Goal: Information Seeking & Learning: Learn about a topic

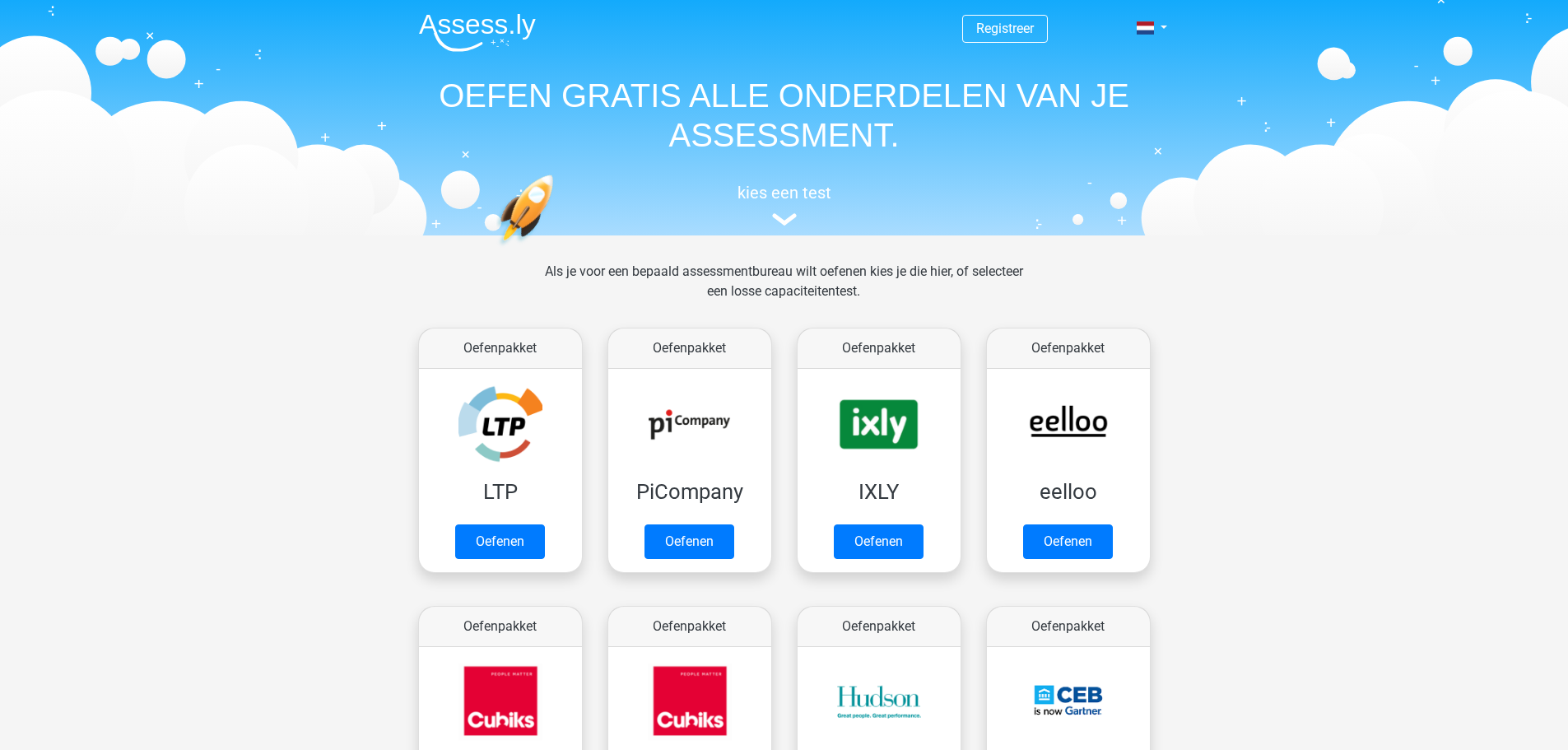
scroll to position [261, 0]
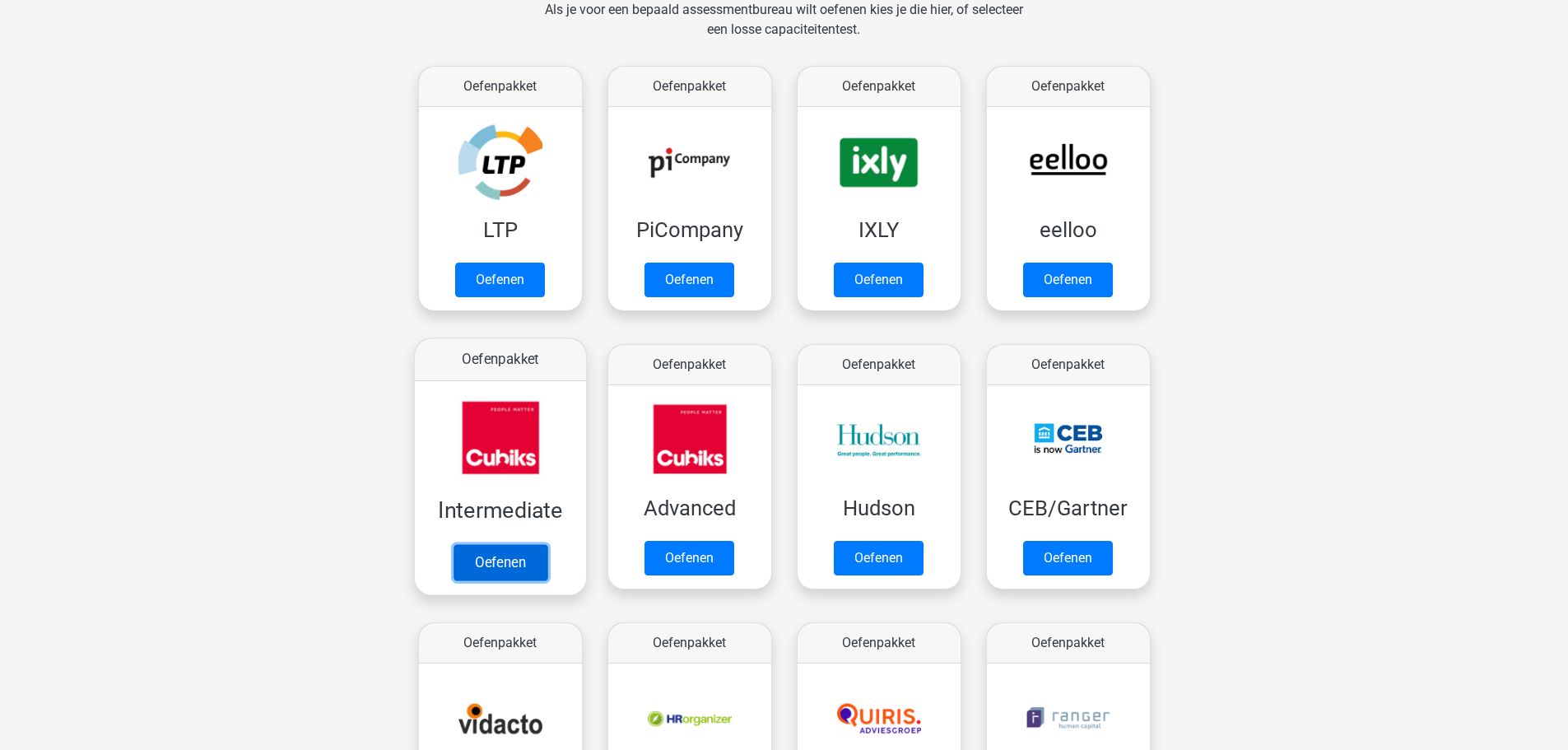
click at [516, 567] on link "Oefenen" at bounding box center [500, 562] width 94 height 36
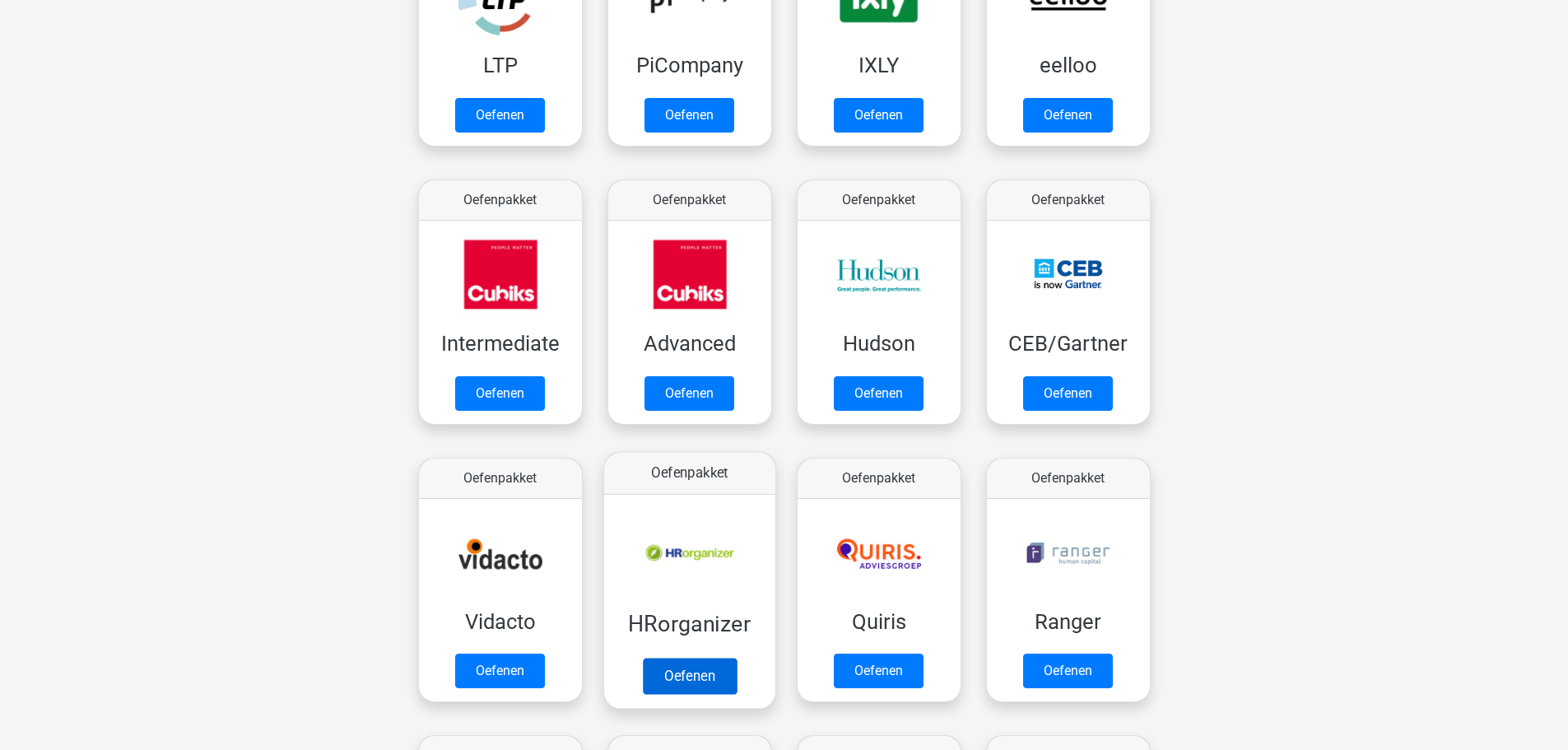
scroll to position [0, 0]
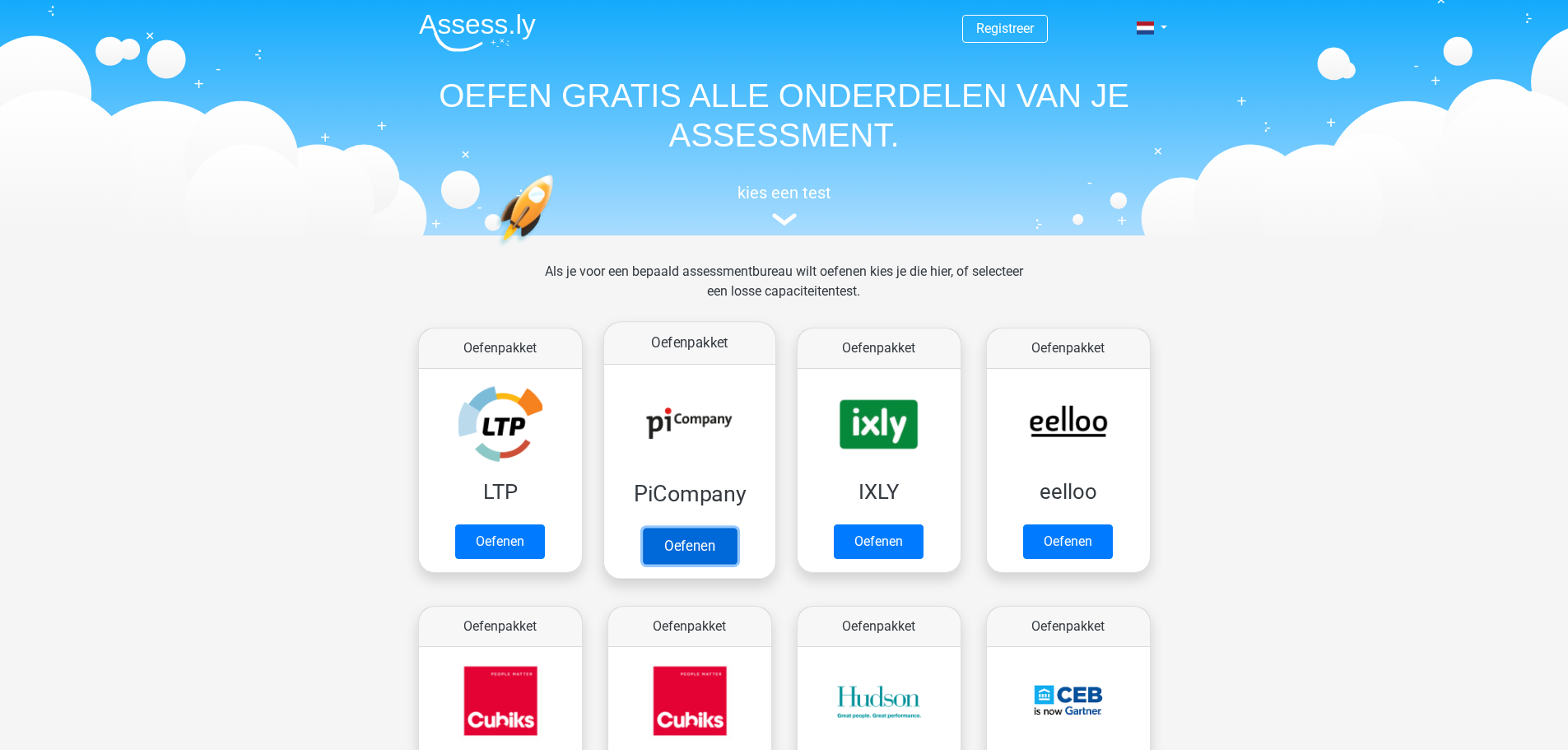
click at [665, 528] on link "Oefenen" at bounding box center [689, 546] width 94 height 36
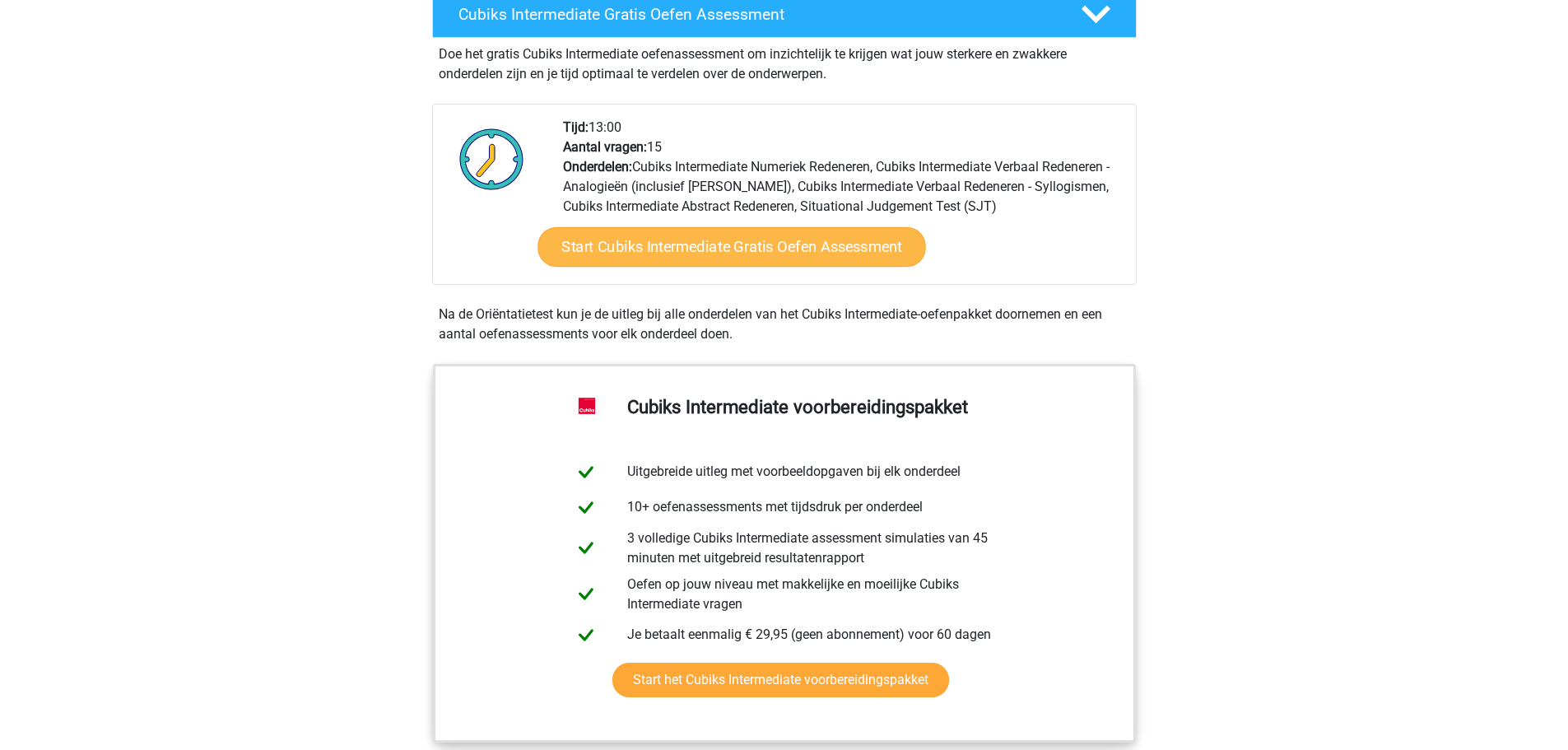
scroll to position [330, 0]
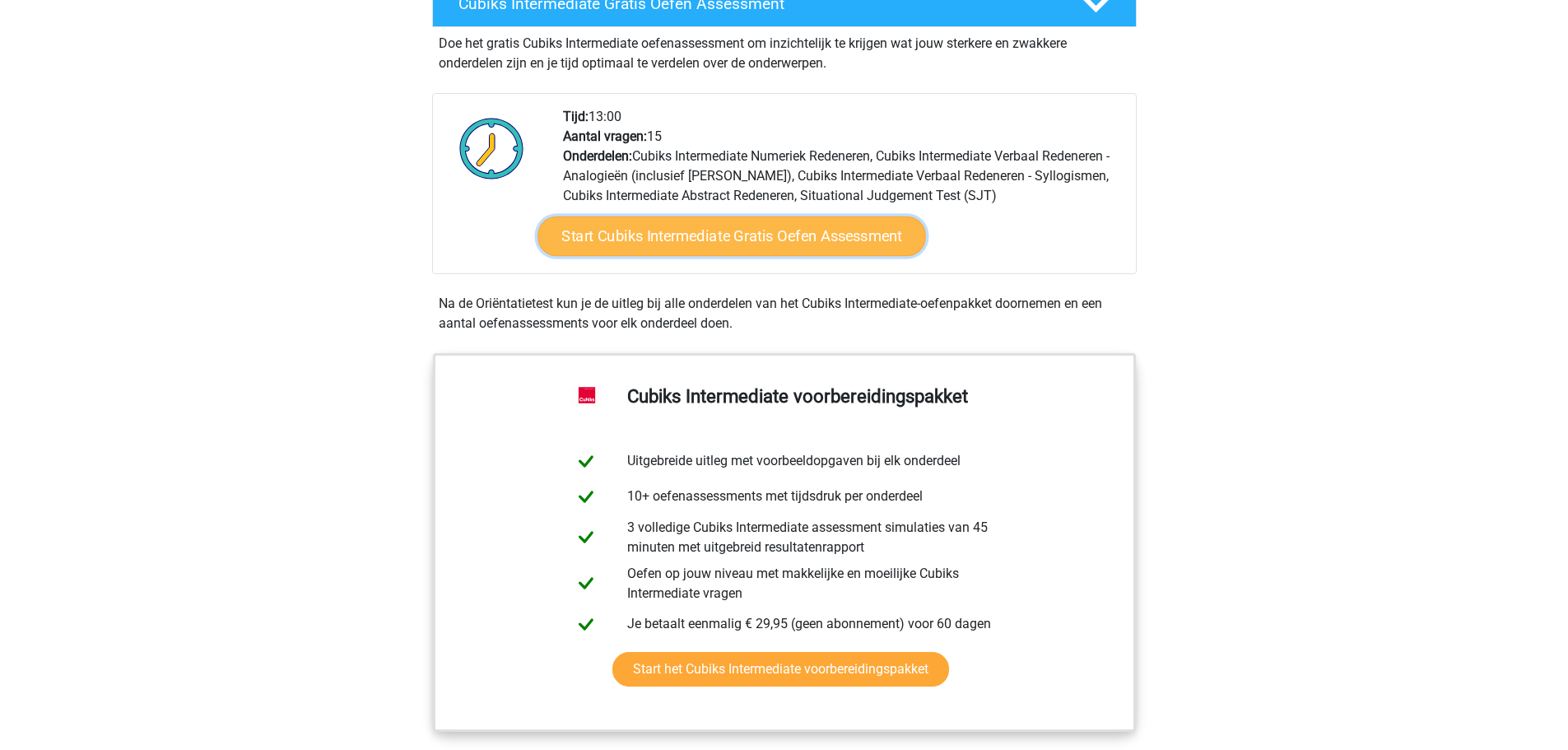
click at [656, 242] on link "Start Cubiks Intermediate Gratis Oefen Assessment" at bounding box center [732, 236] width 388 height 40
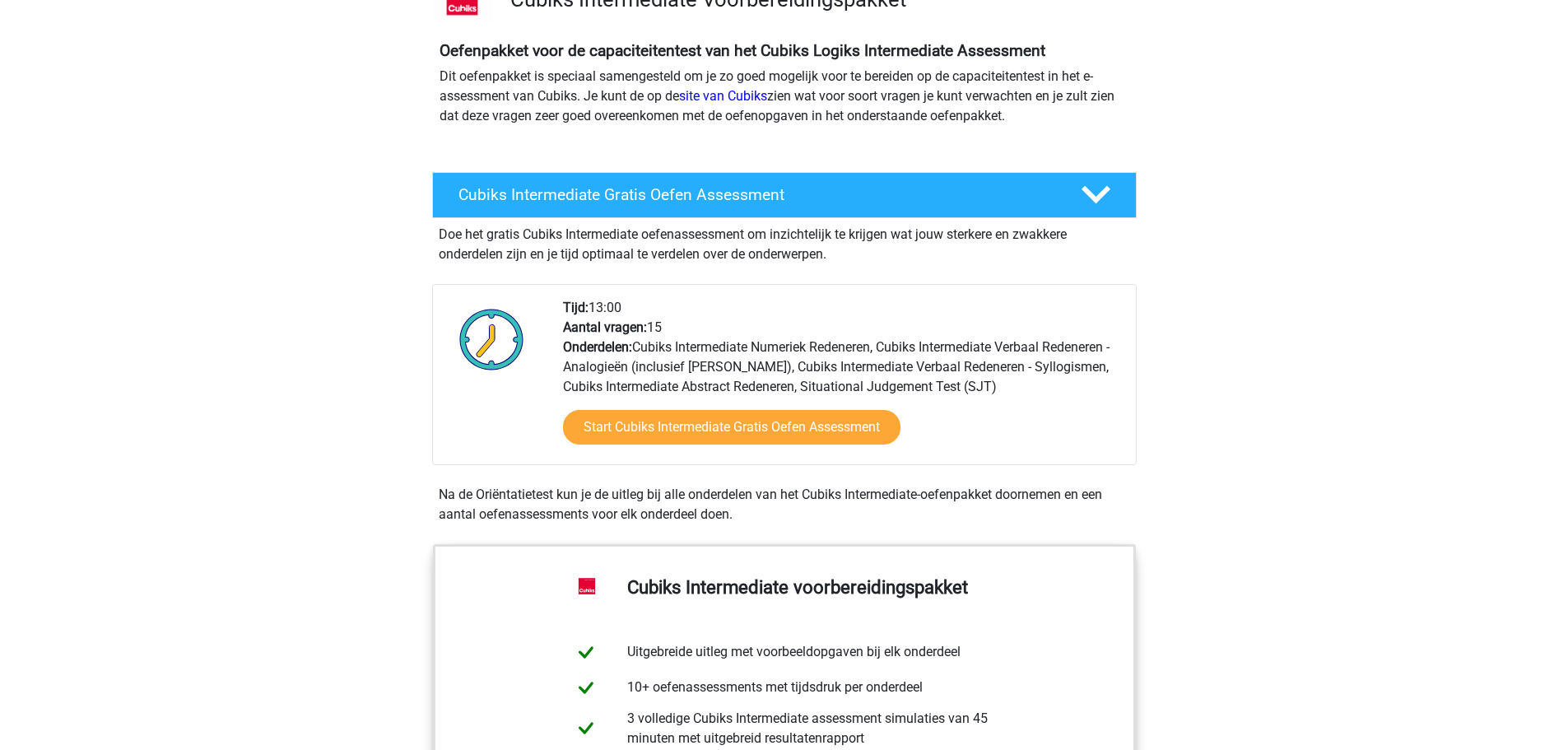
scroll to position [0, 0]
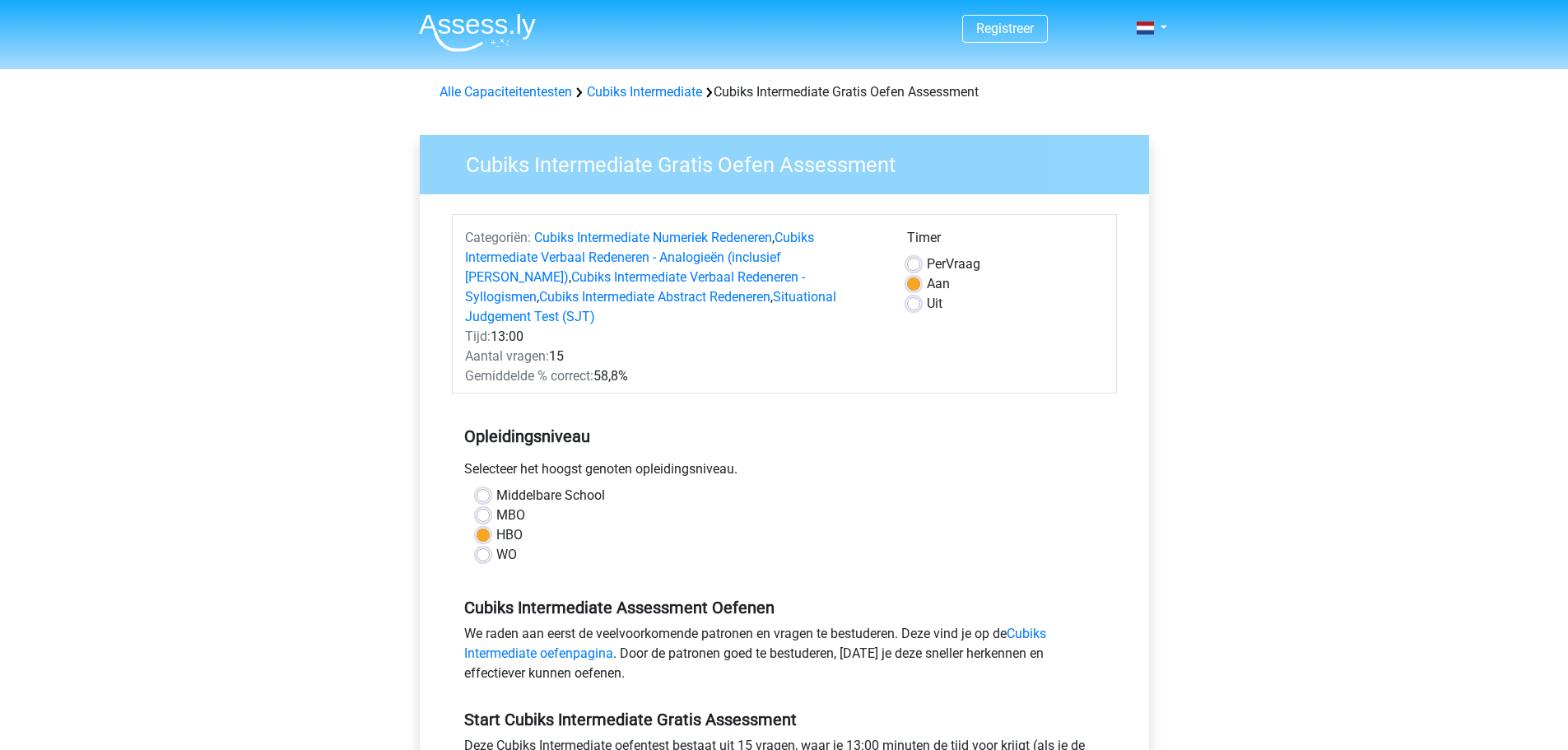
scroll to position [412, 0]
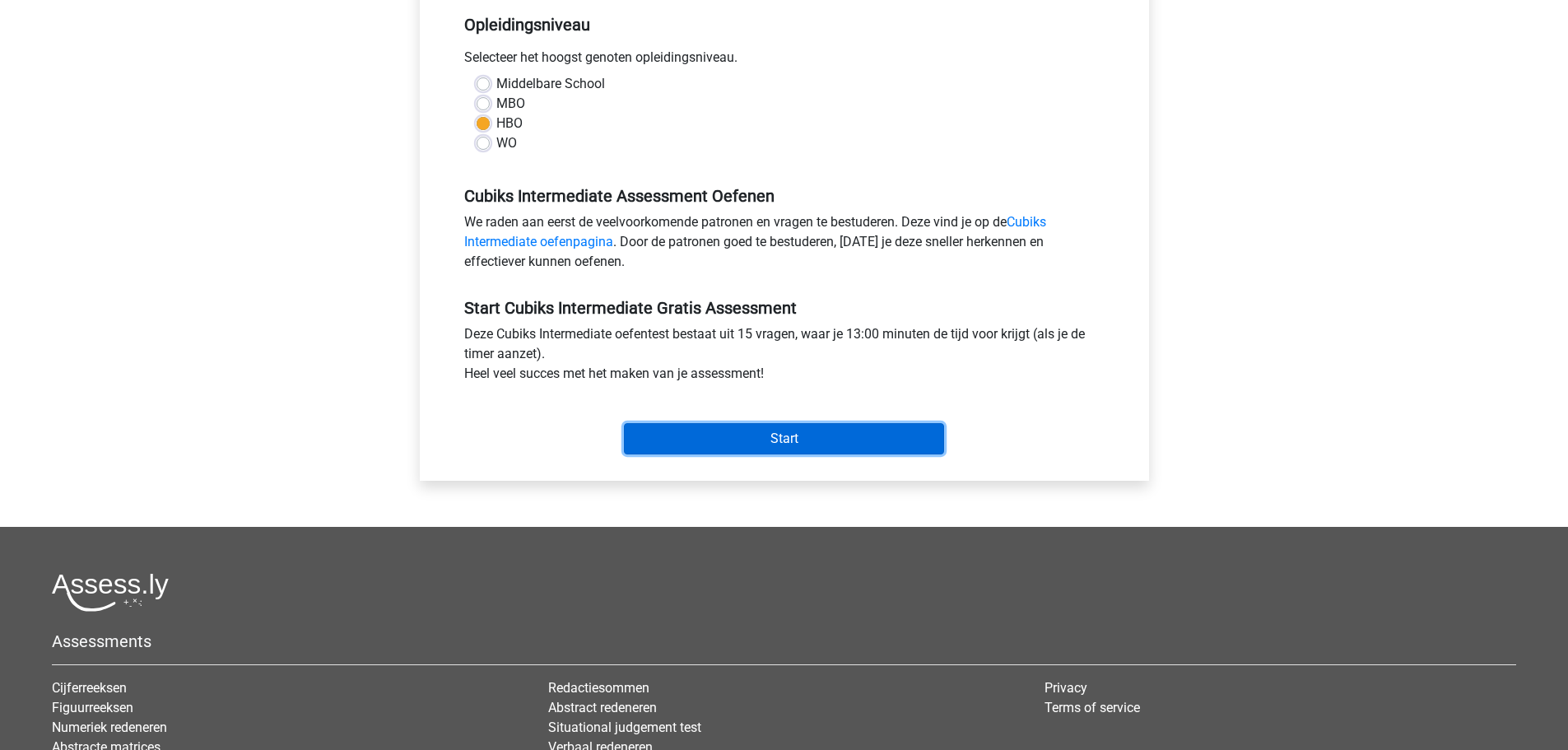
click at [774, 423] on input "Start" at bounding box center [784, 438] width 320 height 31
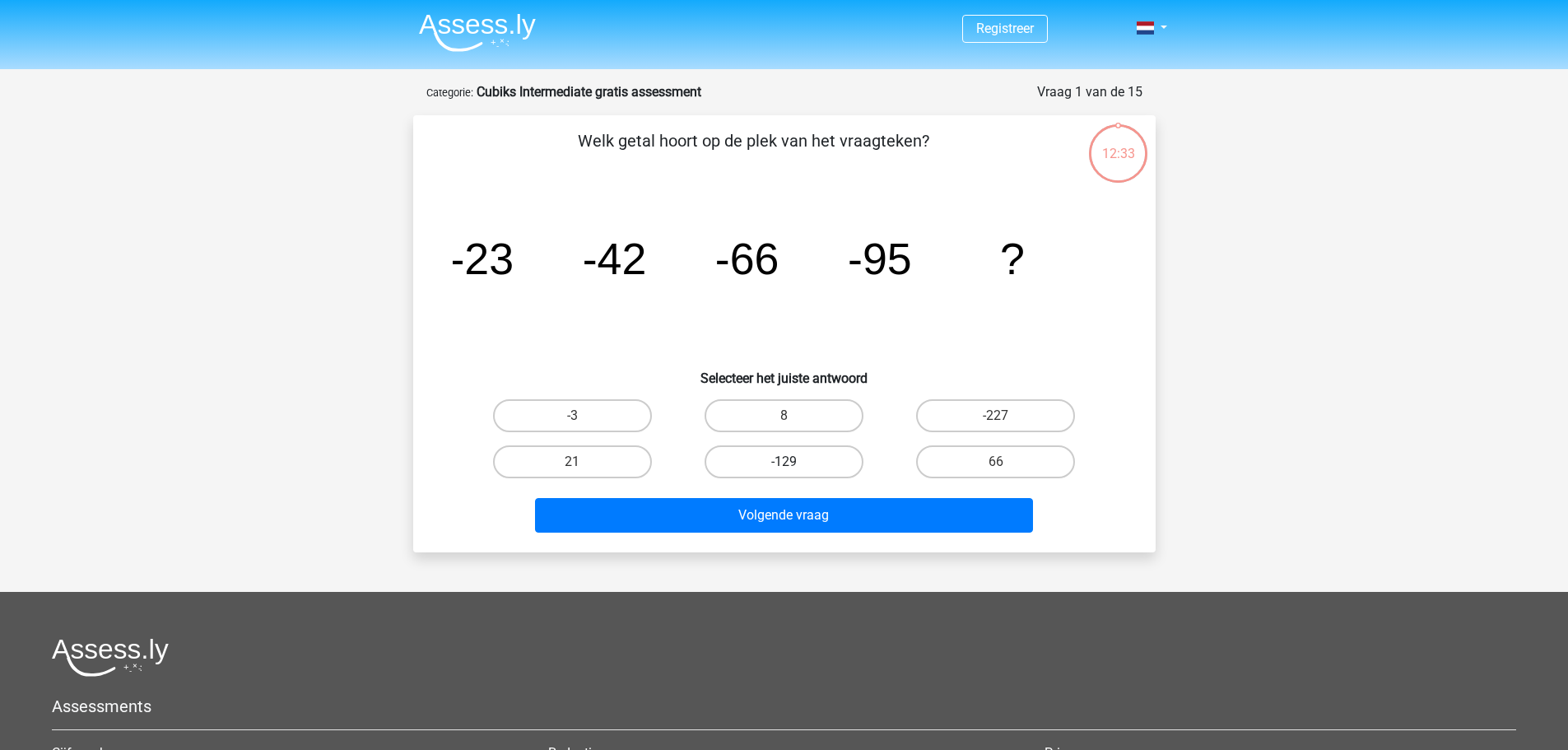
click at [776, 466] on label "-129" at bounding box center [784, 461] width 159 height 33
click at [783, 466] on input "-129" at bounding box center [788, 467] width 11 height 11
radio input "true"
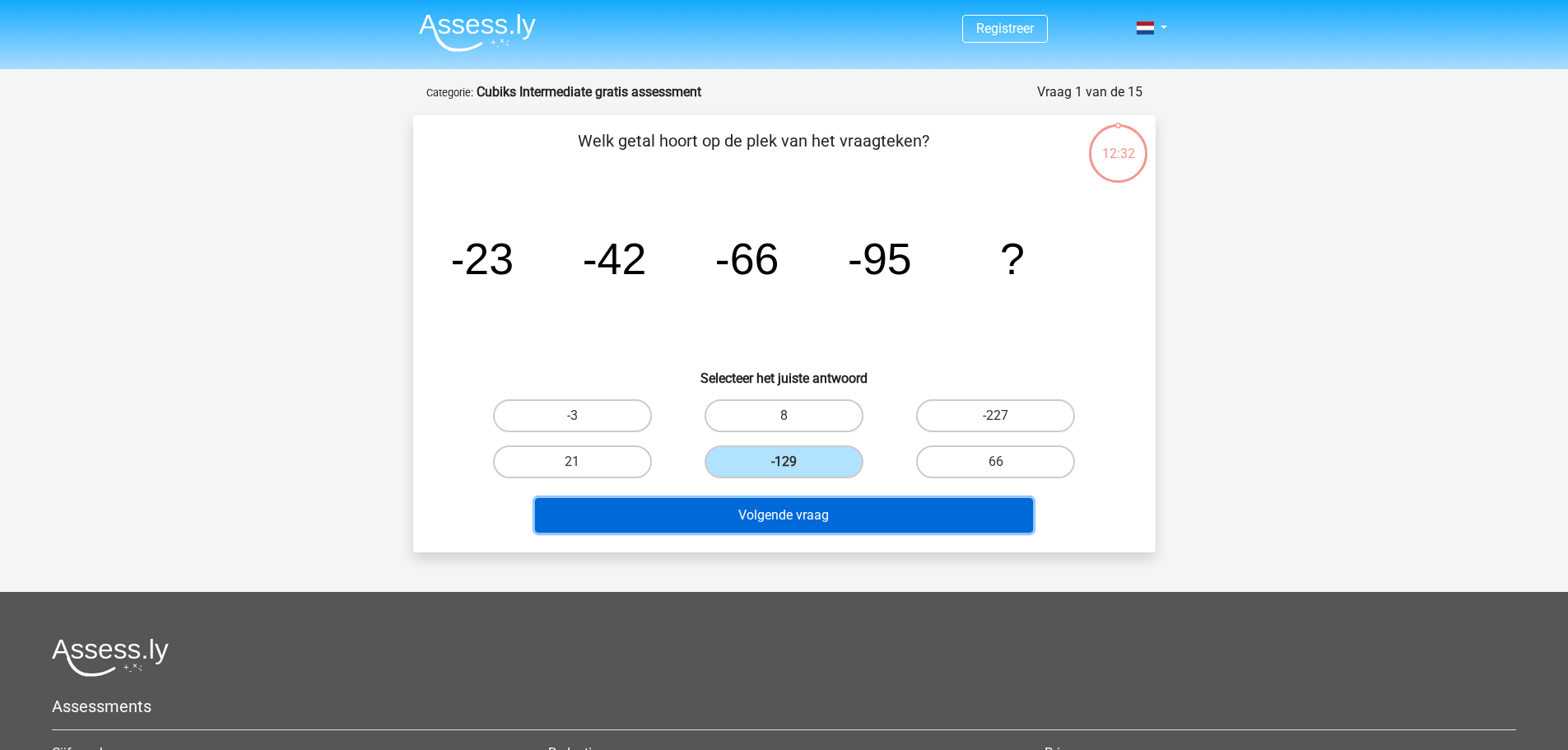
click at [773, 515] on button "Volgende vraag" at bounding box center [784, 515] width 498 height 34
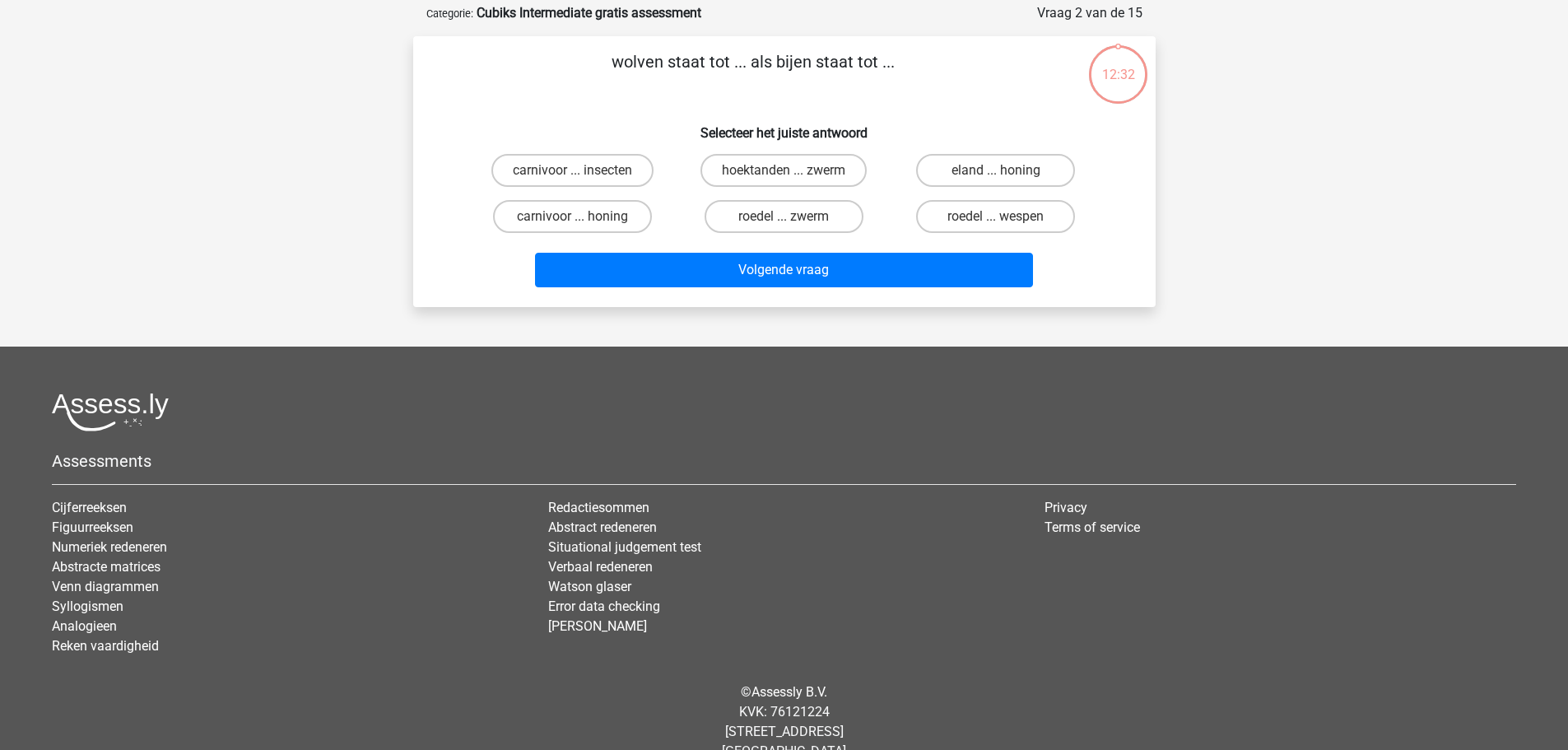
scroll to position [82, 0]
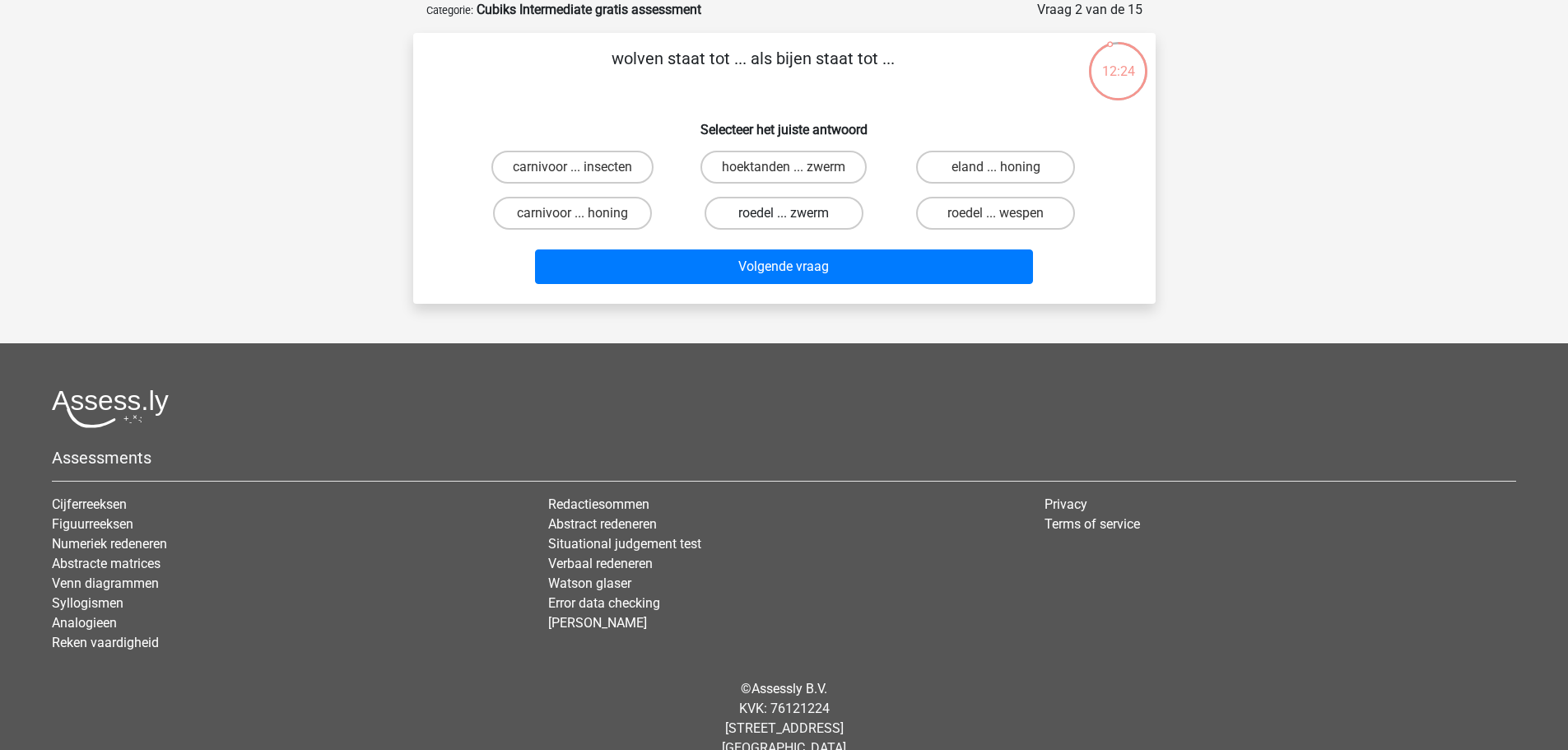
click at [795, 211] on label "roedel ... zwerm" at bounding box center [784, 213] width 159 height 33
click at [795, 213] on input "roedel ... zwerm" at bounding box center [788, 218] width 11 height 11
radio input "true"
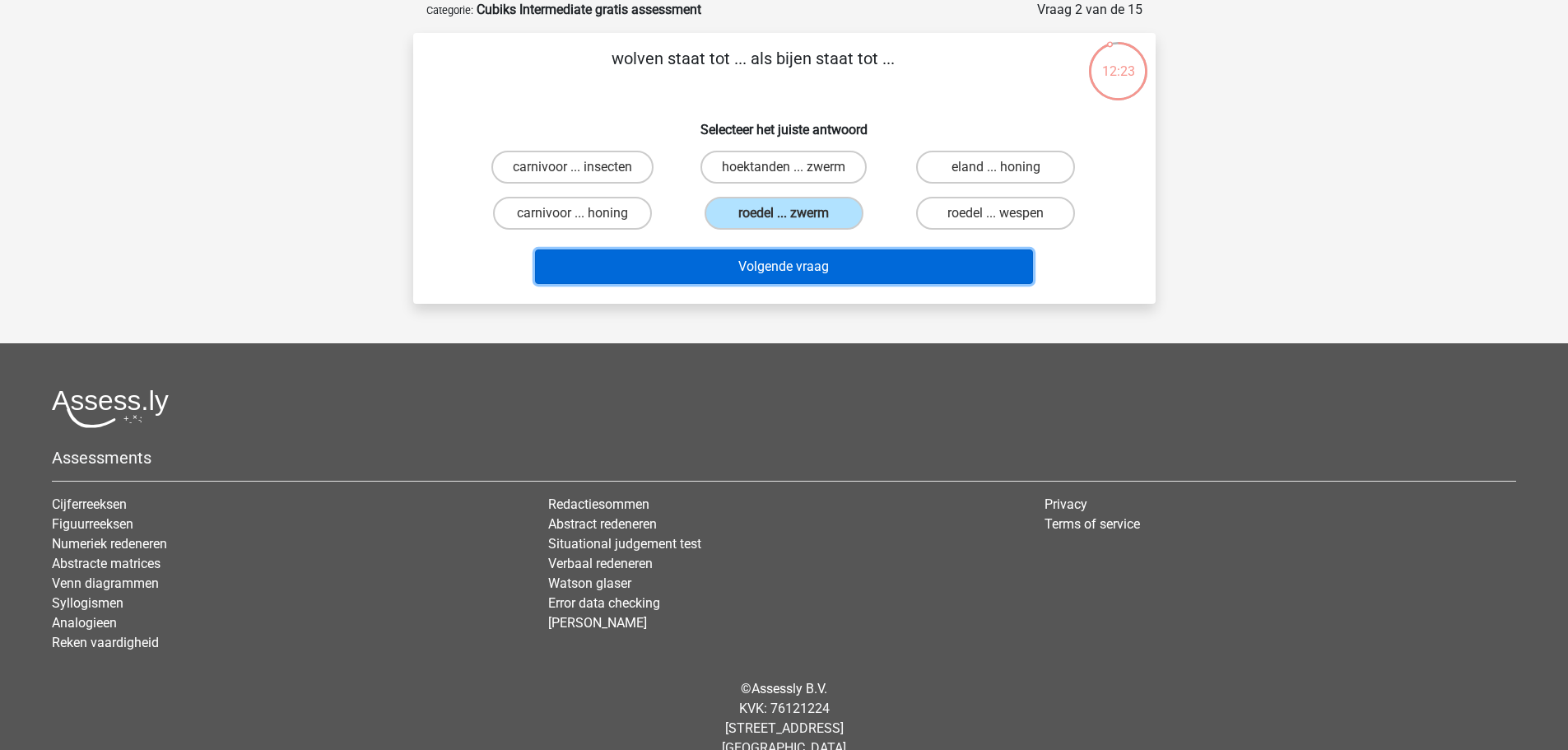
click at [788, 262] on button "Volgende vraag" at bounding box center [784, 266] width 498 height 34
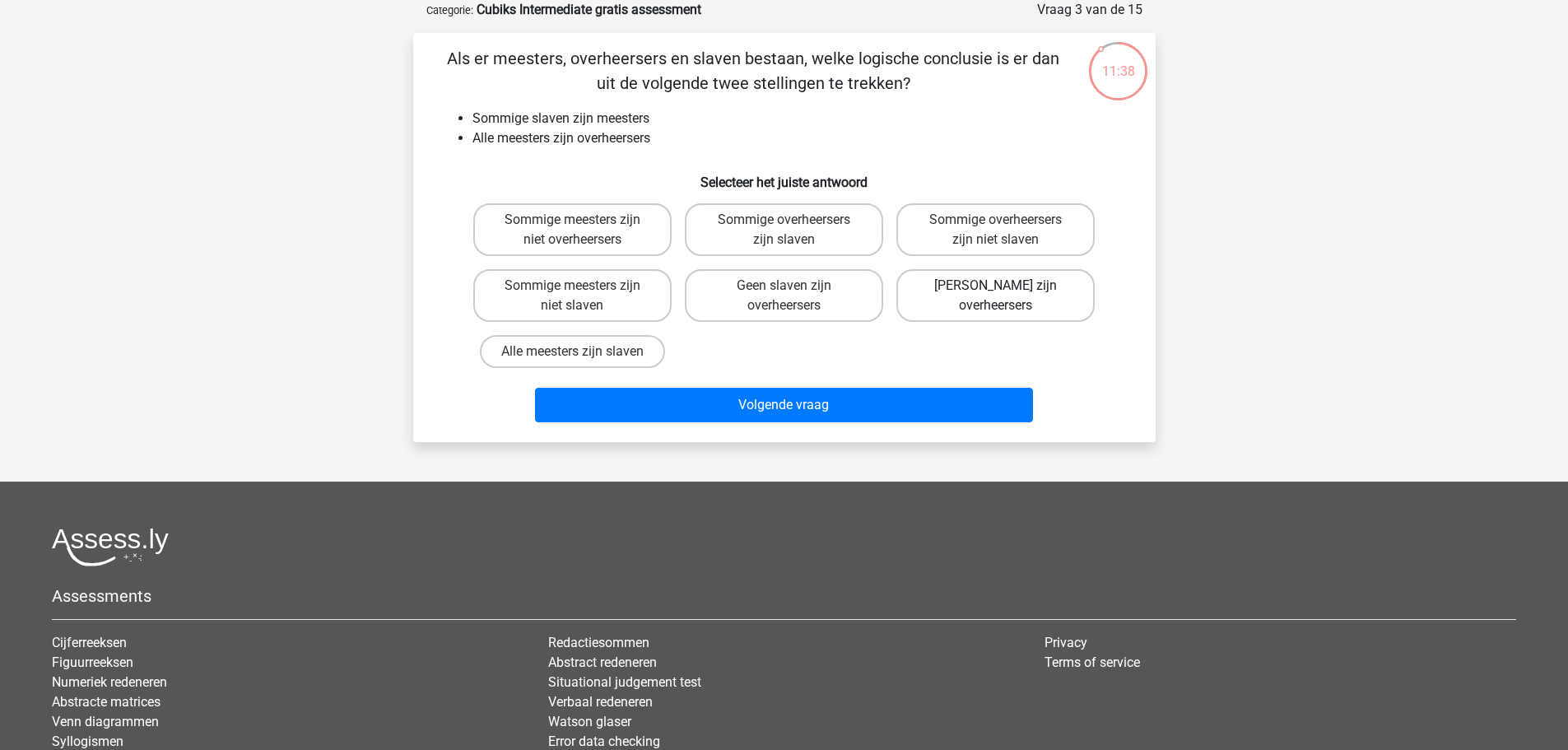
click at [982, 291] on label "Geen meesters zijn overheersers" at bounding box center [995, 296] width 199 height 53
click at [996, 291] on input "Geen meesters zijn overheersers" at bounding box center [1001, 291] width 11 height 11
radio input "true"
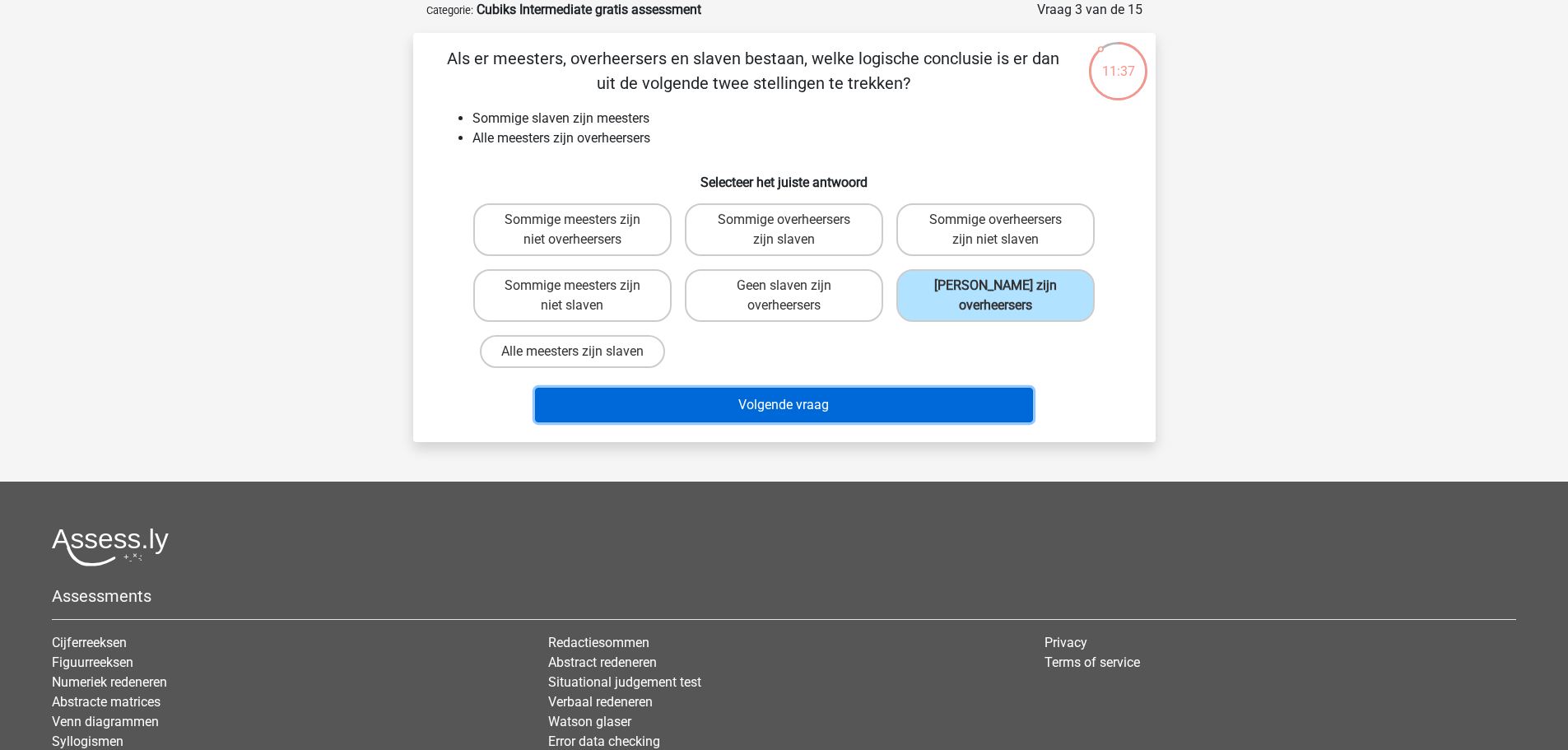
click at [765, 406] on button "Volgende vraag" at bounding box center [784, 405] width 498 height 34
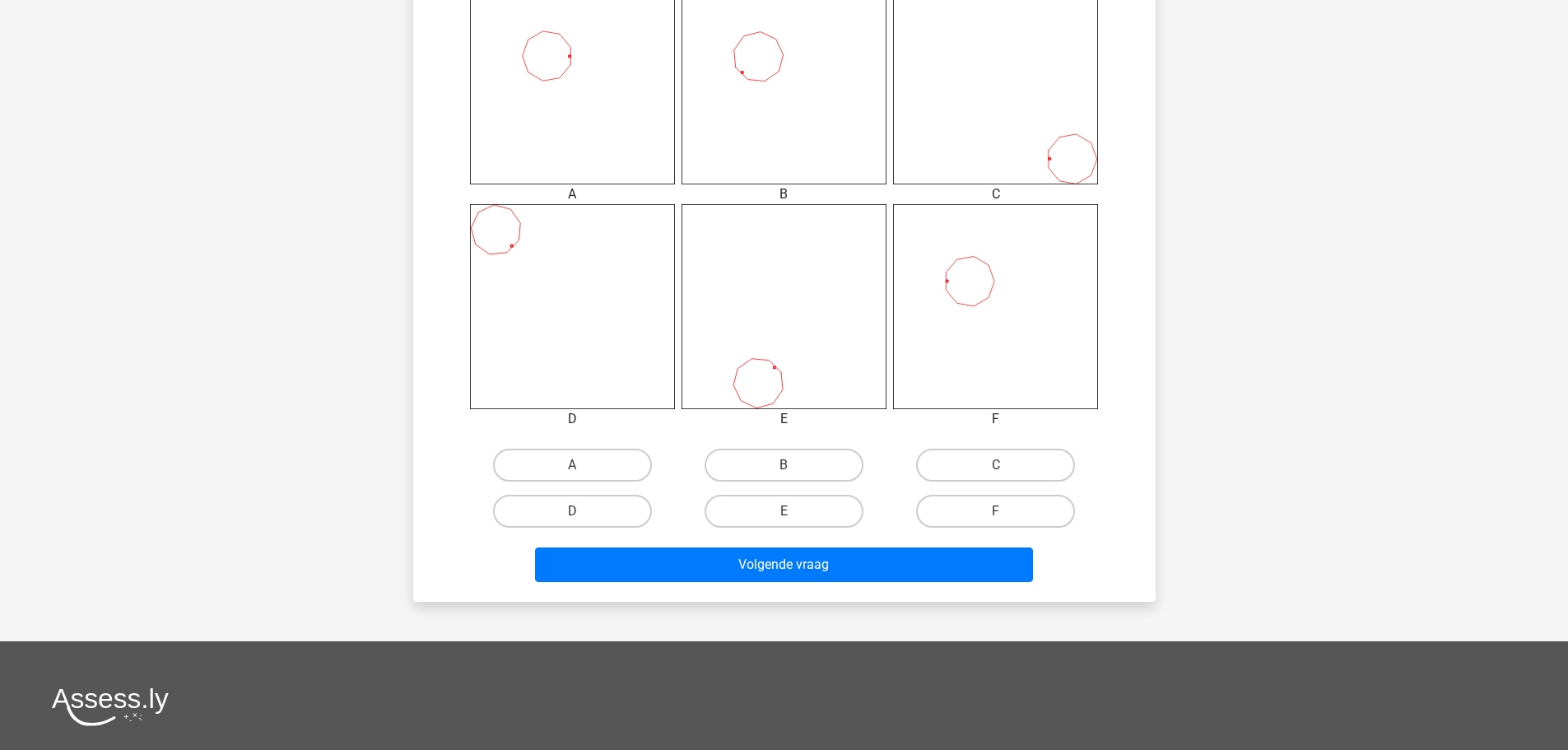
scroll to position [741, 0]
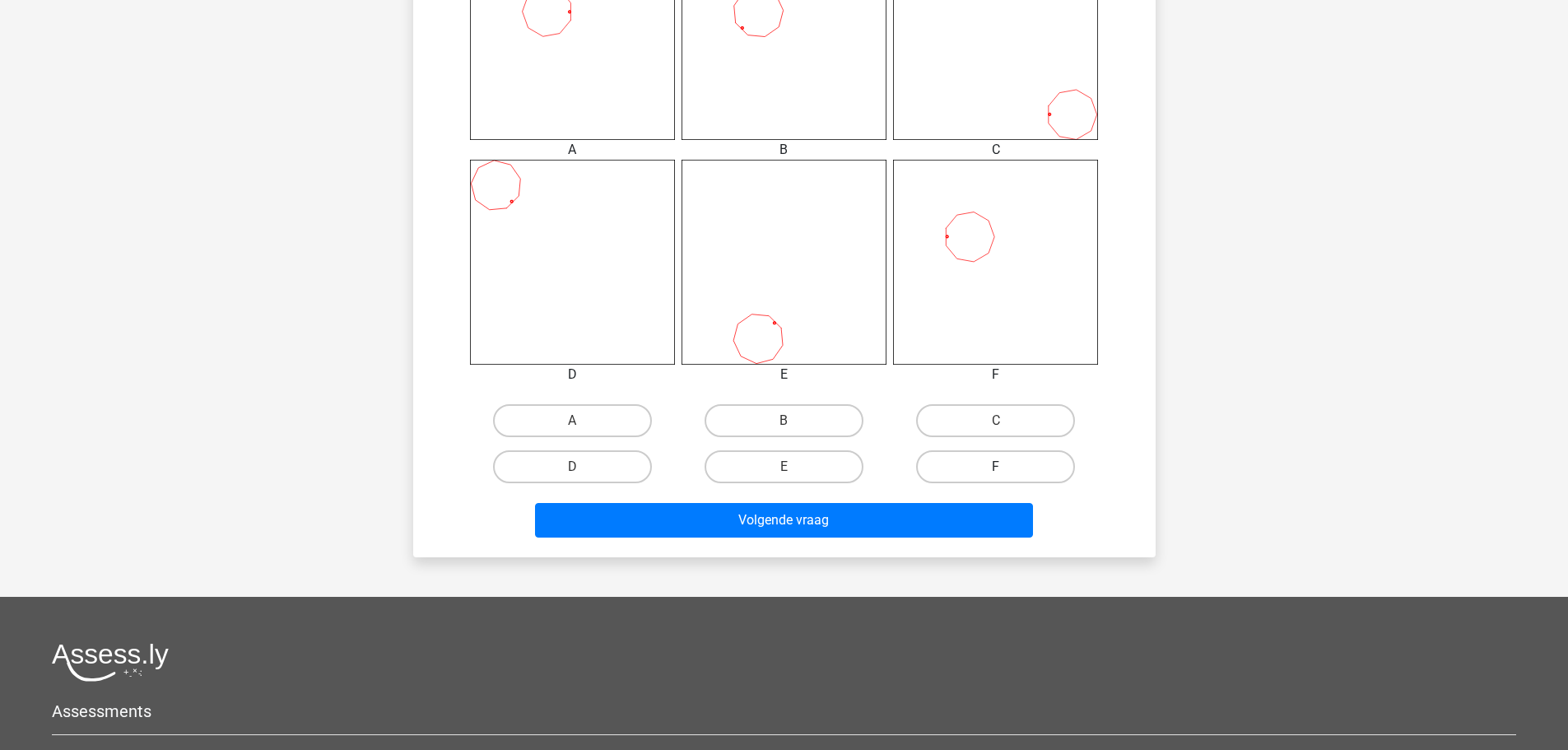
click at [991, 469] on label "F" at bounding box center [996, 466] width 159 height 33
click at [996, 469] on input "F" at bounding box center [1001, 473] width 11 height 11
radio input "true"
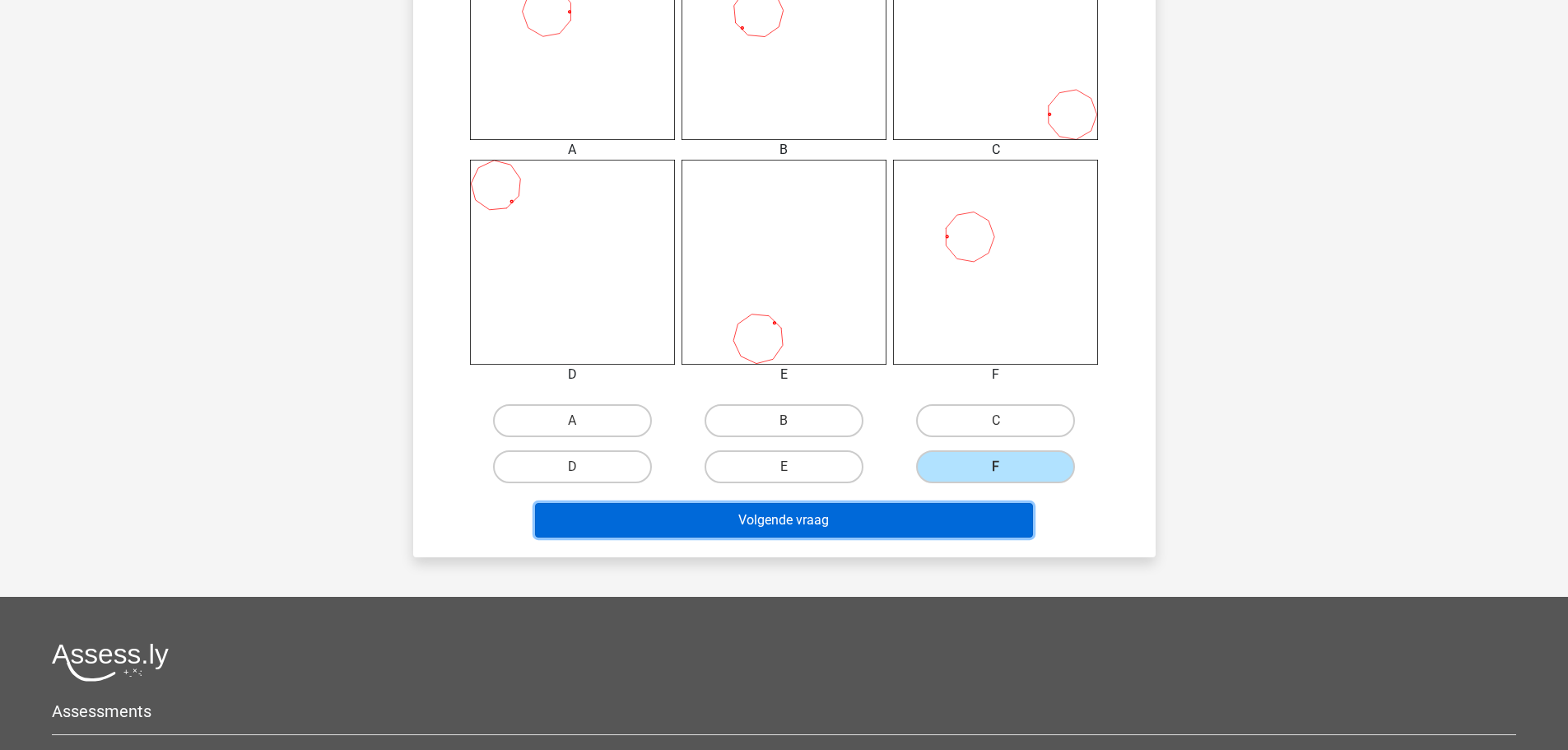
click at [798, 519] on button "Volgende vraag" at bounding box center [784, 520] width 498 height 34
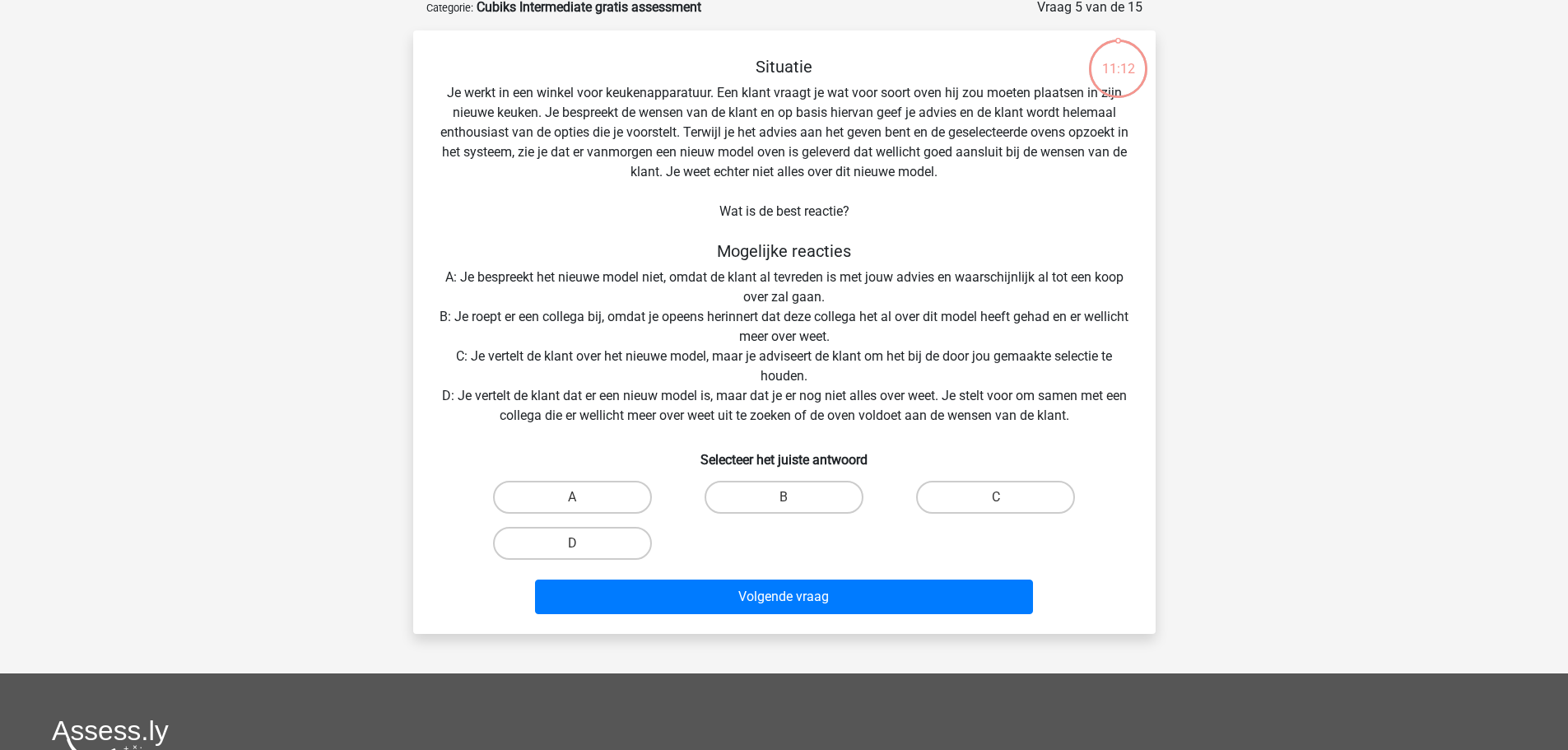
scroll to position [82, 0]
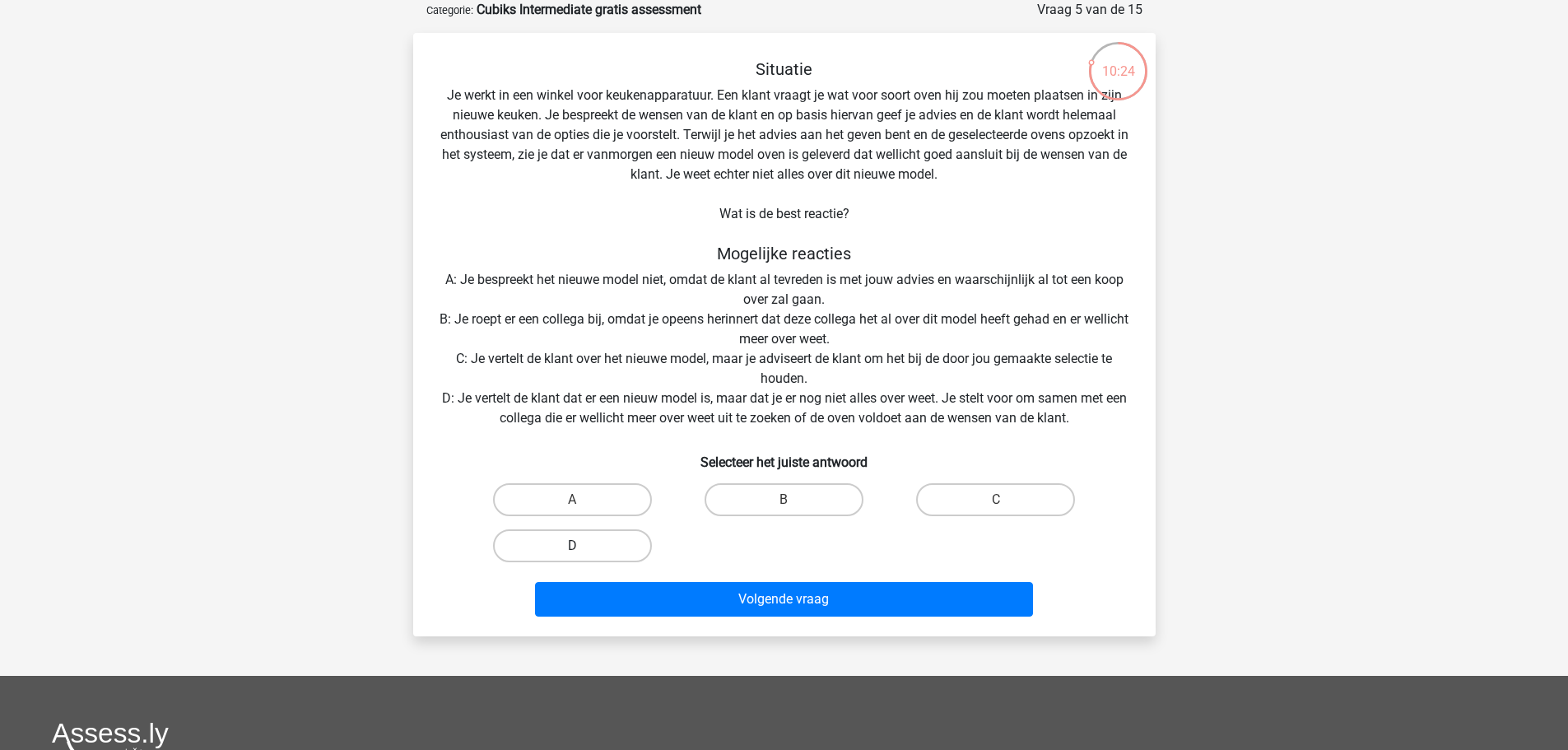
click at [598, 543] on label "D" at bounding box center [572, 545] width 159 height 33
click at [583, 546] on input "D" at bounding box center [577, 551] width 11 height 11
radio input "true"
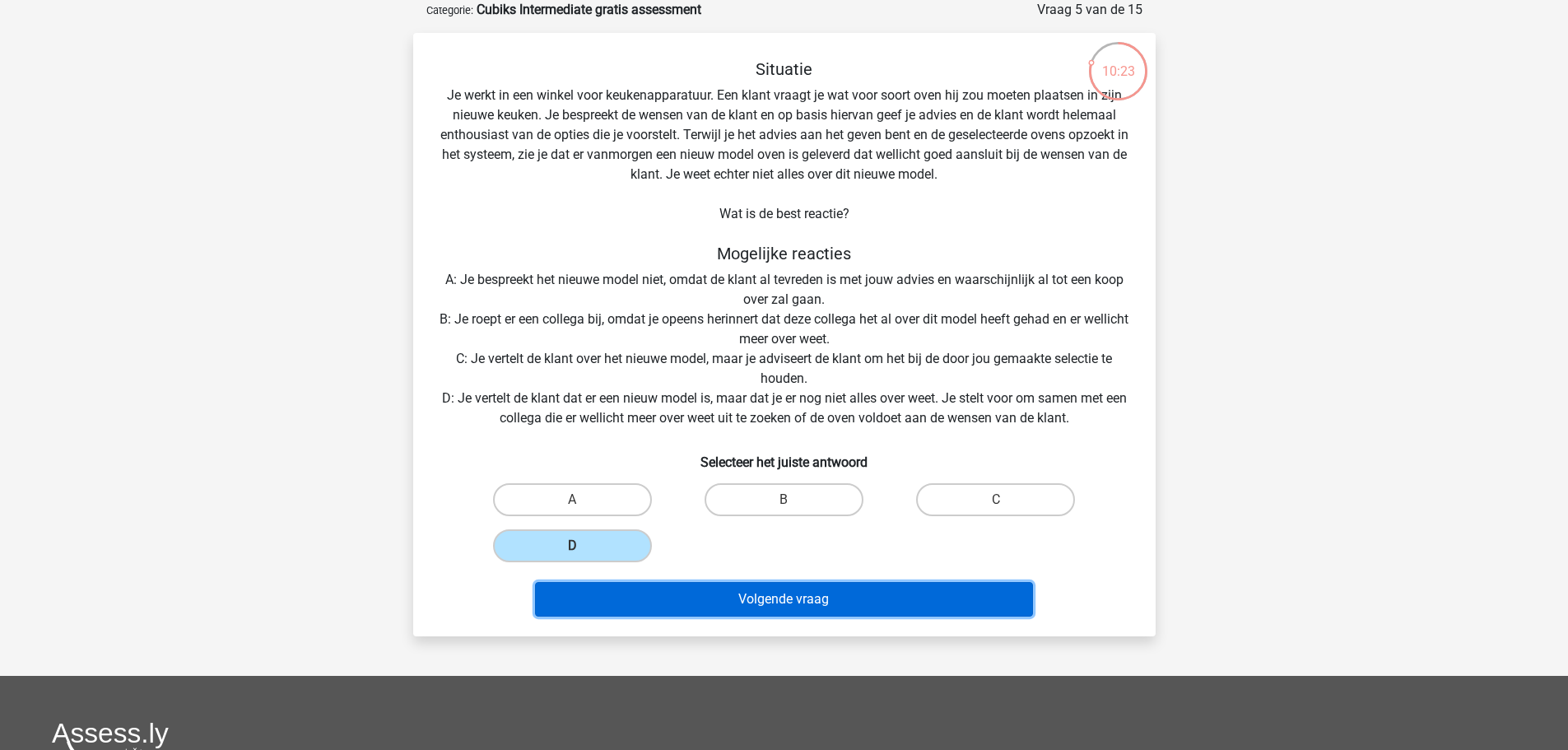
click at [771, 595] on button "Volgende vraag" at bounding box center [784, 599] width 498 height 34
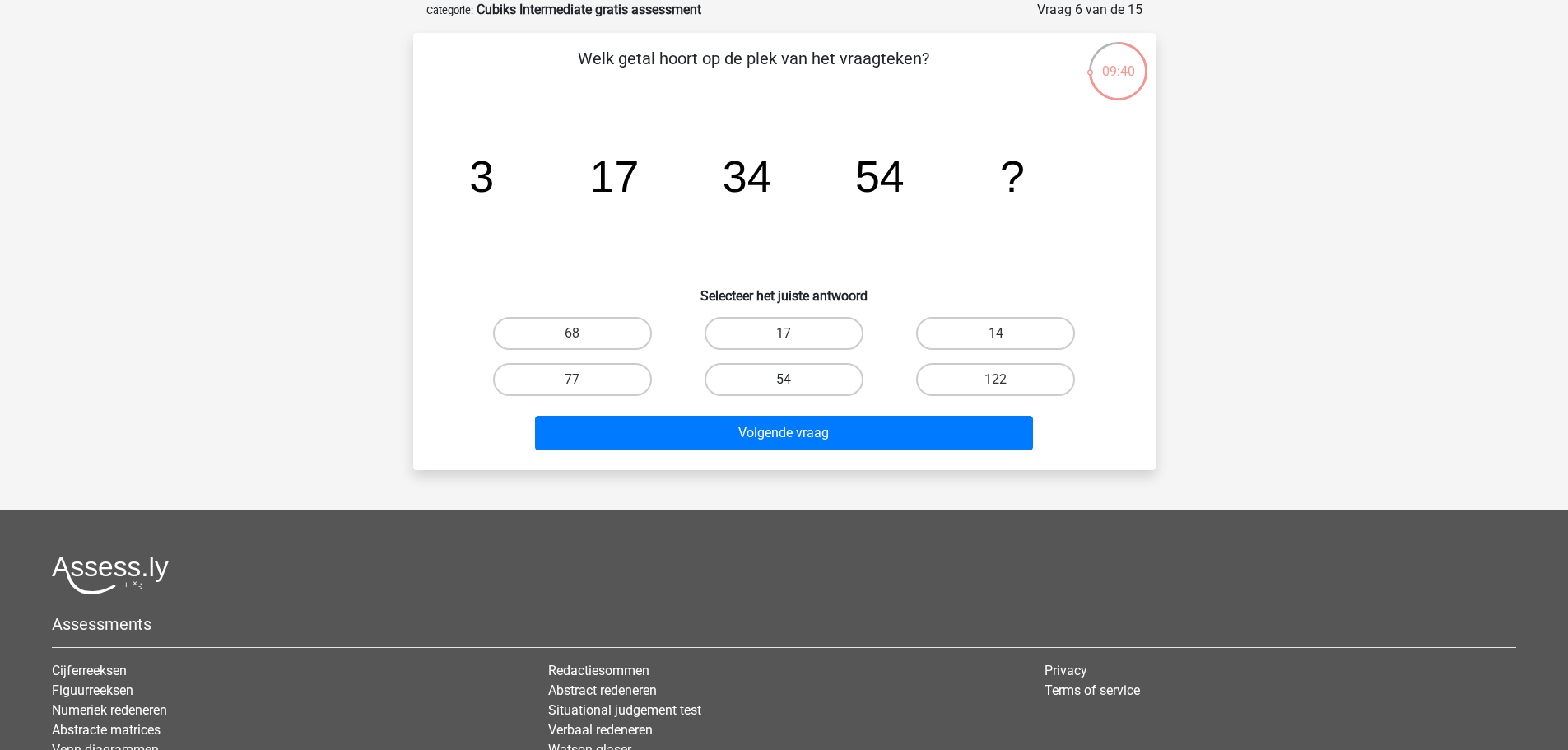
click at [780, 374] on label "54" at bounding box center [784, 379] width 159 height 33
click at [783, 380] on input "54" at bounding box center [788, 385] width 11 height 11
radio input "true"
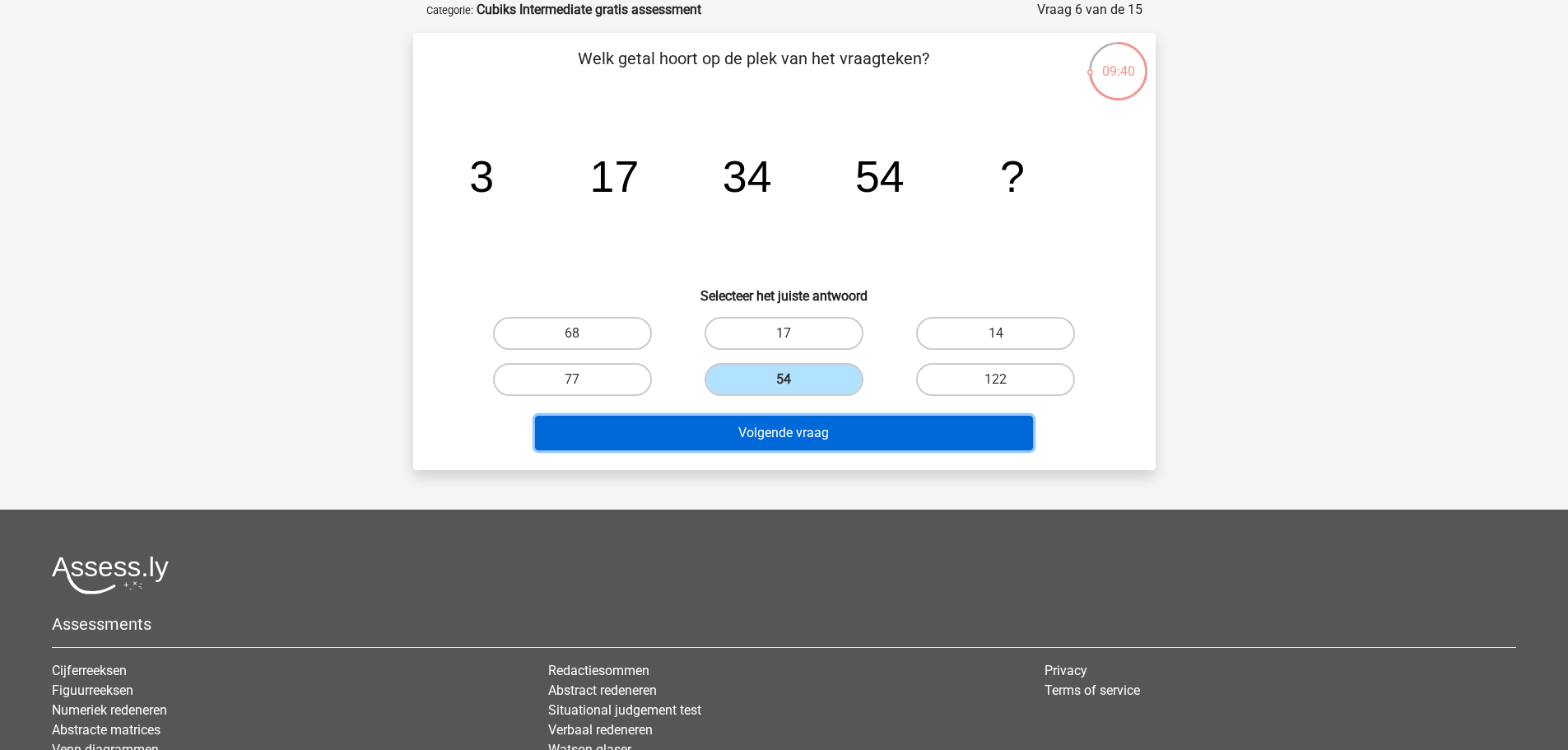
click at [778, 432] on button "Volgende vraag" at bounding box center [784, 433] width 498 height 34
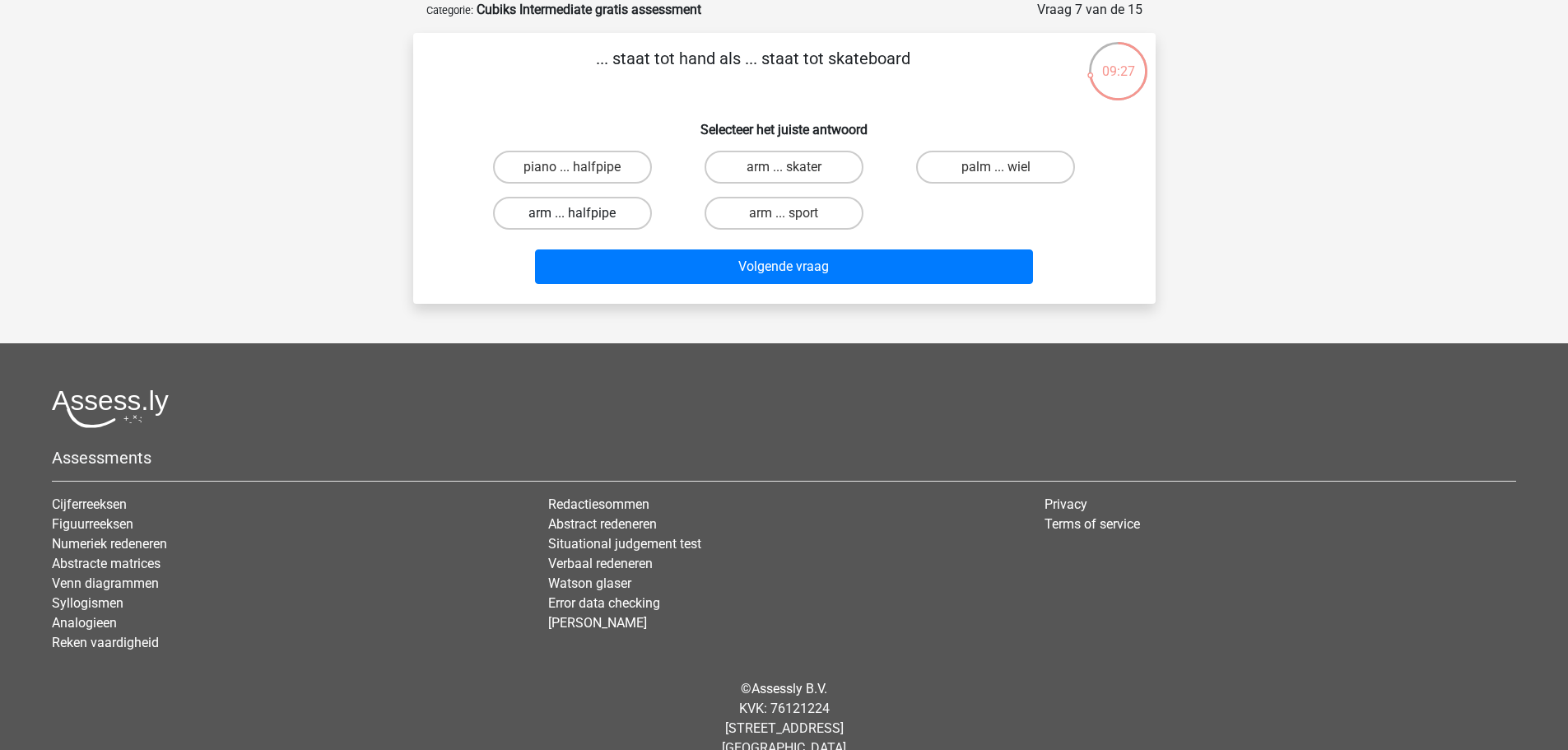
click at [575, 212] on label "arm ... halfpipe" at bounding box center [572, 213] width 159 height 33
click at [575, 213] on input "arm ... halfpipe" at bounding box center [577, 218] width 11 height 11
radio input "true"
click at [780, 162] on label "arm ... skater" at bounding box center [784, 167] width 159 height 33
click at [783, 167] on input "arm ... skater" at bounding box center [788, 172] width 11 height 11
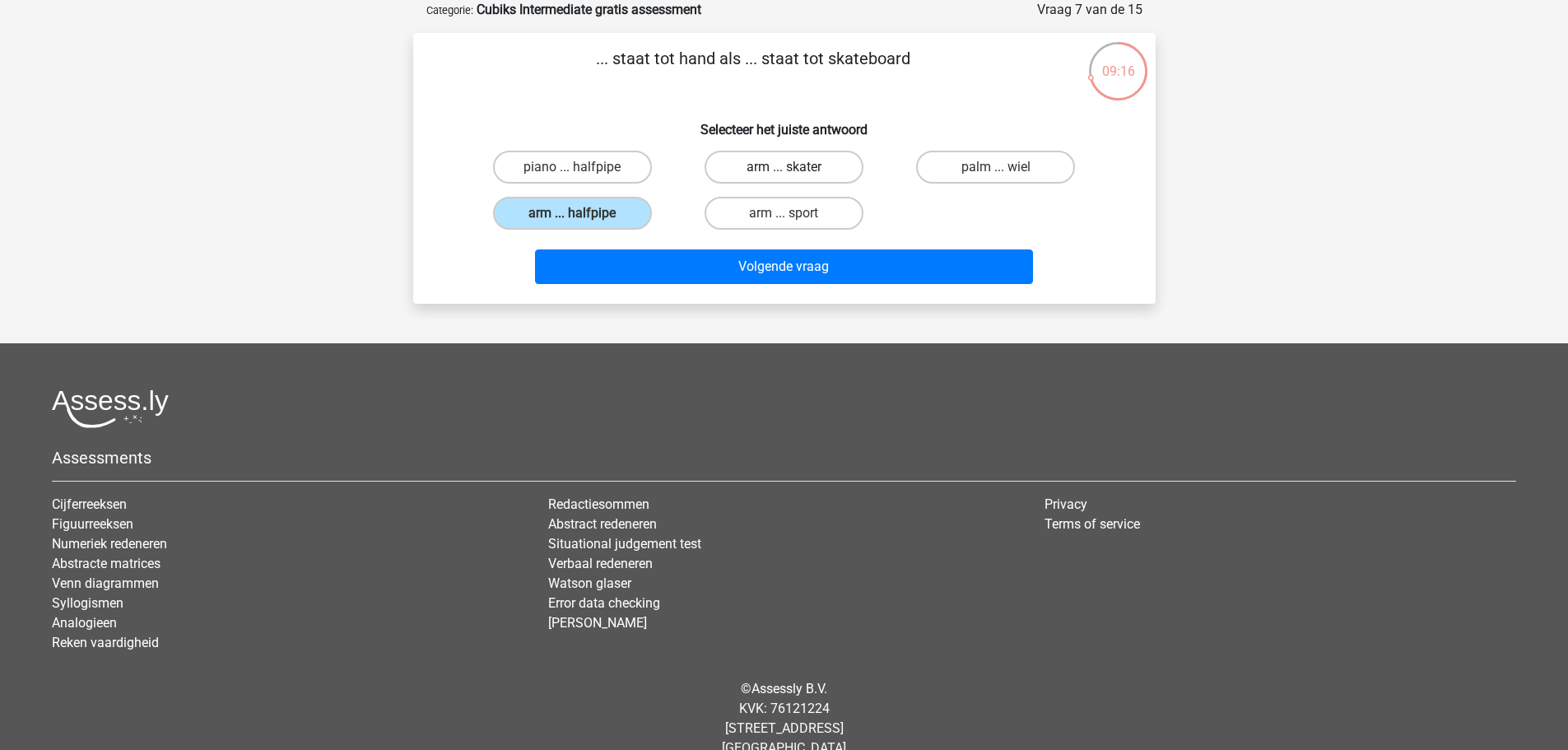
radio input "true"
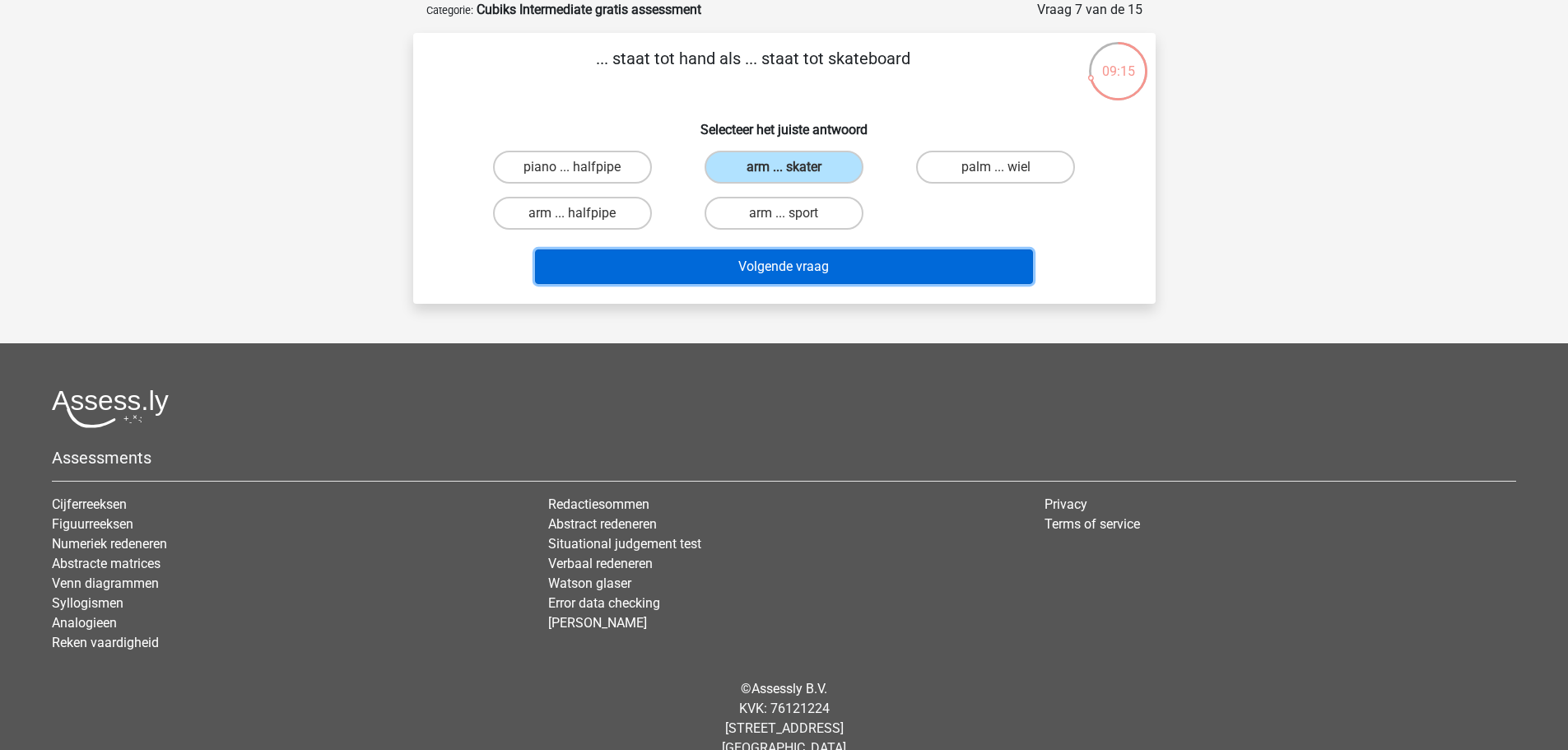
click at [805, 273] on button "Volgende vraag" at bounding box center [784, 266] width 498 height 34
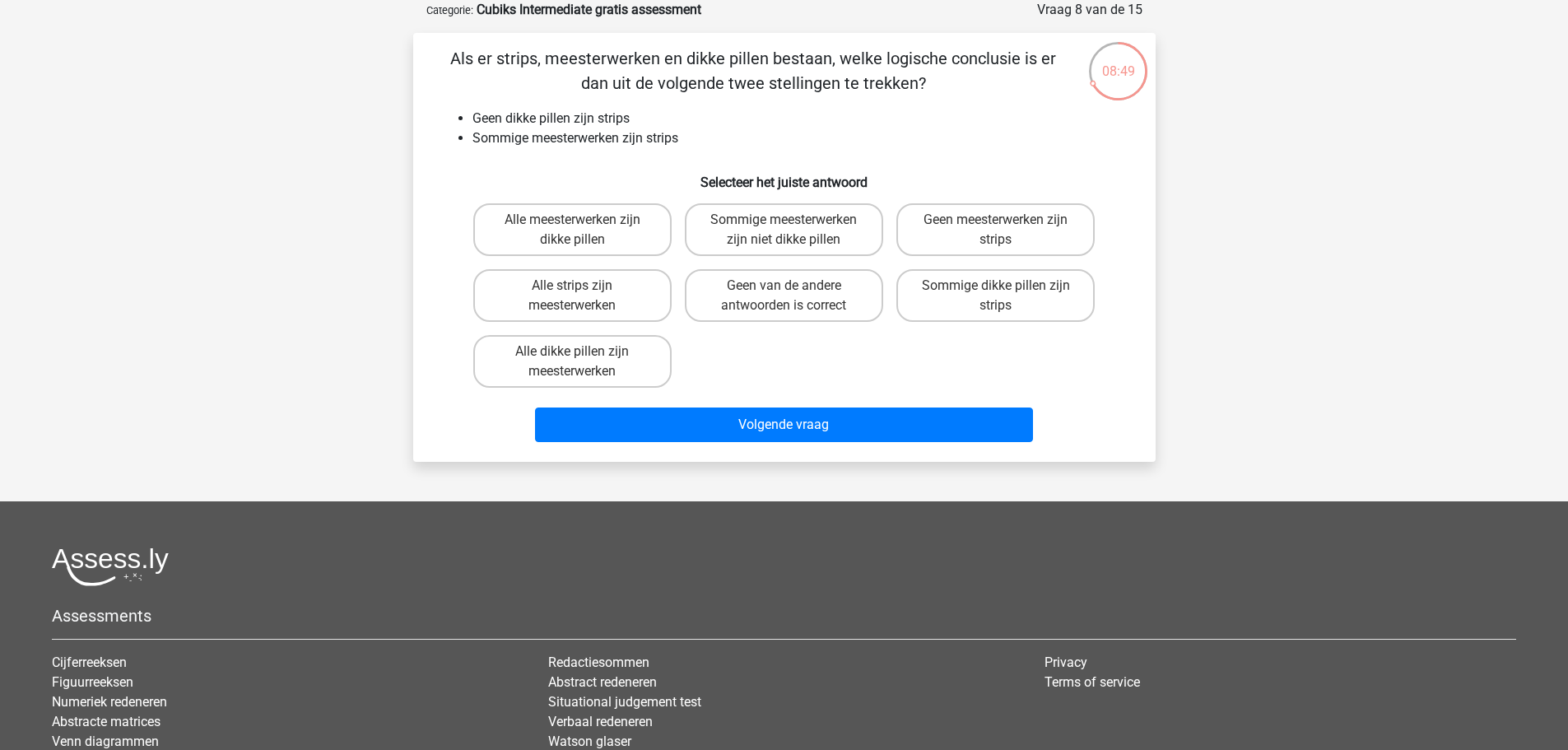
click at [787, 292] on input "Geen van de andere antwoorden is correct" at bounding box center [788, 291] width 11 height 11
radio input "true"
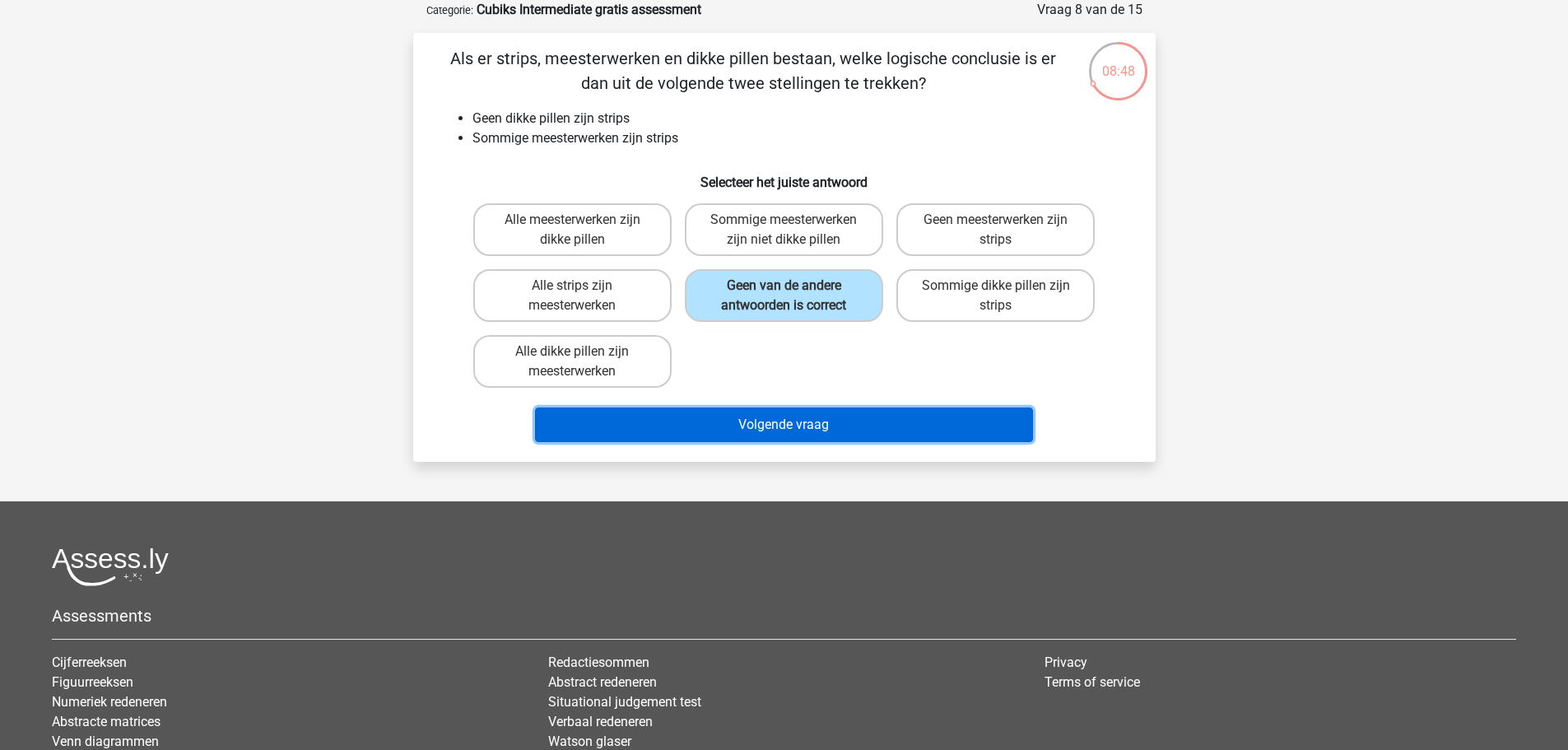
click at [765, 429] on button "Volgende vraag" at bounding box center [784, 424] width 498 height 34
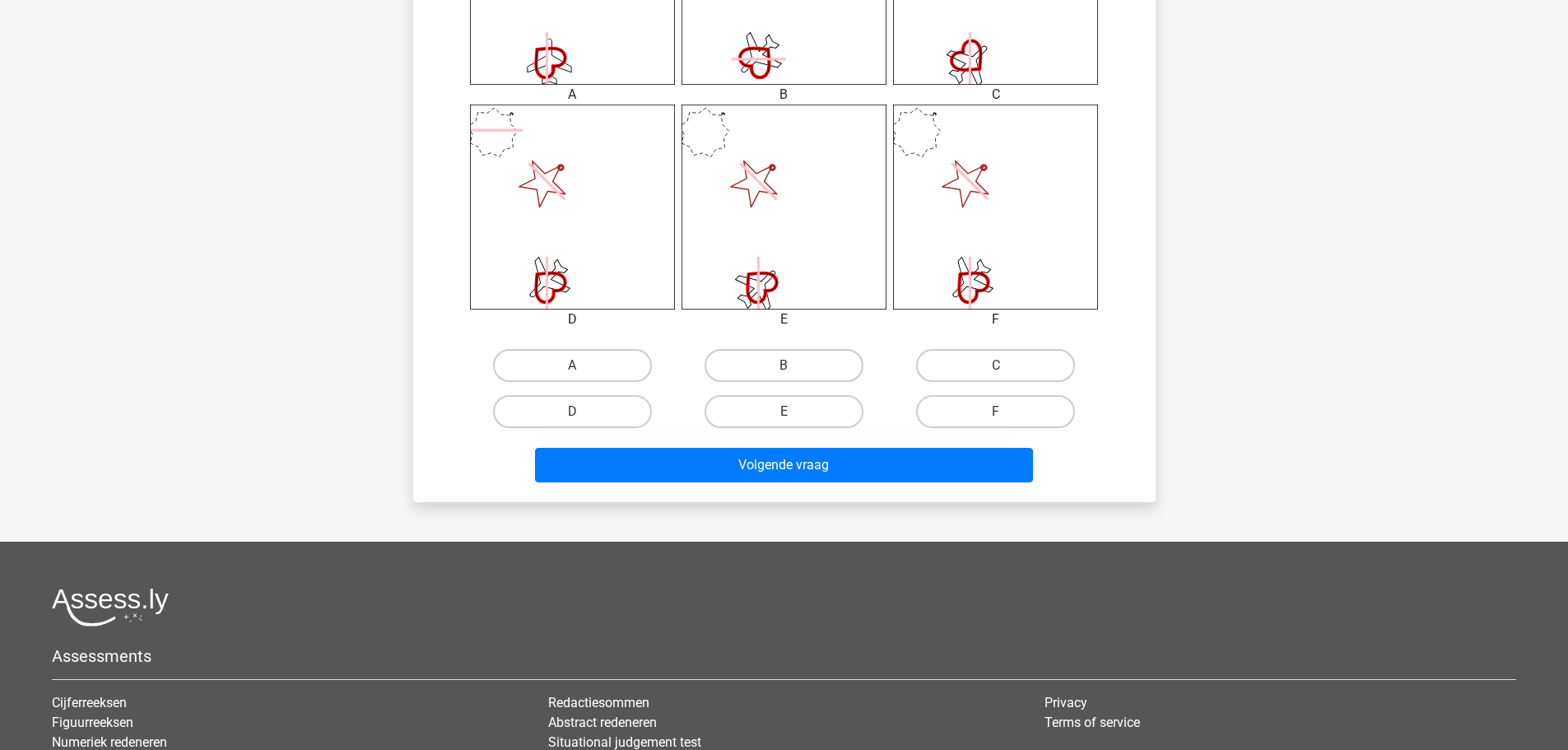
scroll to position [823, 0]
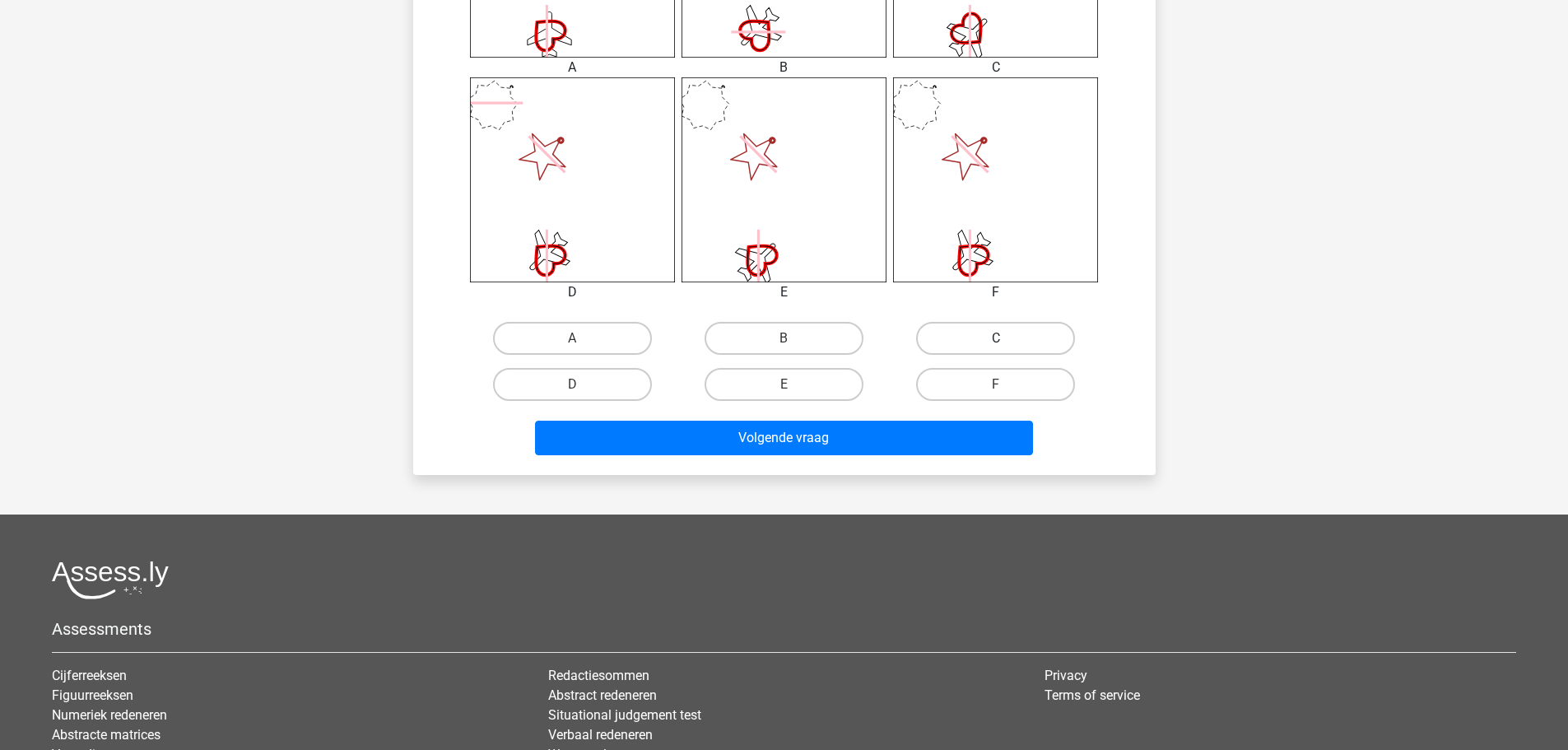
click at [1014, 337] on label "C" at bounding box center [996, 337] width 159 height 33
click at [1006, 338] on input "C" at bounding box center [1001, 344] width 11 height 11
radio input "true"
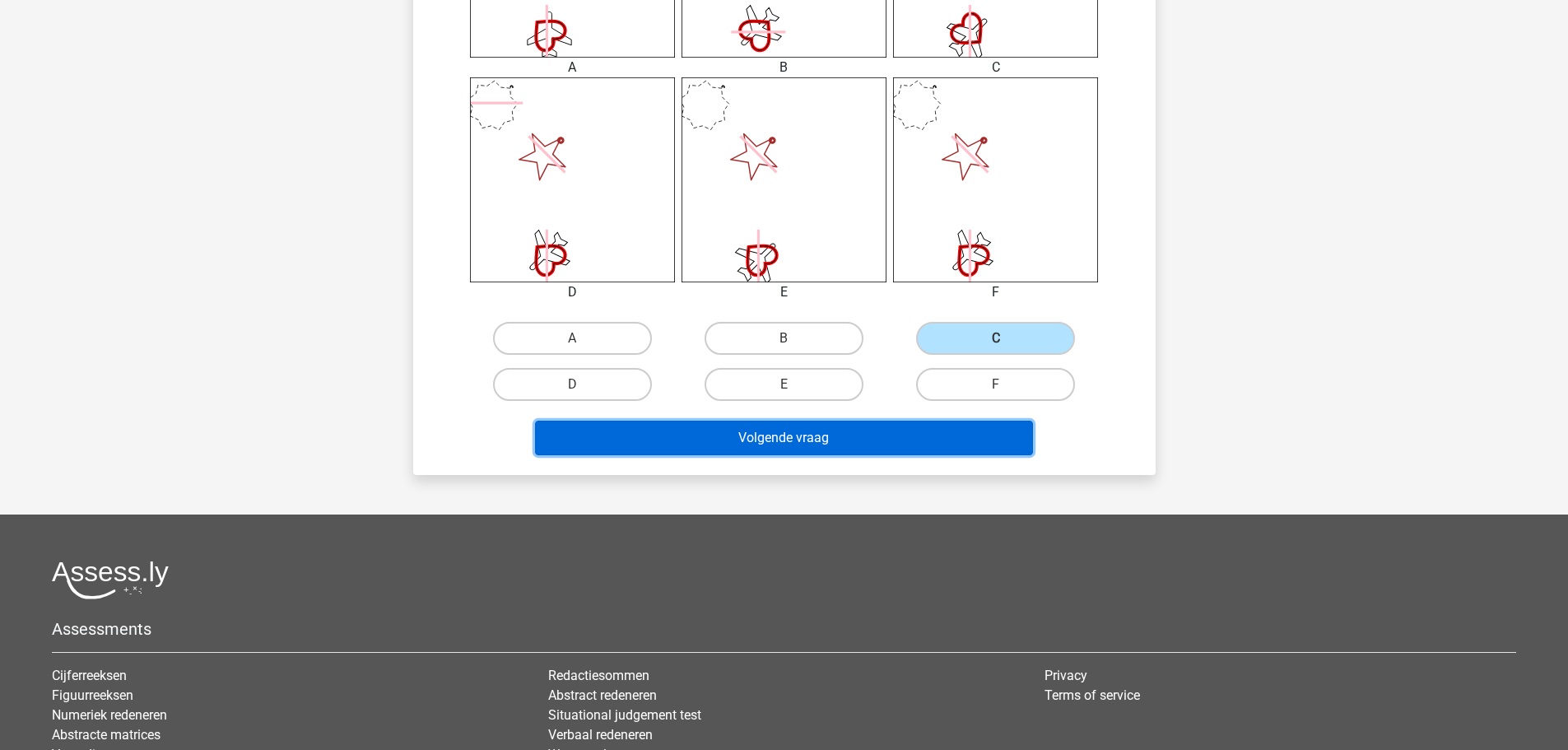
click at [800, 436] on button "Volgende vraag" at bounding box center [784, 437] width 498 height 34
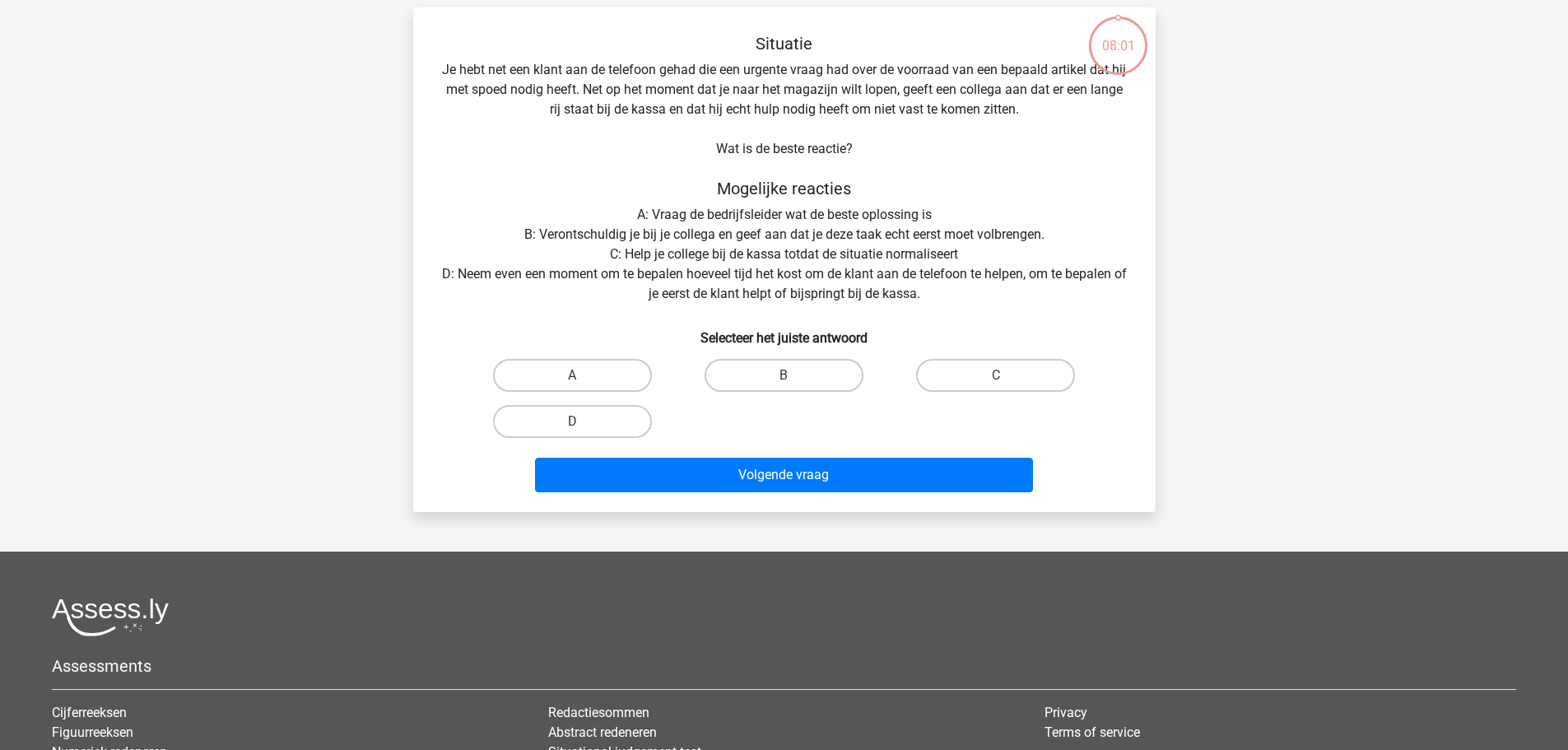
scroll to position [82, 0]
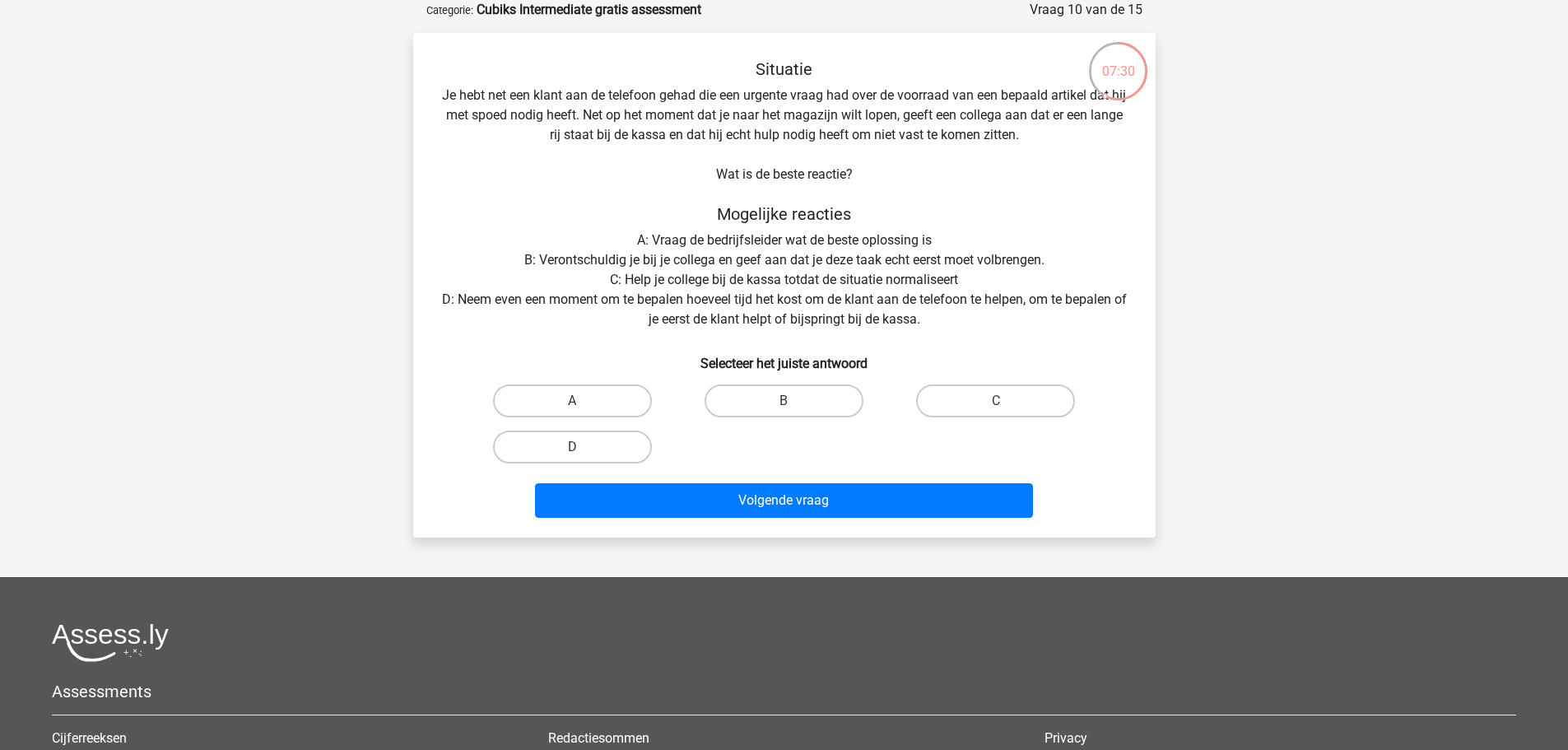
click at [573, 455] on input "D" at bounding box center [577, 452] width 11 height 11
radio input "true"
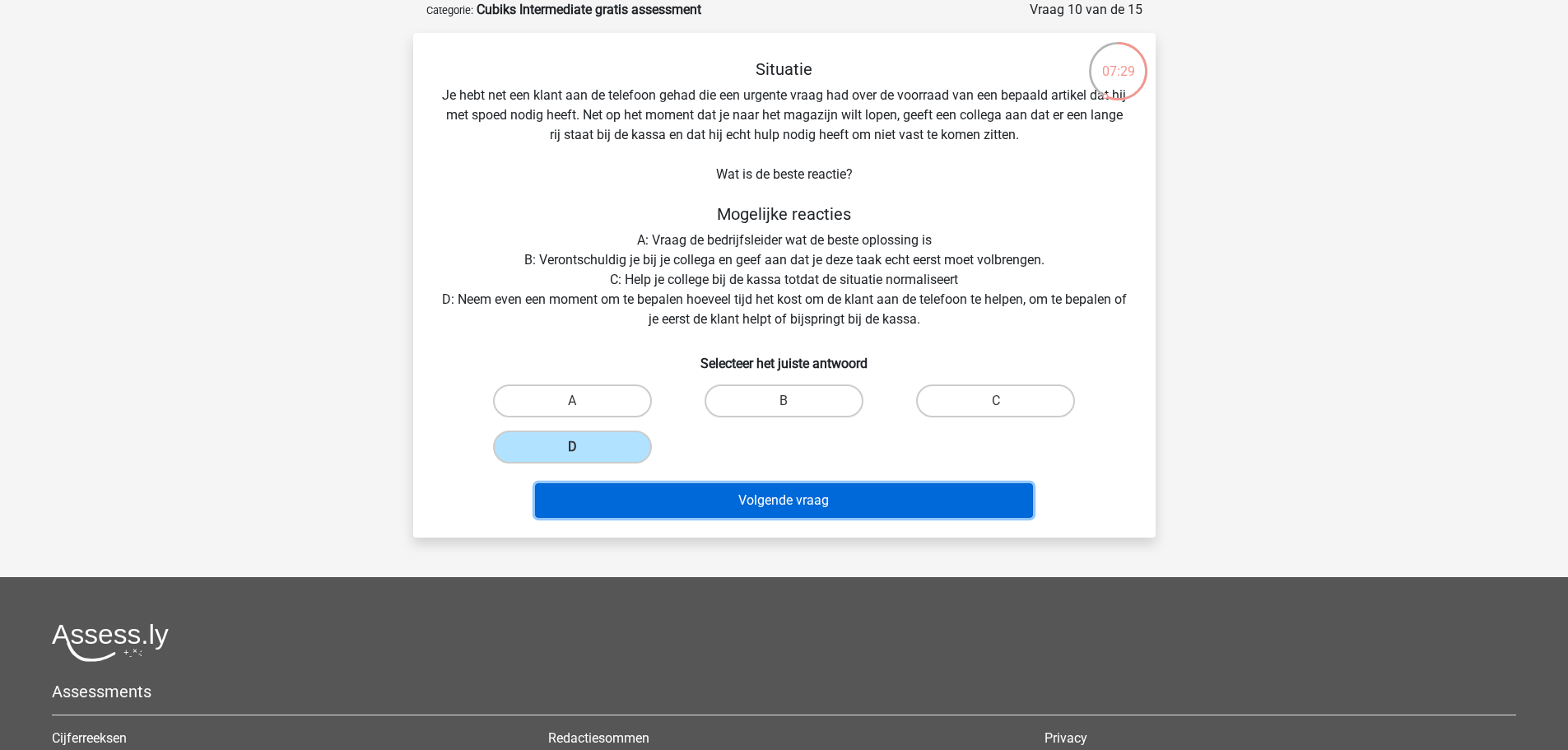
click at [805, 495] on button "Volgende vraag" at bounding box center [784, 500] width 498 height 34
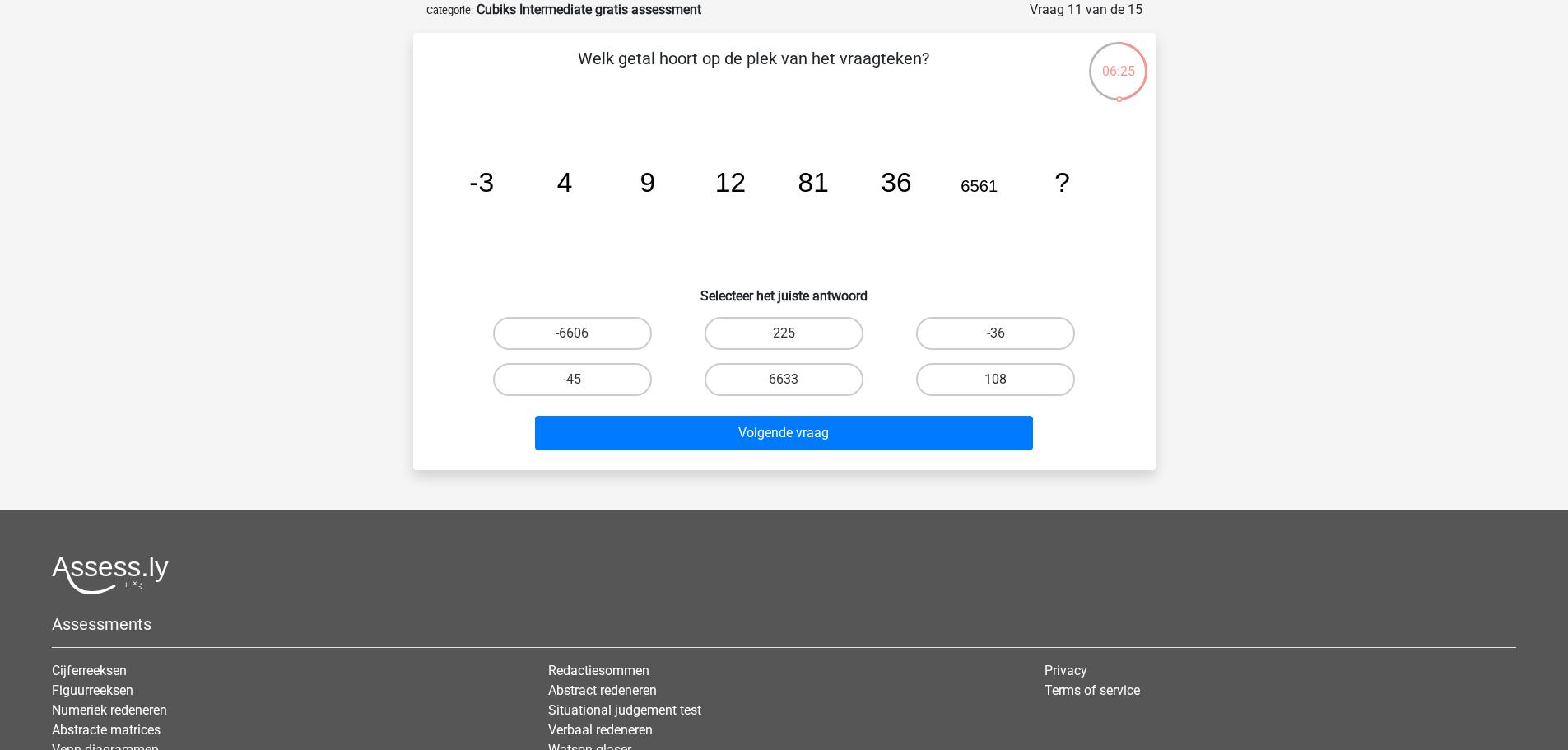
click at [993, 371] on label "108" at bounding box center [996, 379] width 159 height 33
click at [996, 380] on input "108" at bounding box center [1001, 385] width 11 height 11
radio input "true"
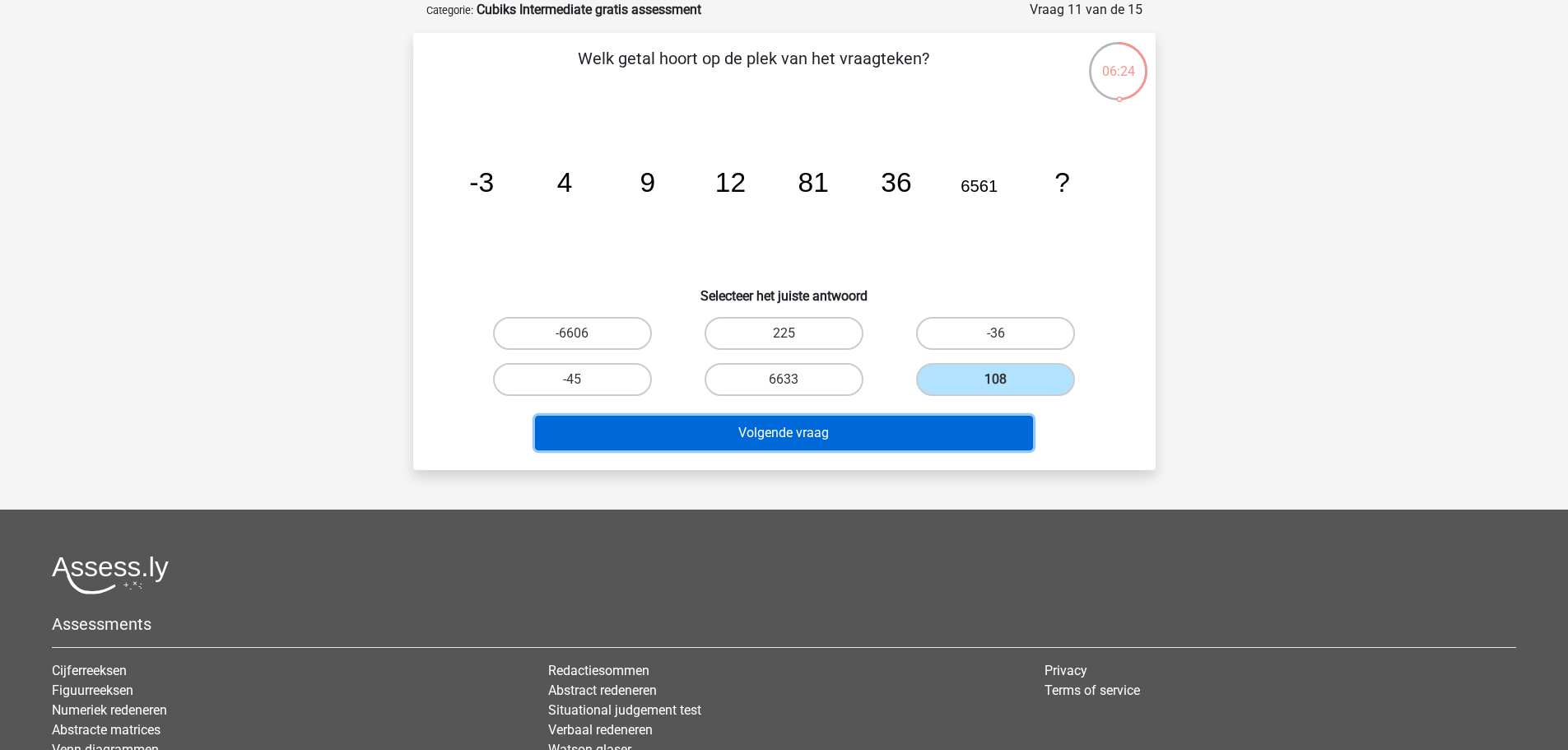
click at [800, 431] on button "Volgende vraag" at bounding box center [784, 433] width 498 height 34
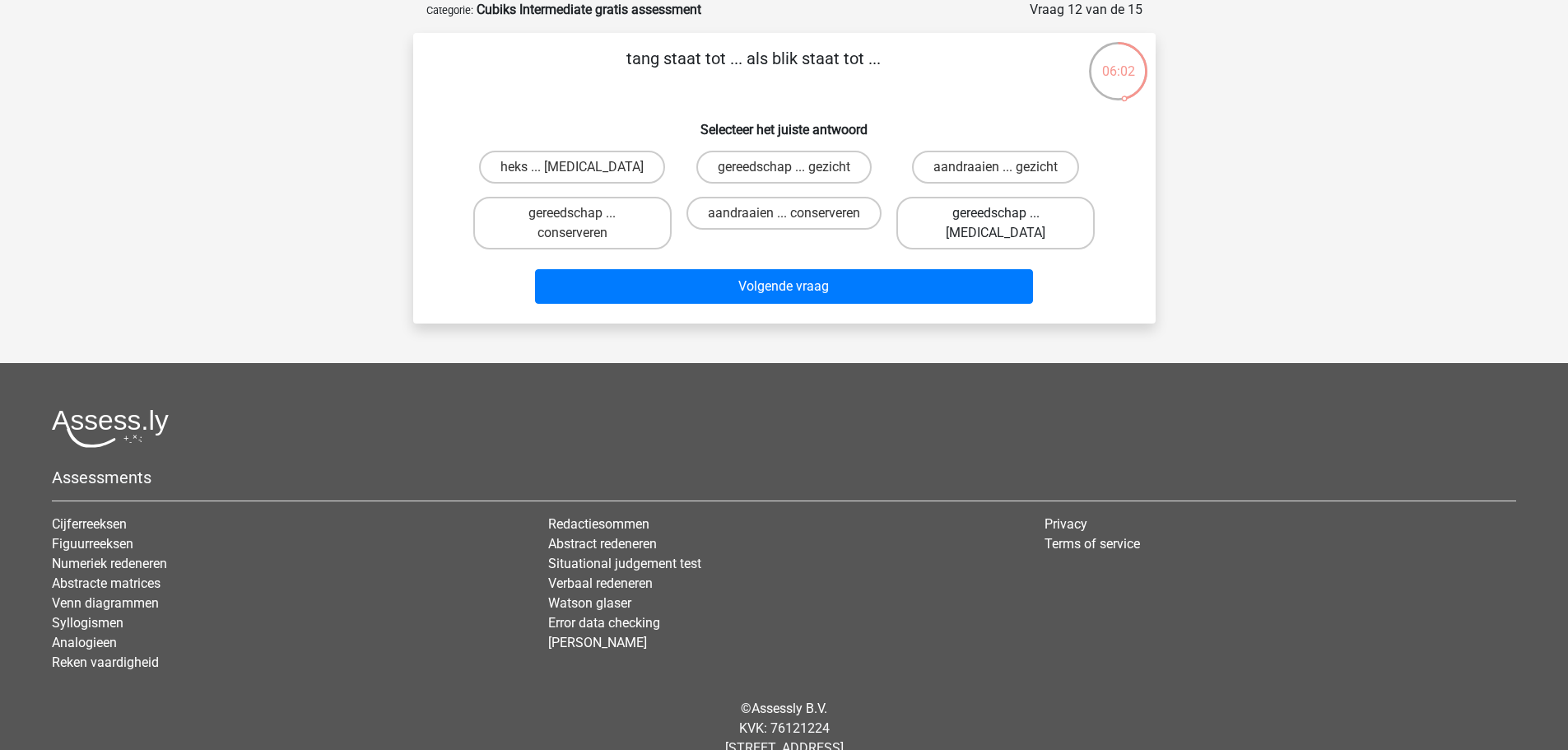
click at [991, 209] on label "gereedschap ... ogen" at bounding box center [995, 223] width 199 height 53
click at [996, 213] on input "gereedschap ... ogen" at bounding box center [1001, 218] width 11 height 11
radio input "true"
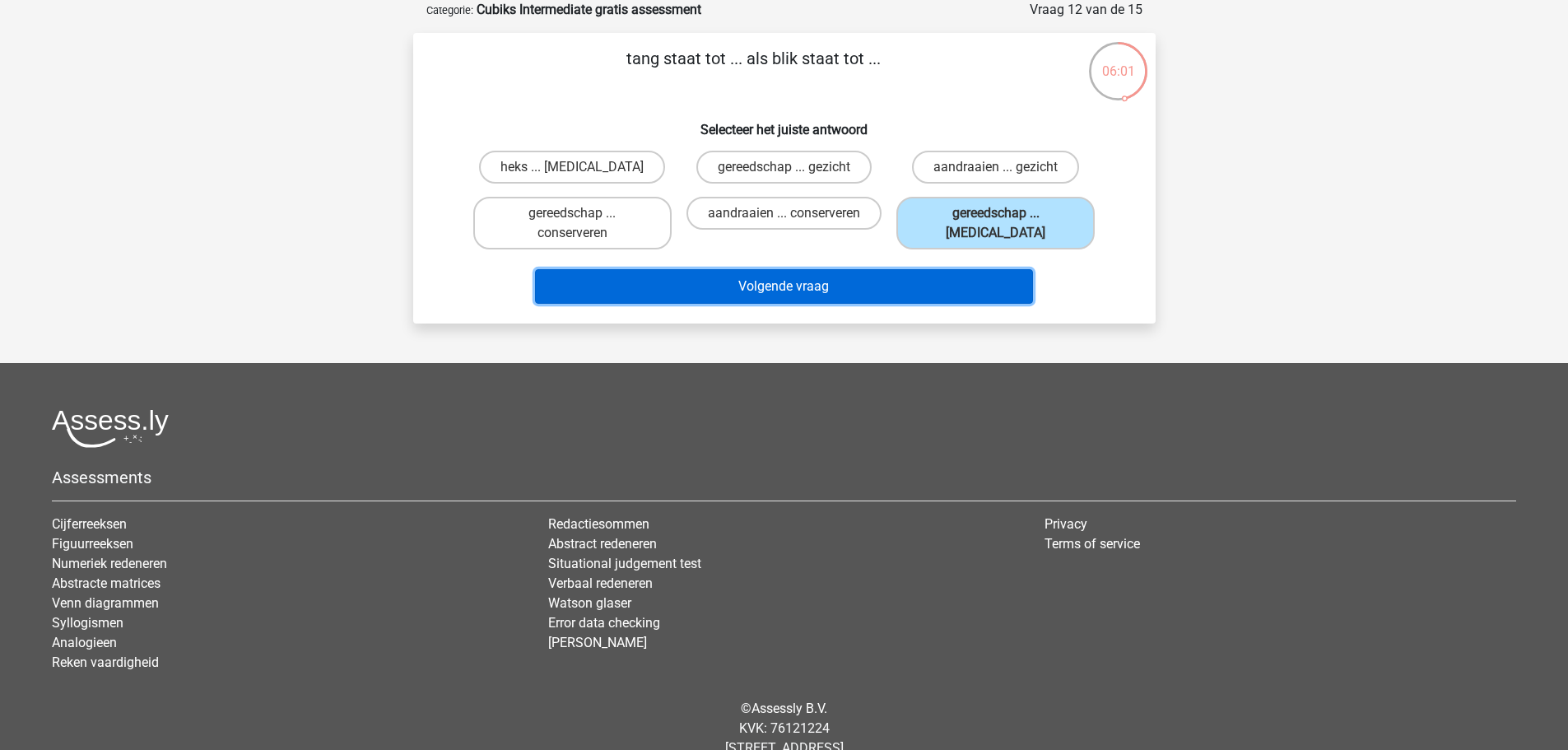
click at [773, 277] on button "Volgende vraag" at bounding box center [784, 286] width 498 height 34
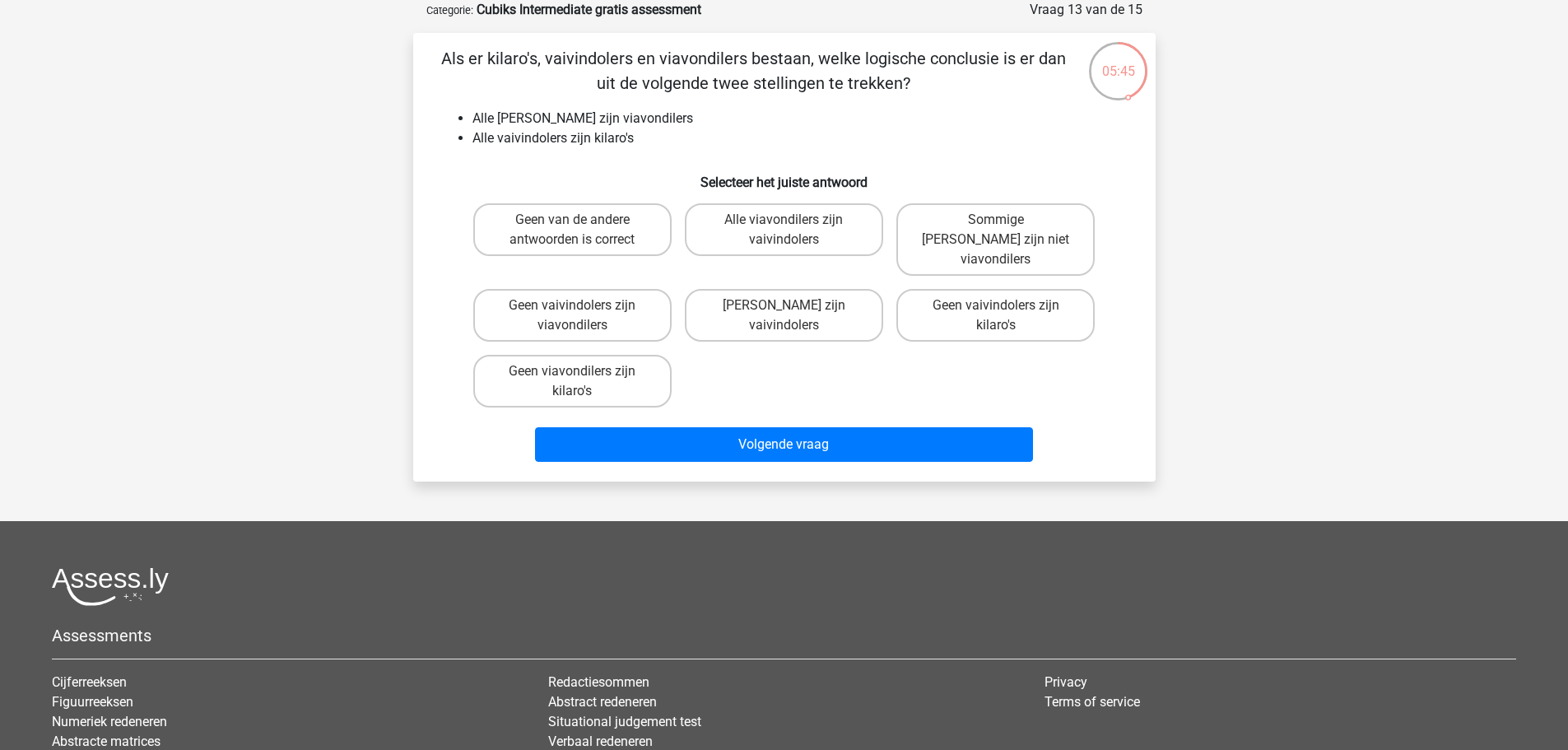
click at [794, 230] on input "Alle viavondilers zijn vaivindolers" at bounding box center [788, 225] width 11 height 11
radio input "true"
click at [584, 366] on label "Geen viavondilers zijn kilaro's" at bounding box center [572, 382] width 199 height 53
click at [583, 371] on input "Geen viavondilers zijn kilaro's" at bounding box center [577, 376] width 11 height 11
radio input "true"
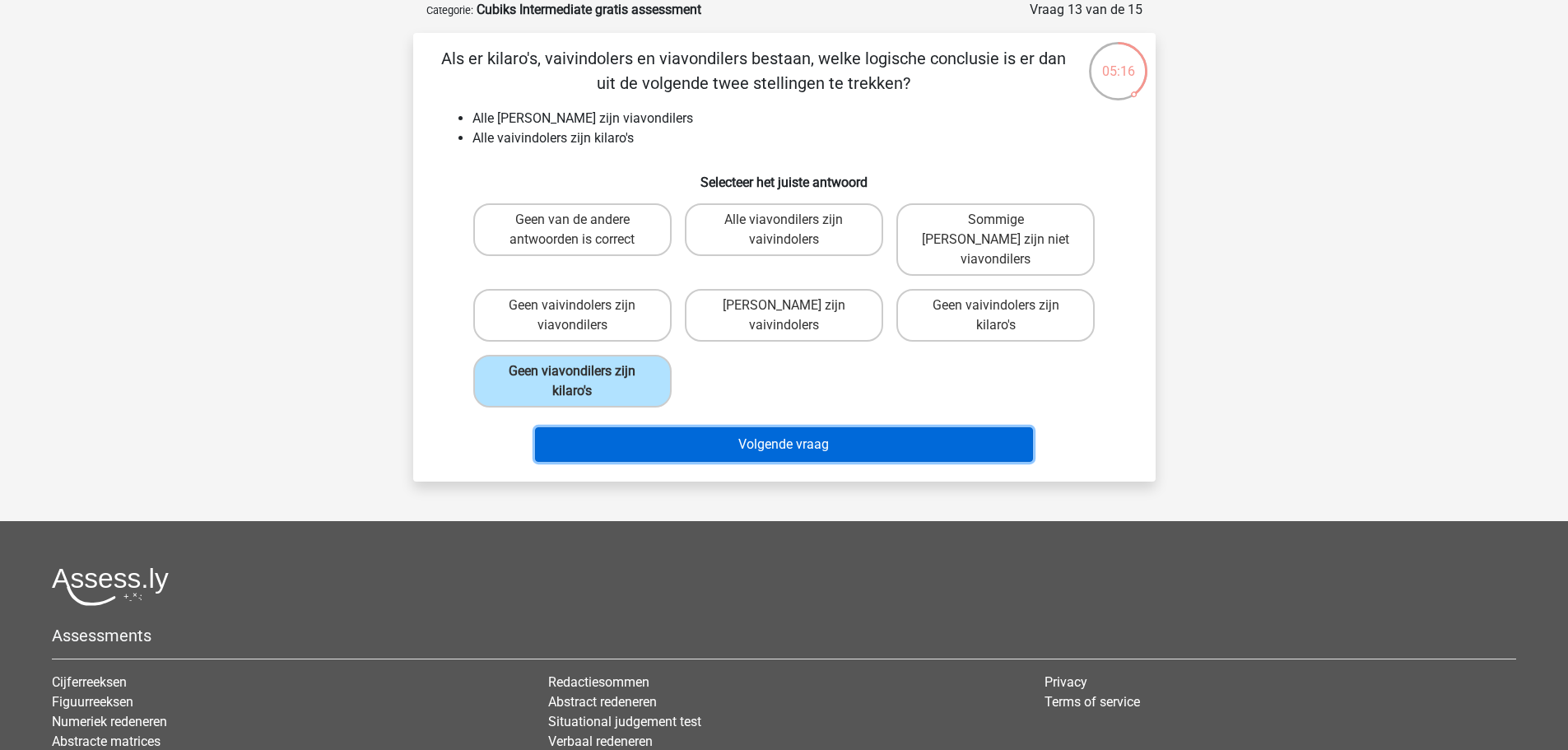
click at [815, 428] on button "Volgende vraag" at bounding box center [784, 444] width 498 height 34
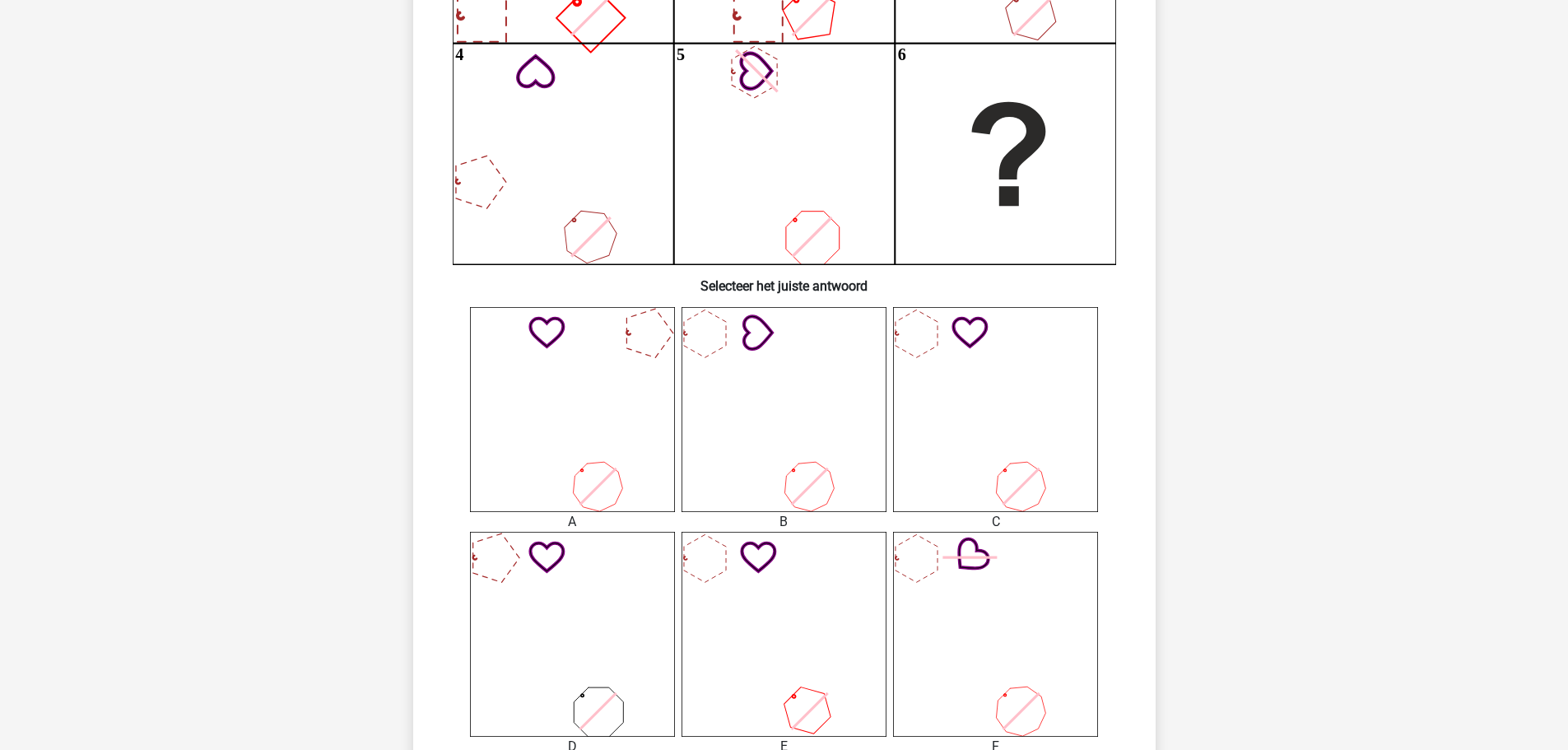
scroll to position [577, 0]
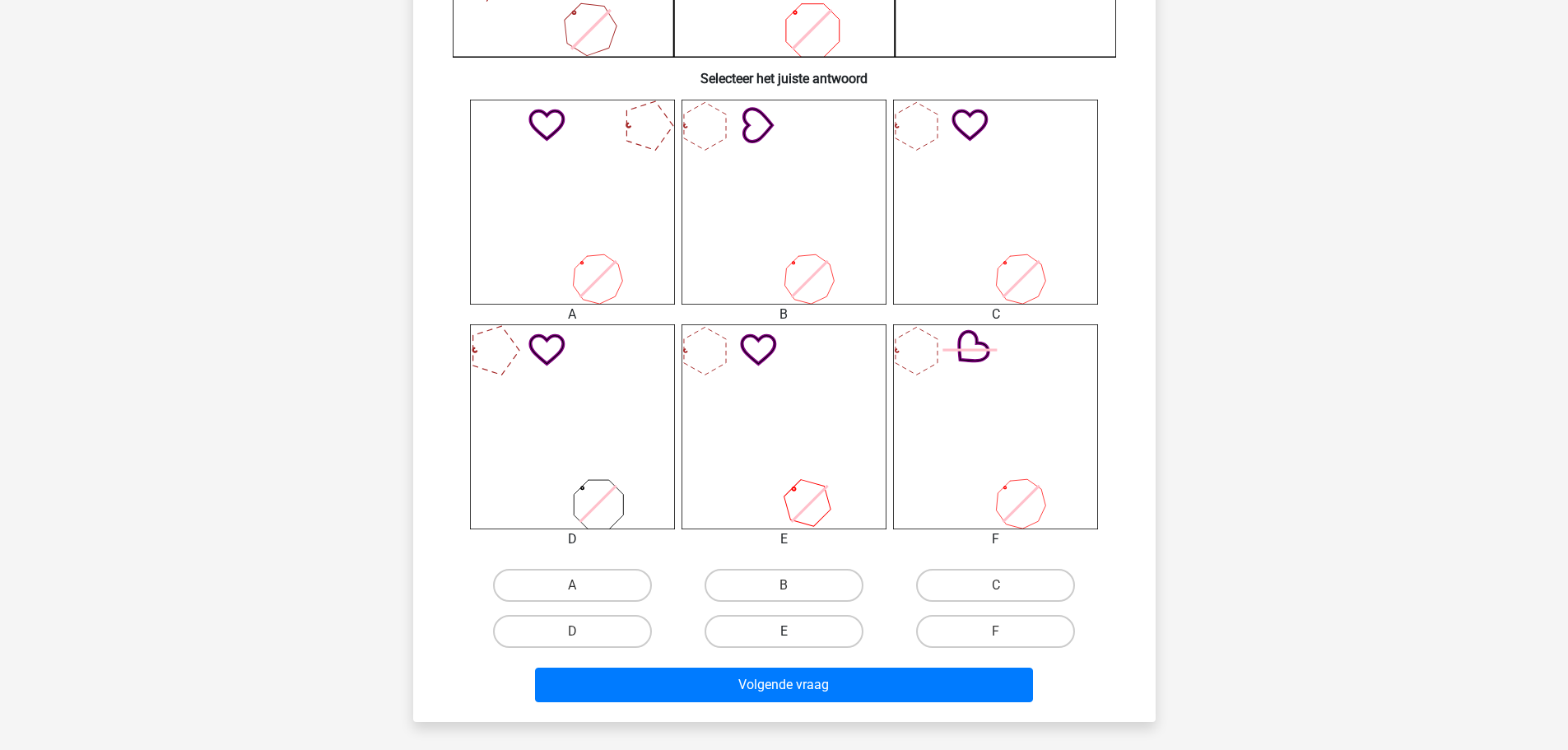
click at [780, 640] on label "E" at bounding box center [784, 631] width 159 height 33
click at [783, 640] on input "E" at bounding box center [788, 637] width 11 height 11
radio input "true"
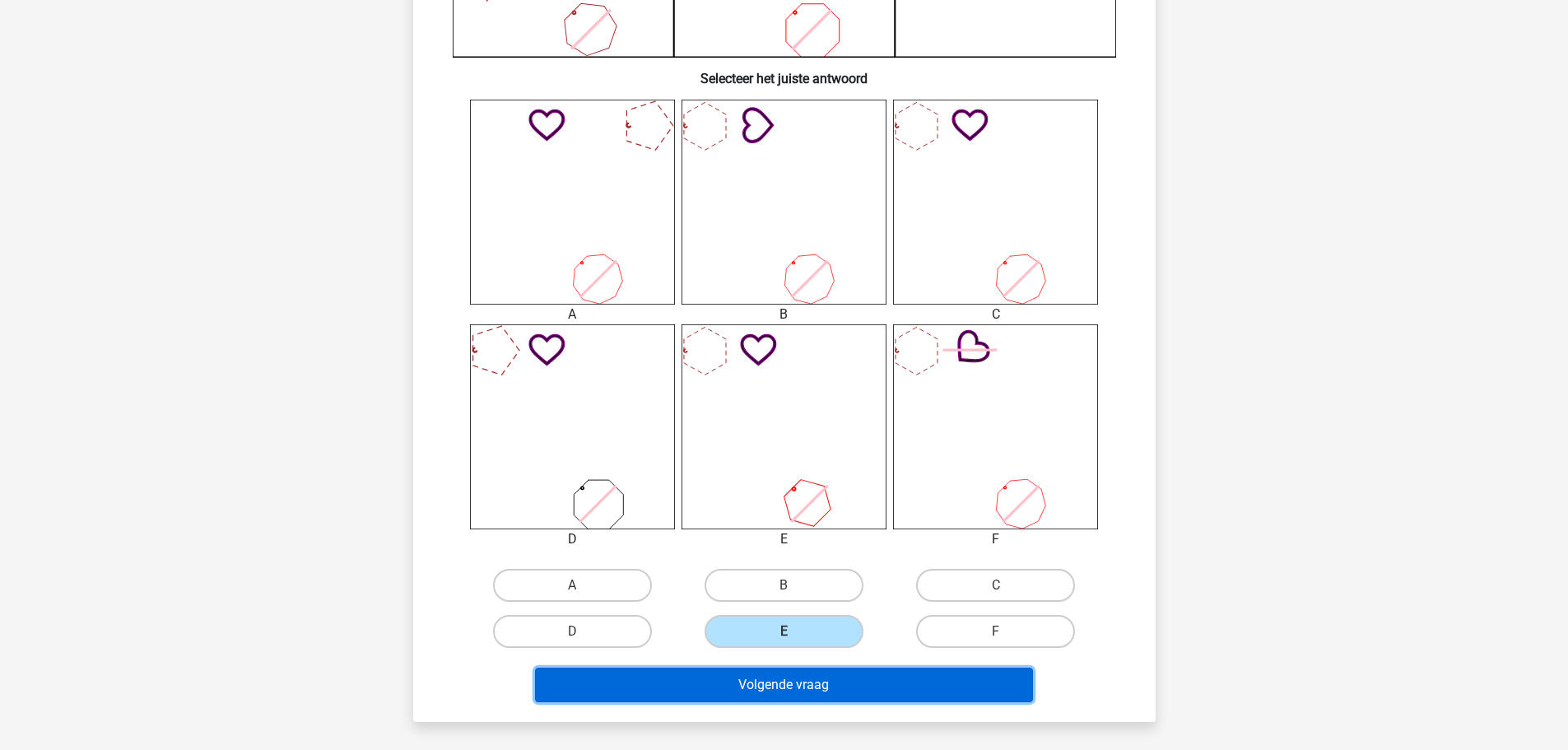
click at [782, 680] on button "Volgende vraag" at bounding box center [784, 685] width 498 height 34
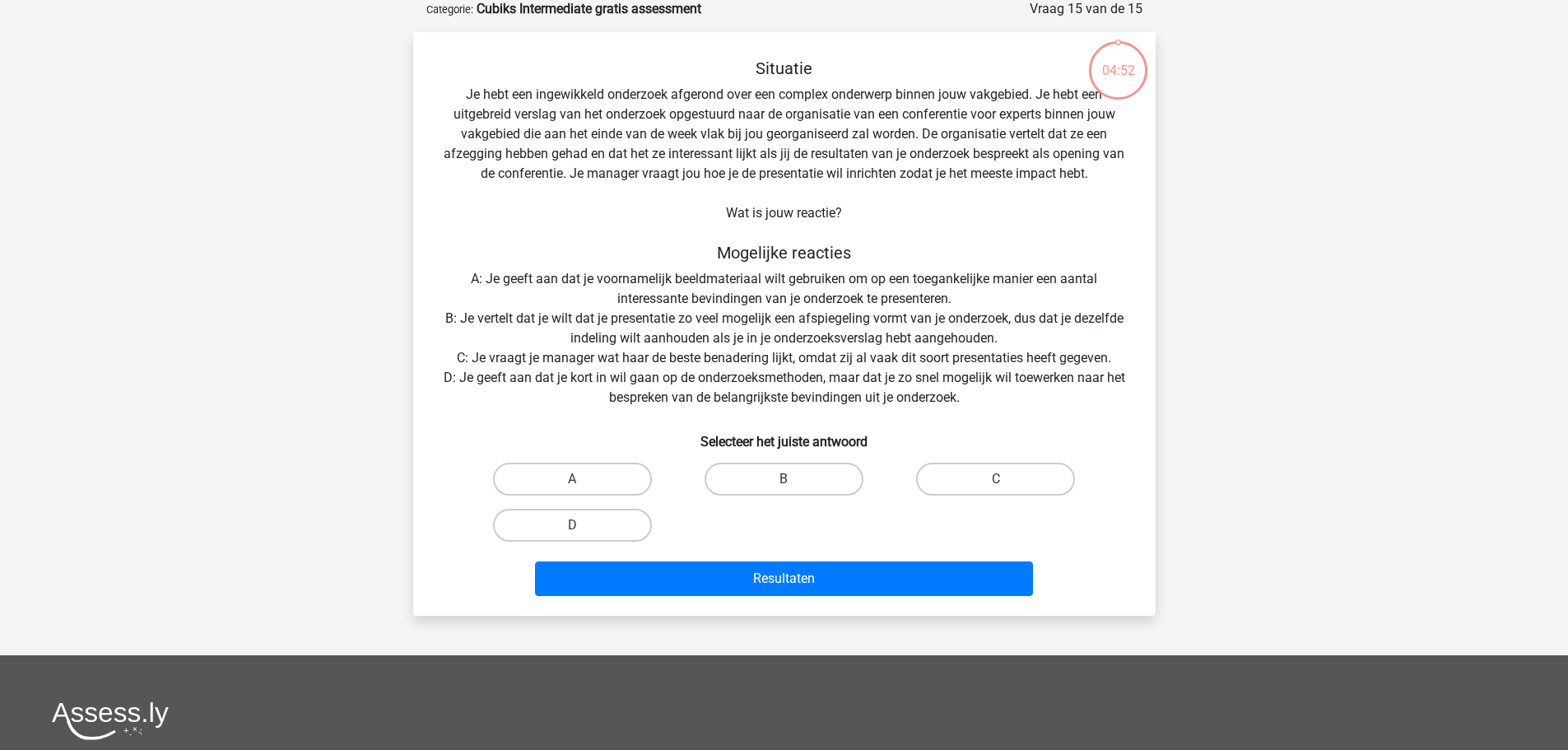
scroll to position [82, 0]
click at [567, 479] on label "A" at bounding box center [572, 480] width 159 height 33
click at [572, 480] on input "A" at bounding box center [577, 485] width 11 height 11
radio input "true"
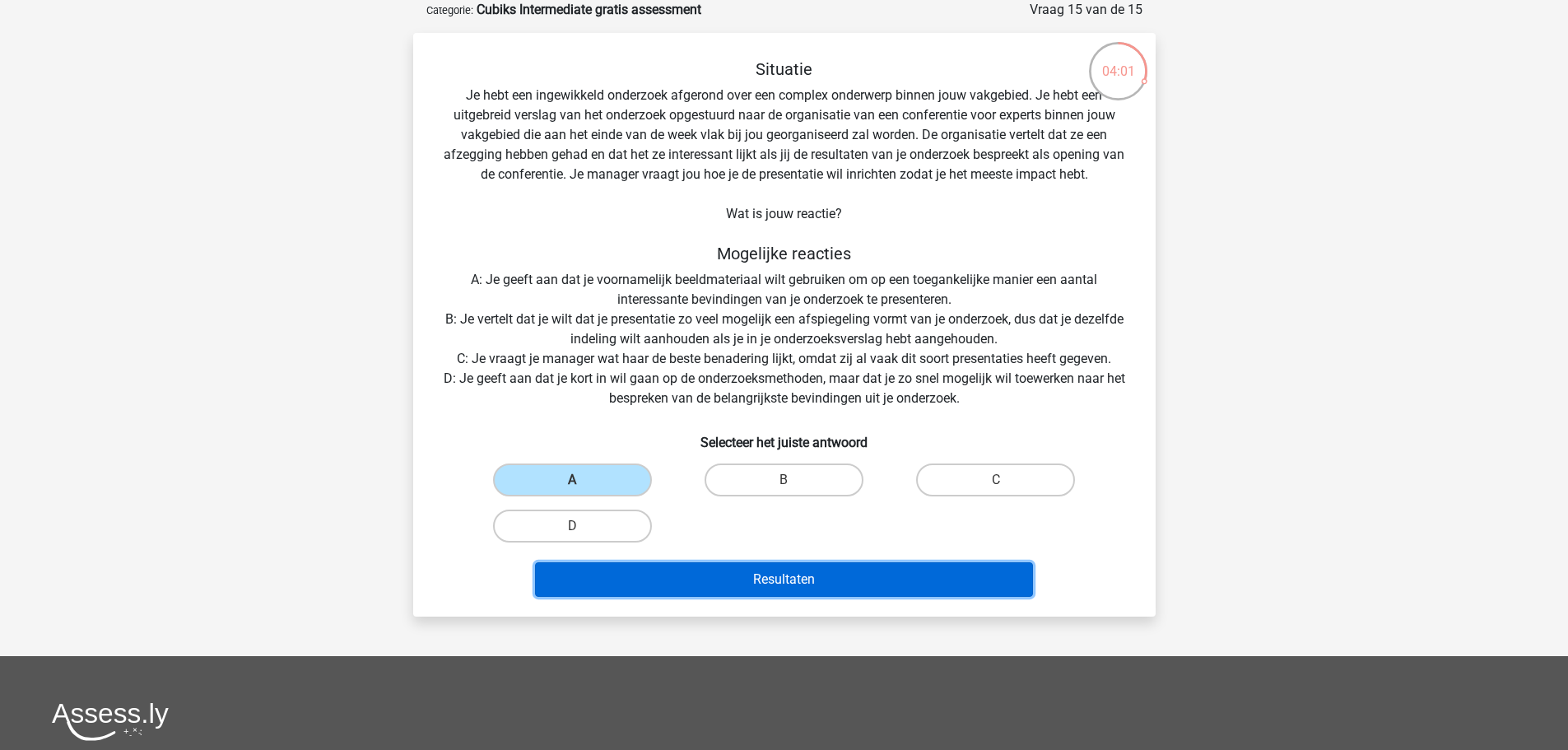
click at [815, 586] on button "Resultaten" at bounding box center [784, 580] width 498 height 34
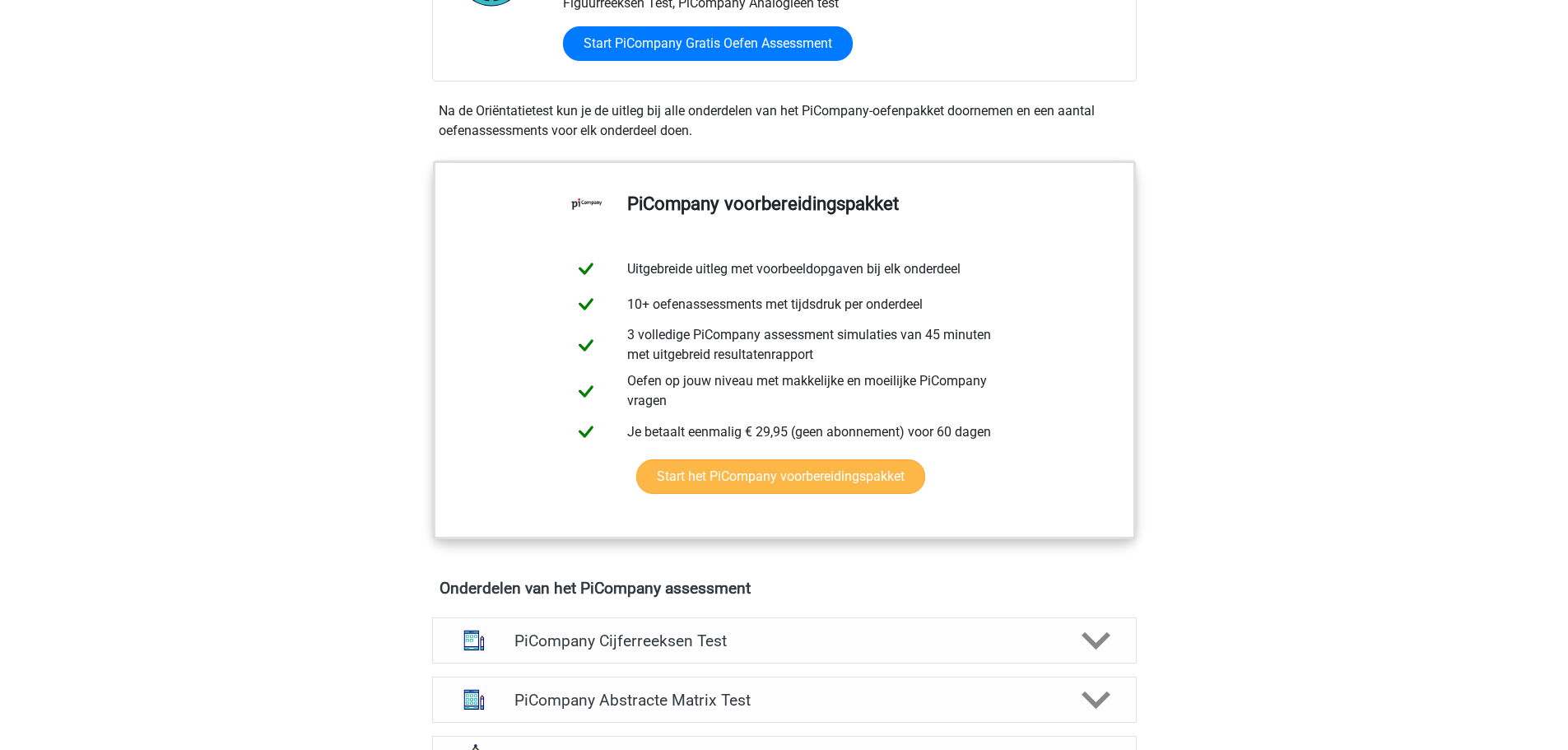
scroll to position [905, 0]
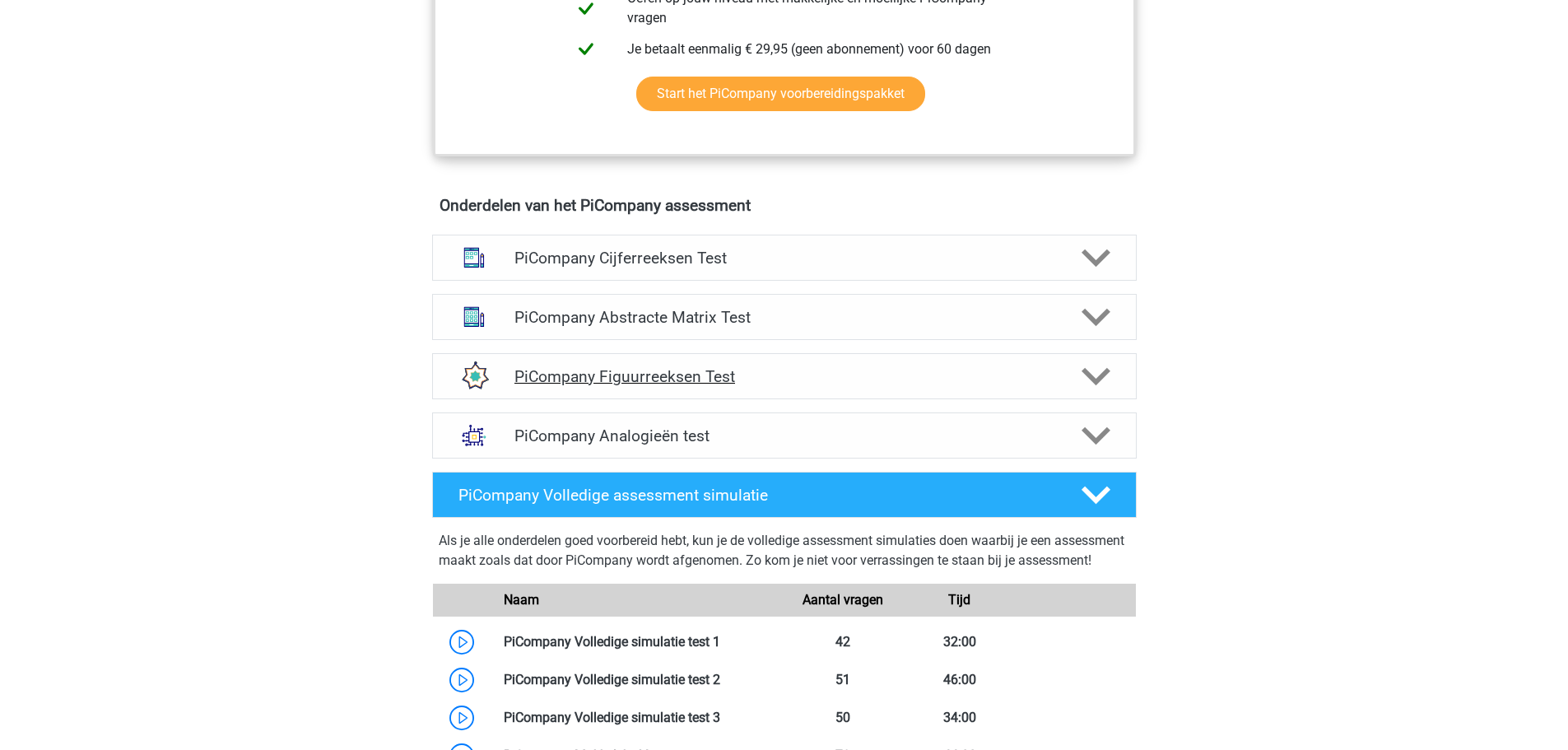
click at [601, 386] on h4 "PiCompany Figuurreeksen Test" at bounding box center [784, 376] width 539 height 19
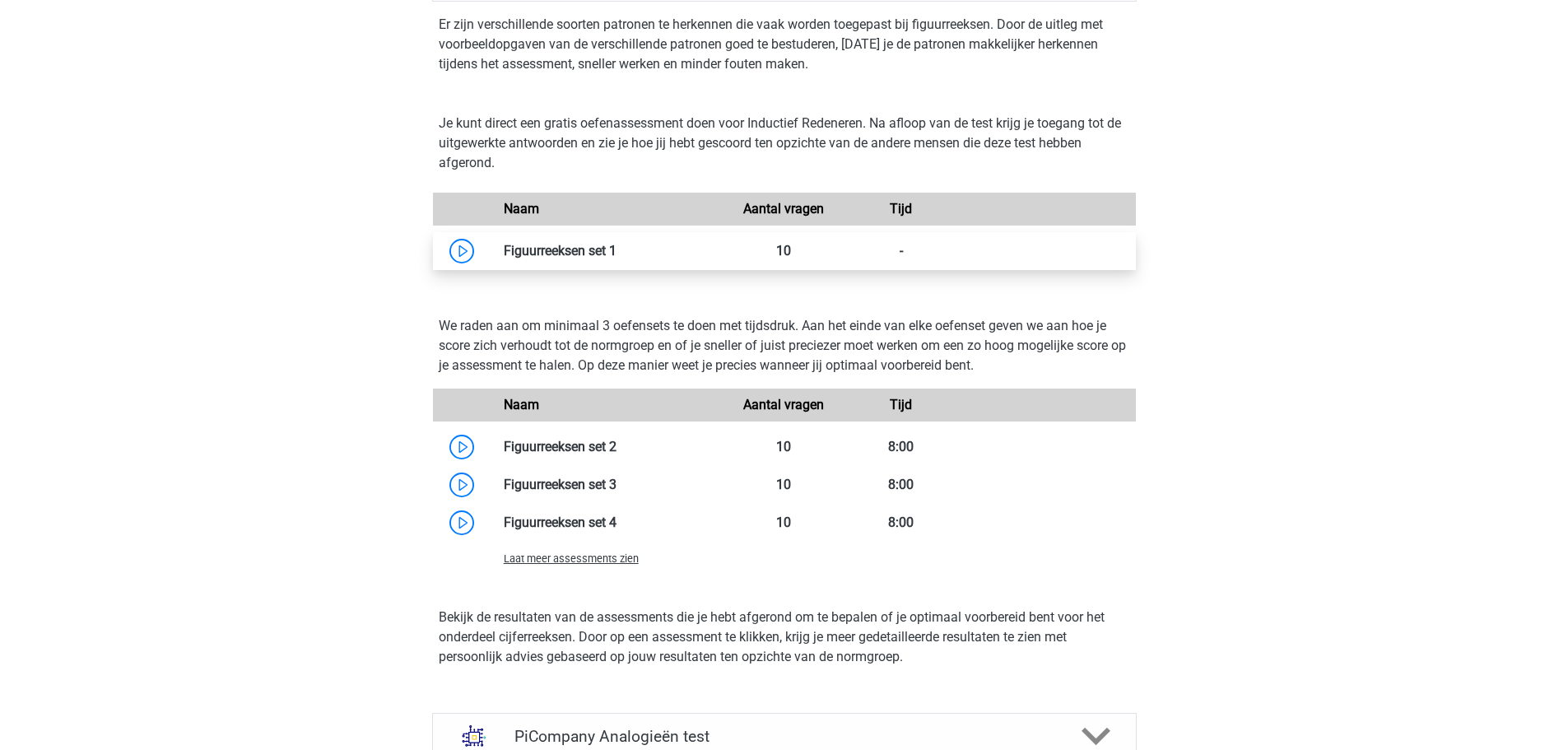
scroll to position [1318, 0]
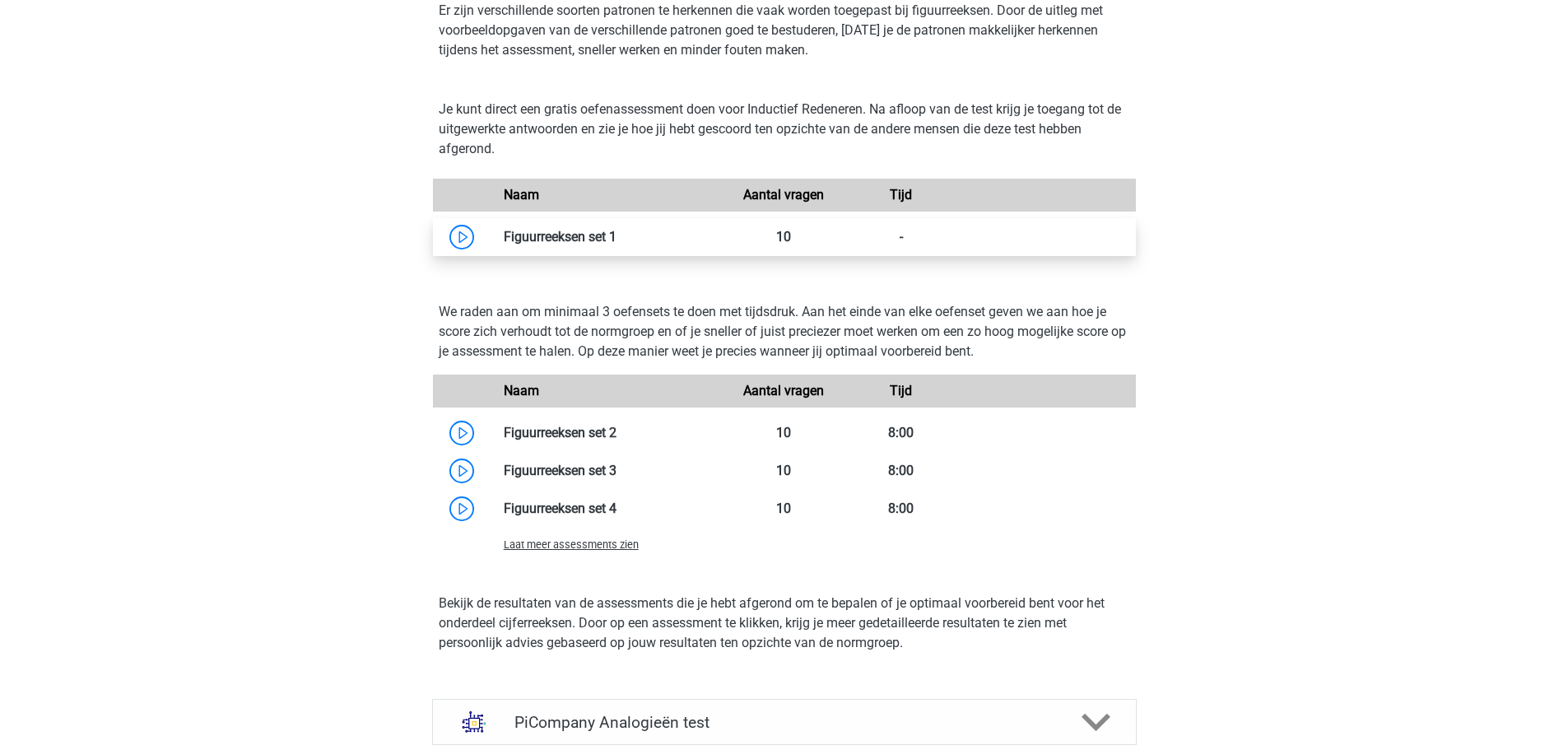
click at [616, 245] on link at bounding box center [616, 237] width 0 height 16
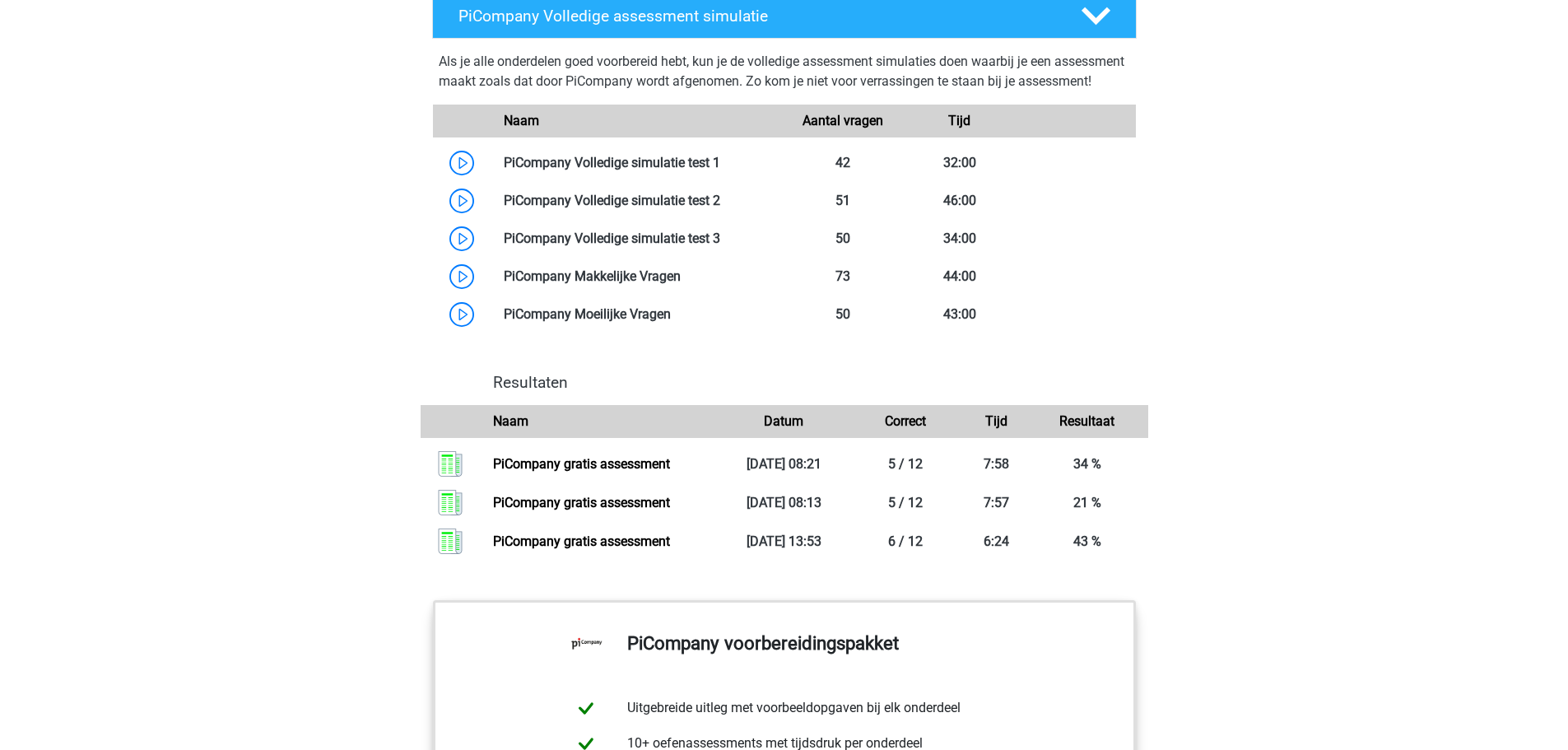
scroll to position [2141, 0]
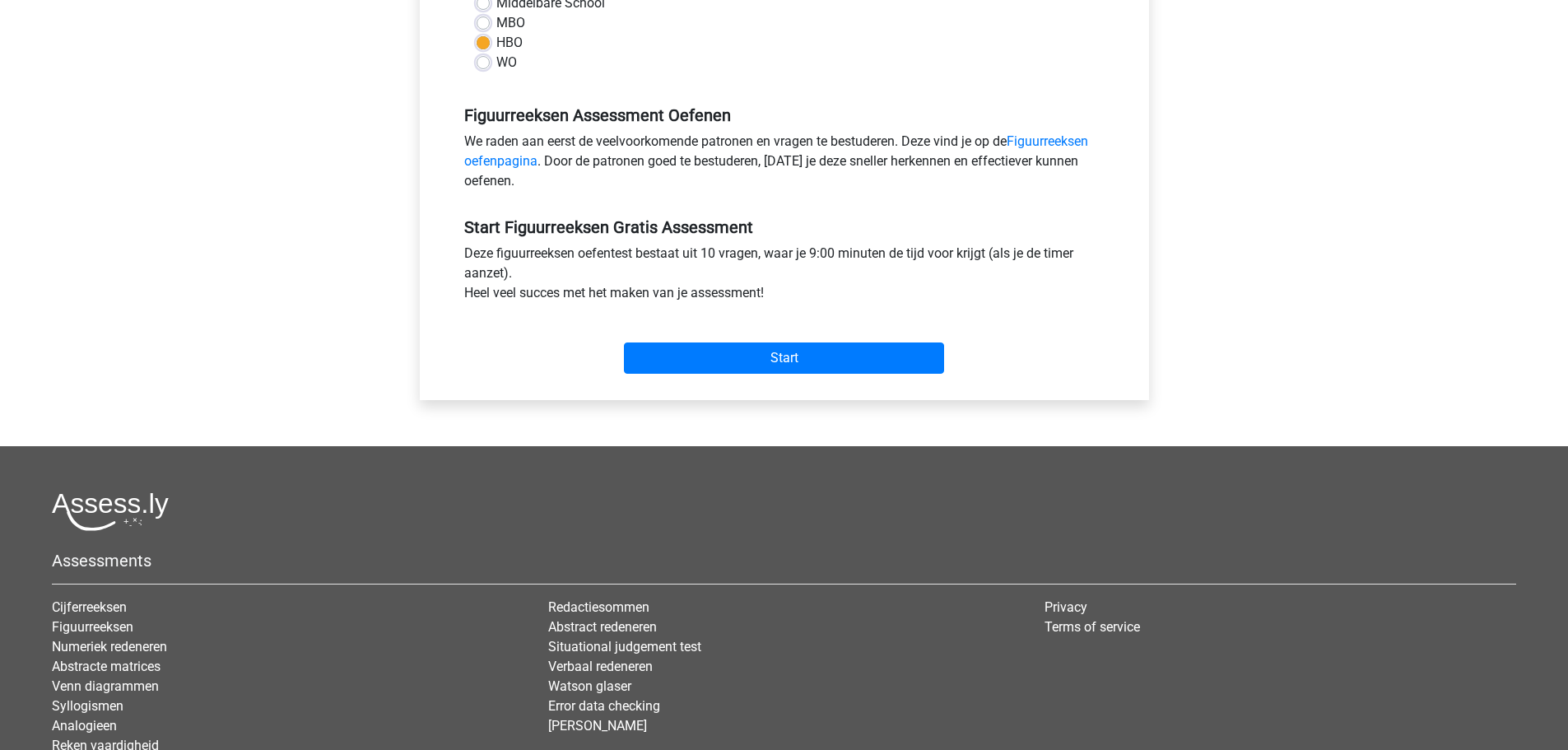
scroll to position [494, 0]
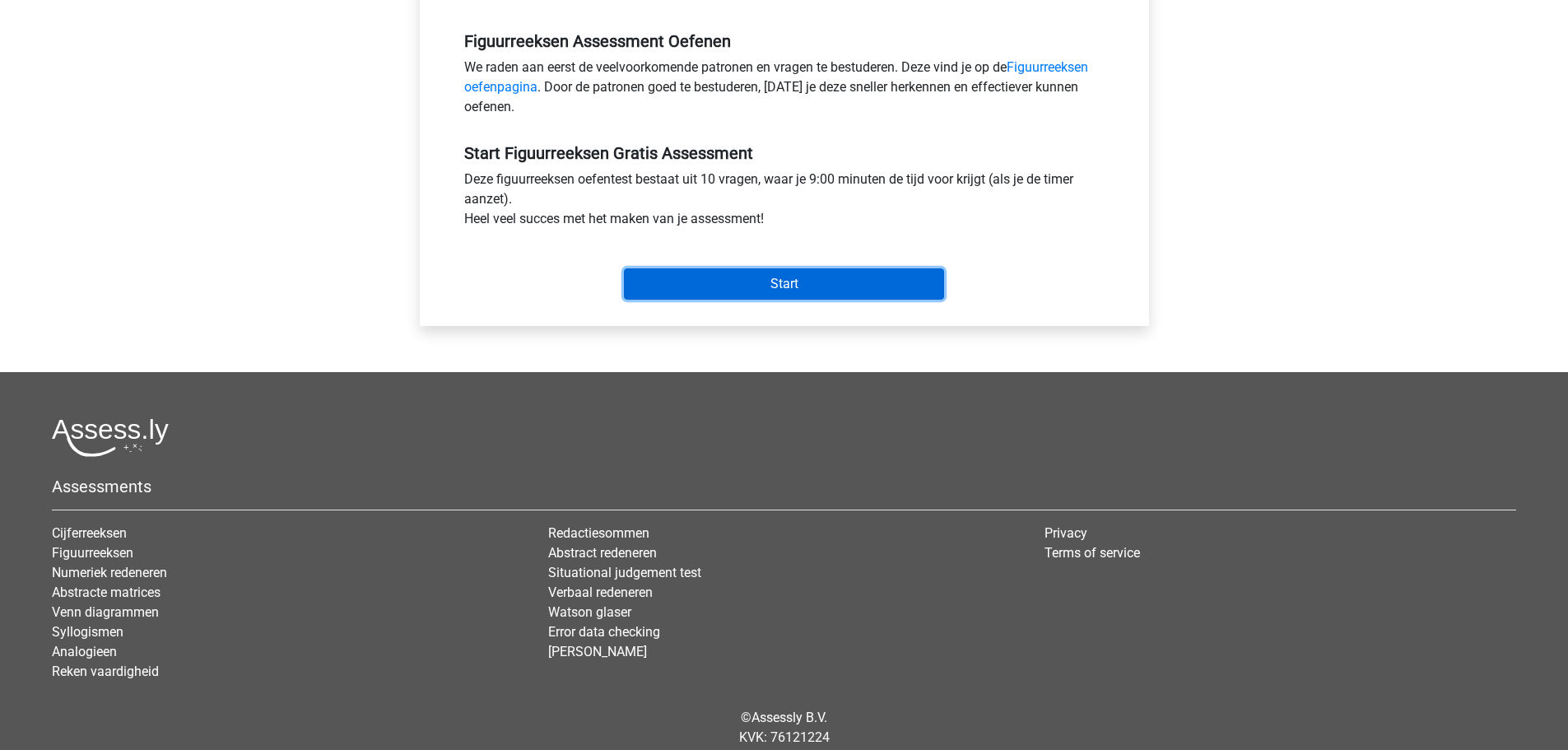
click at [778, 279] on input "Start" at bounding box center [784, 284] width 320 height 31
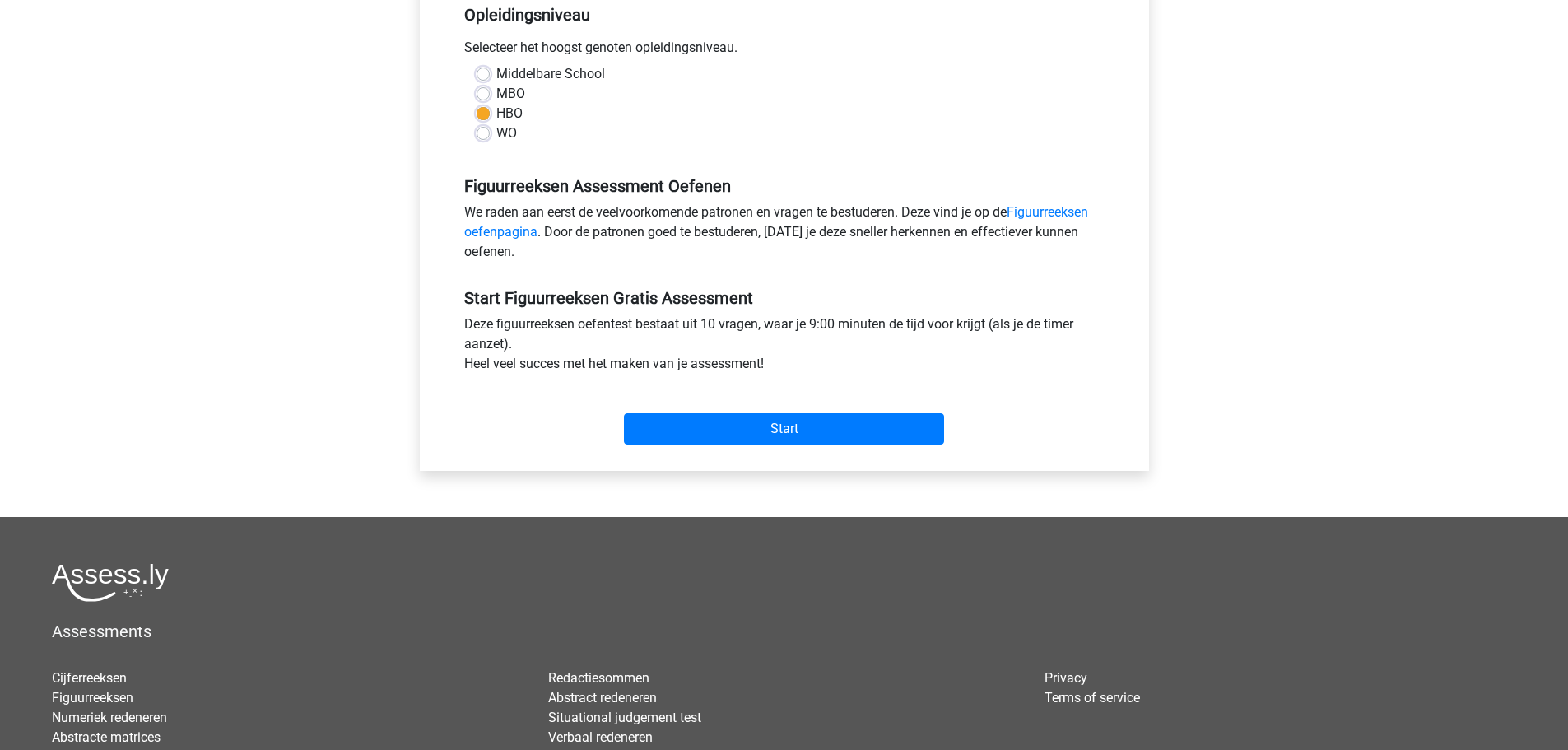
scroll to position [82, 0]
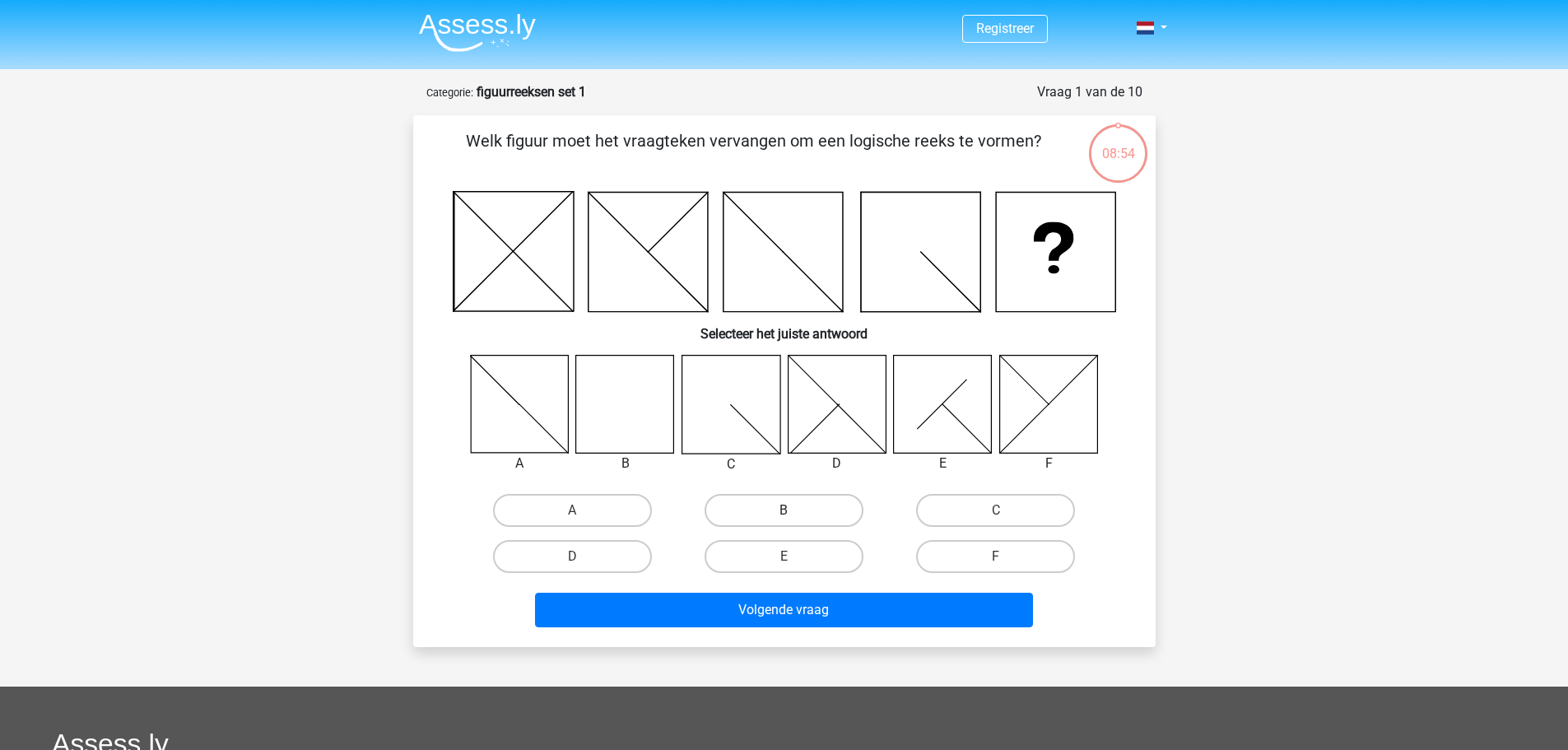
click at [760, 507] on label "B" at bounding box center [784, 510] width 159 height 33
click at [783, 511] on input "B" at bounding box center [788, 516] width 11 height 11
radio input "true"
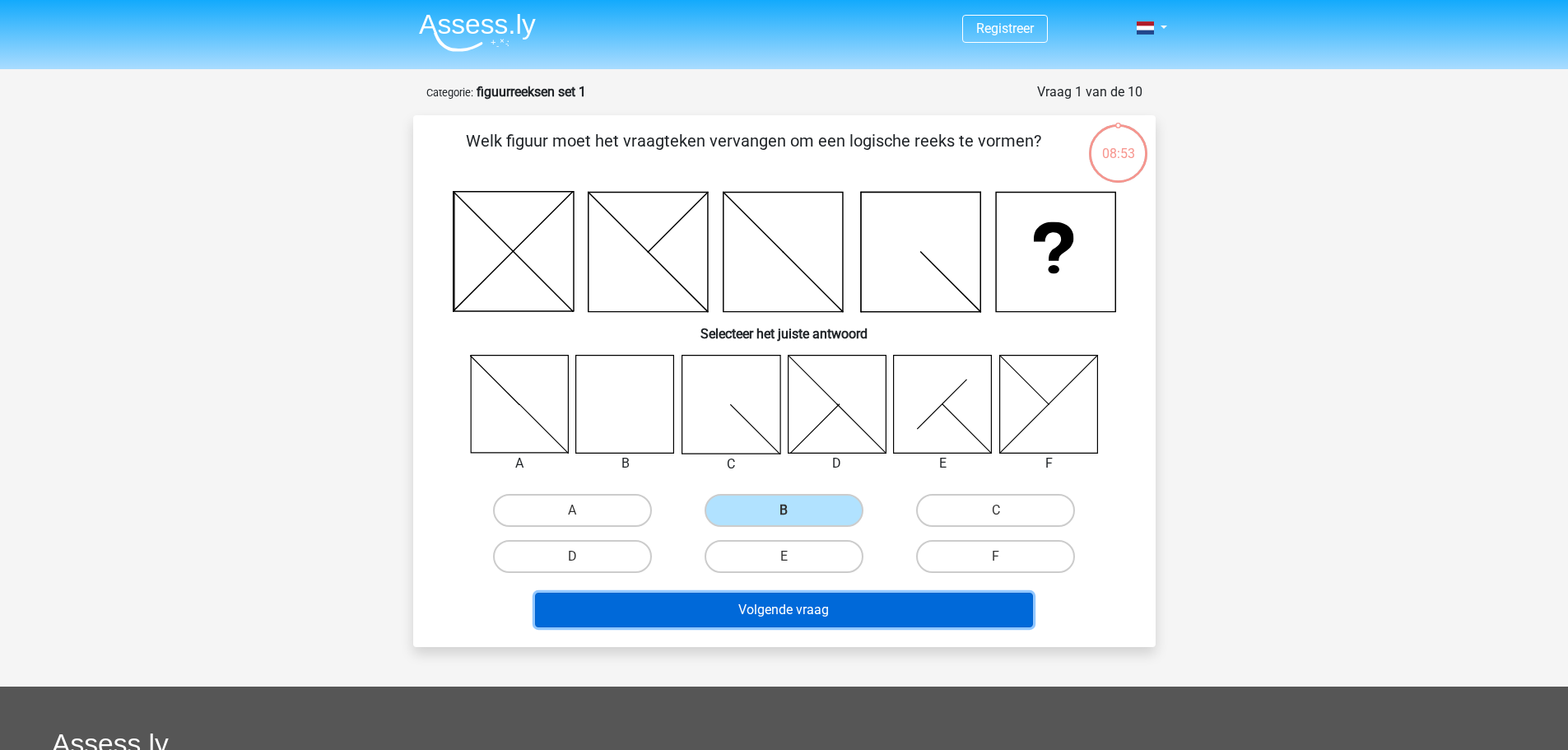
click at [771, 612] on button "Volgende vraag" at bounding box center [784, 610] width 498 height 34
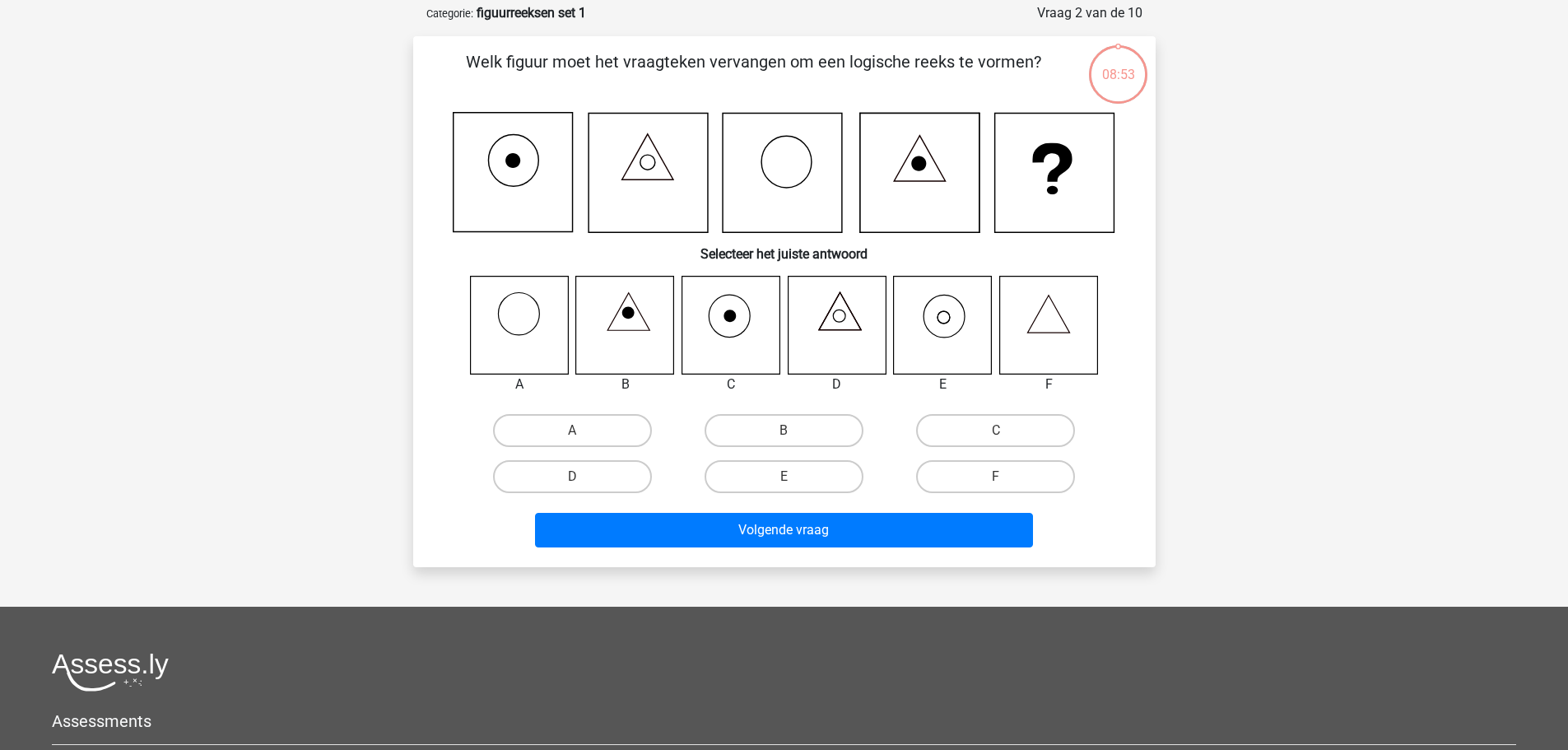
scroll to position [82, 0]
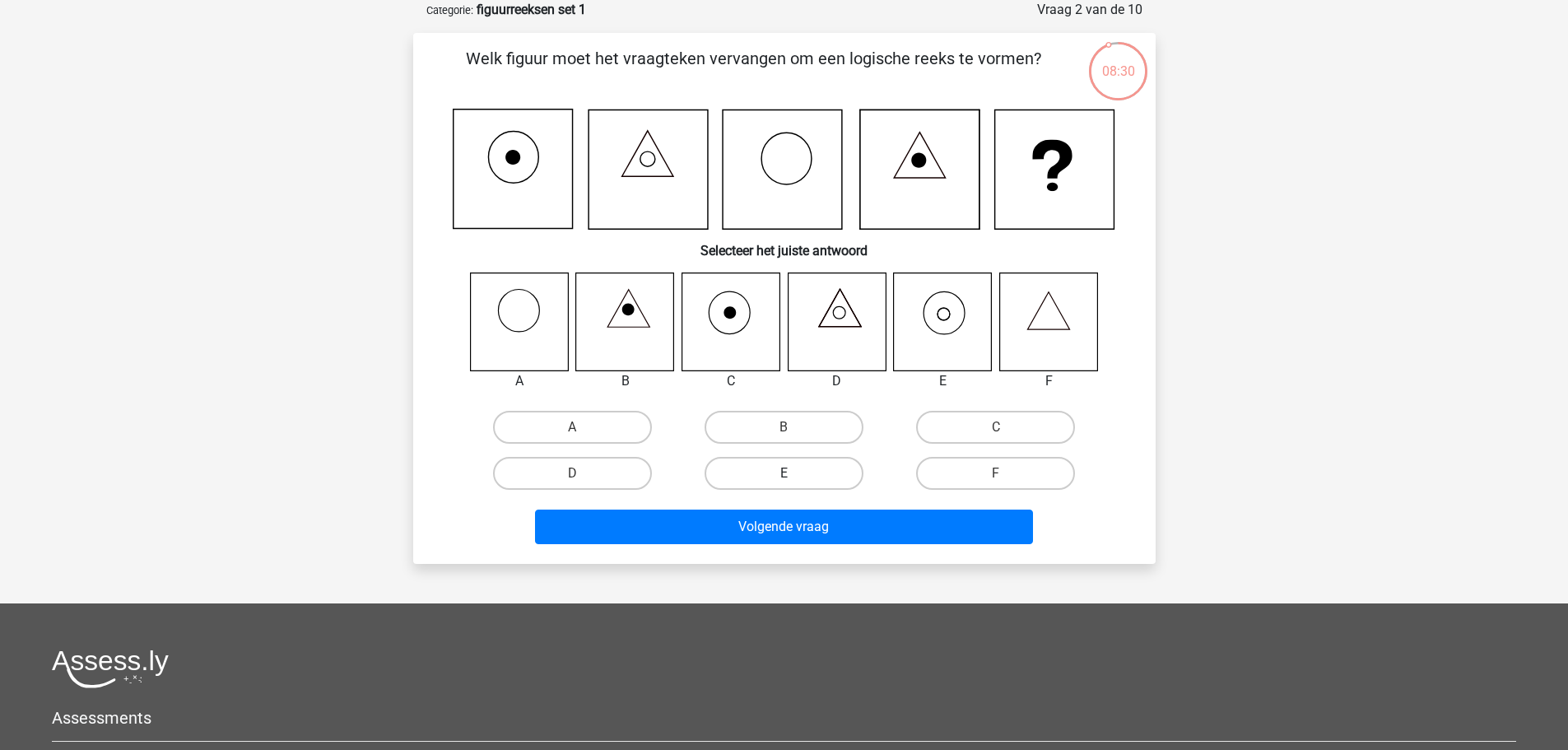
click at [794, 466] on label "E" at bounding box center [784, 473] width 159 height 33
click at [794, 473] on input "E" at bounding box center [788, 479] width 11 height 11
radio input "true"
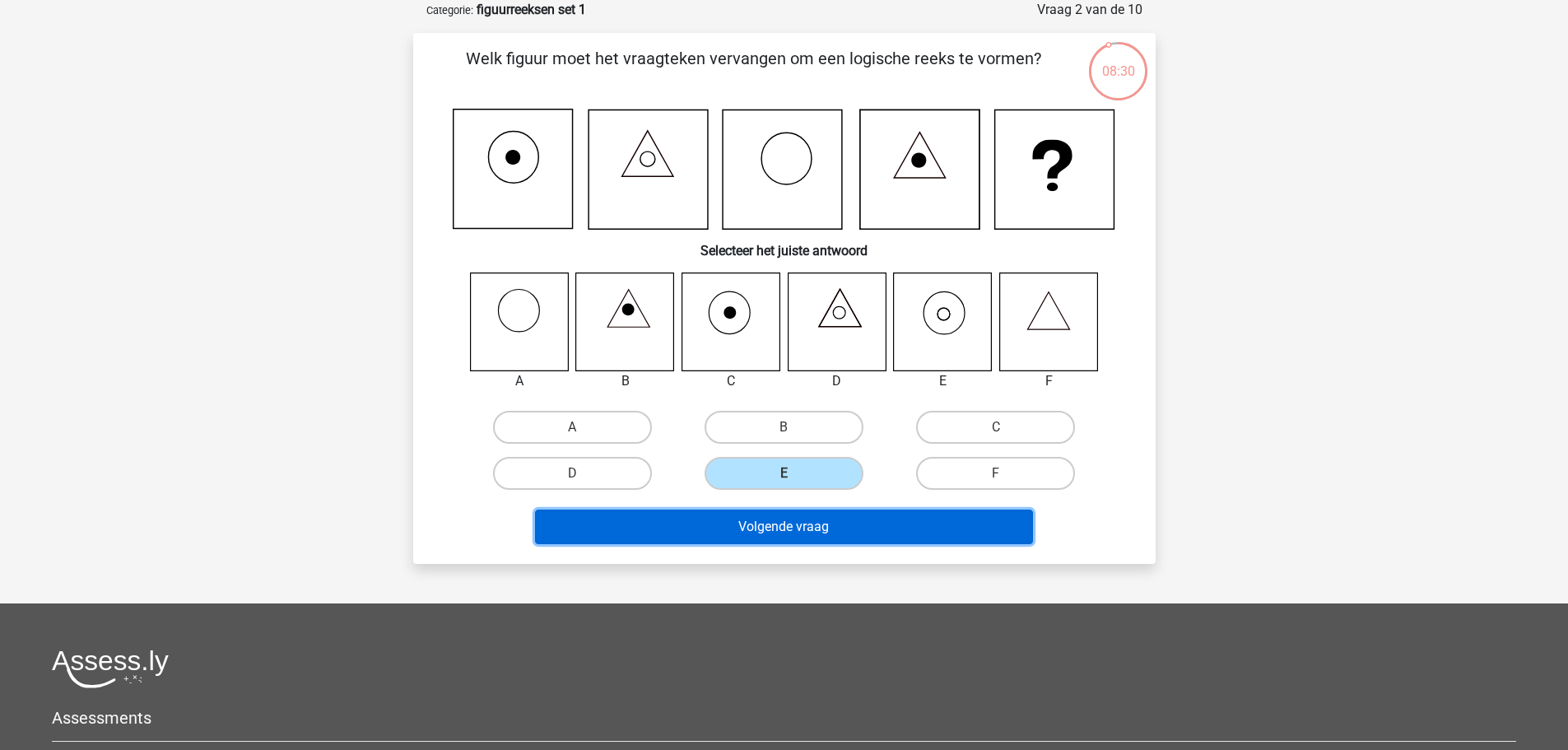
click at [769, 527] on button "Volgende vraag" at bounding box center [784, 527] width 498 height 34
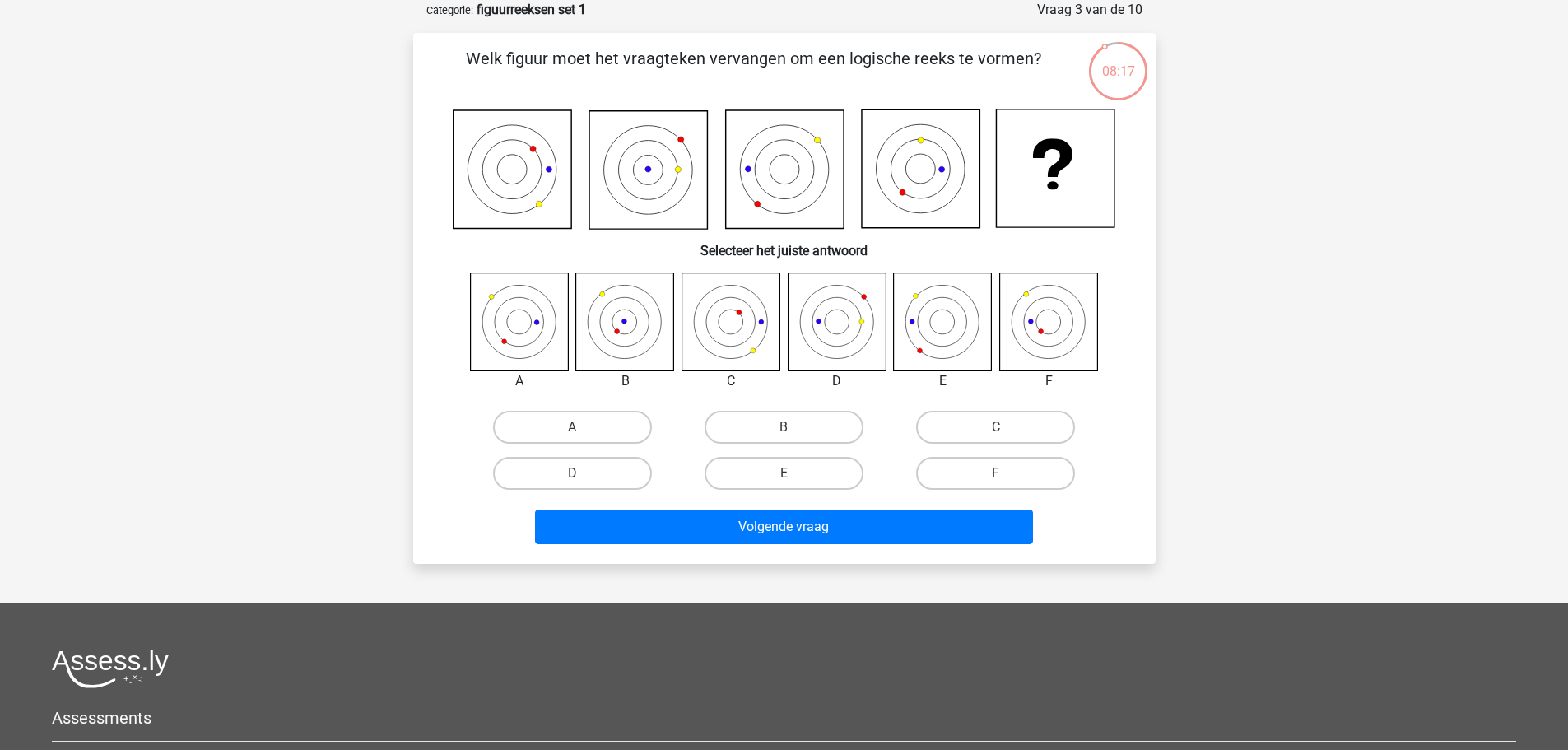
click at [789, 428] on input "B" at bounding box center [788, 433] width 11 height 11
radio input "true"
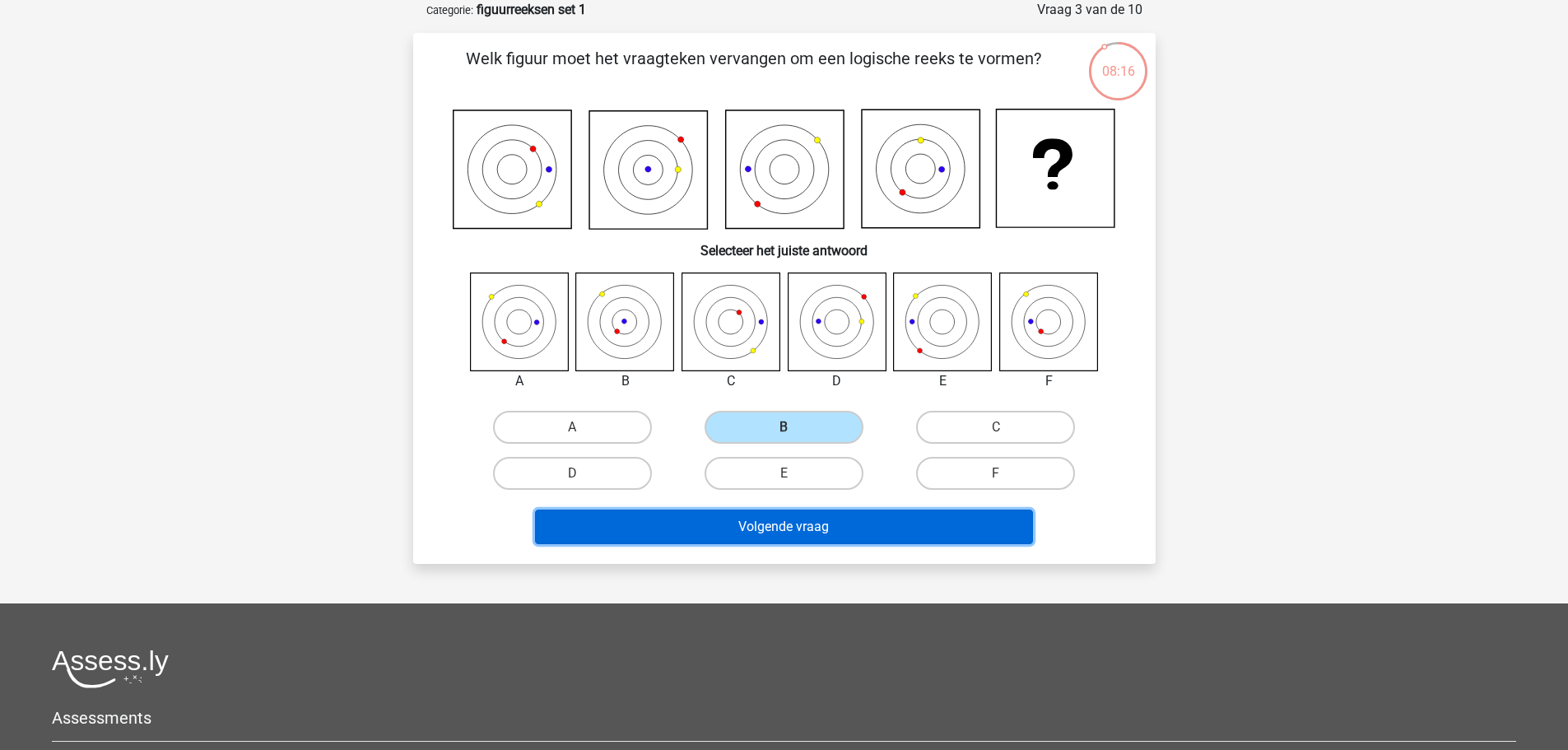
click at [780, 516] on button "Volgende vraag" at bounding box center [784, 527] width 498 height 34
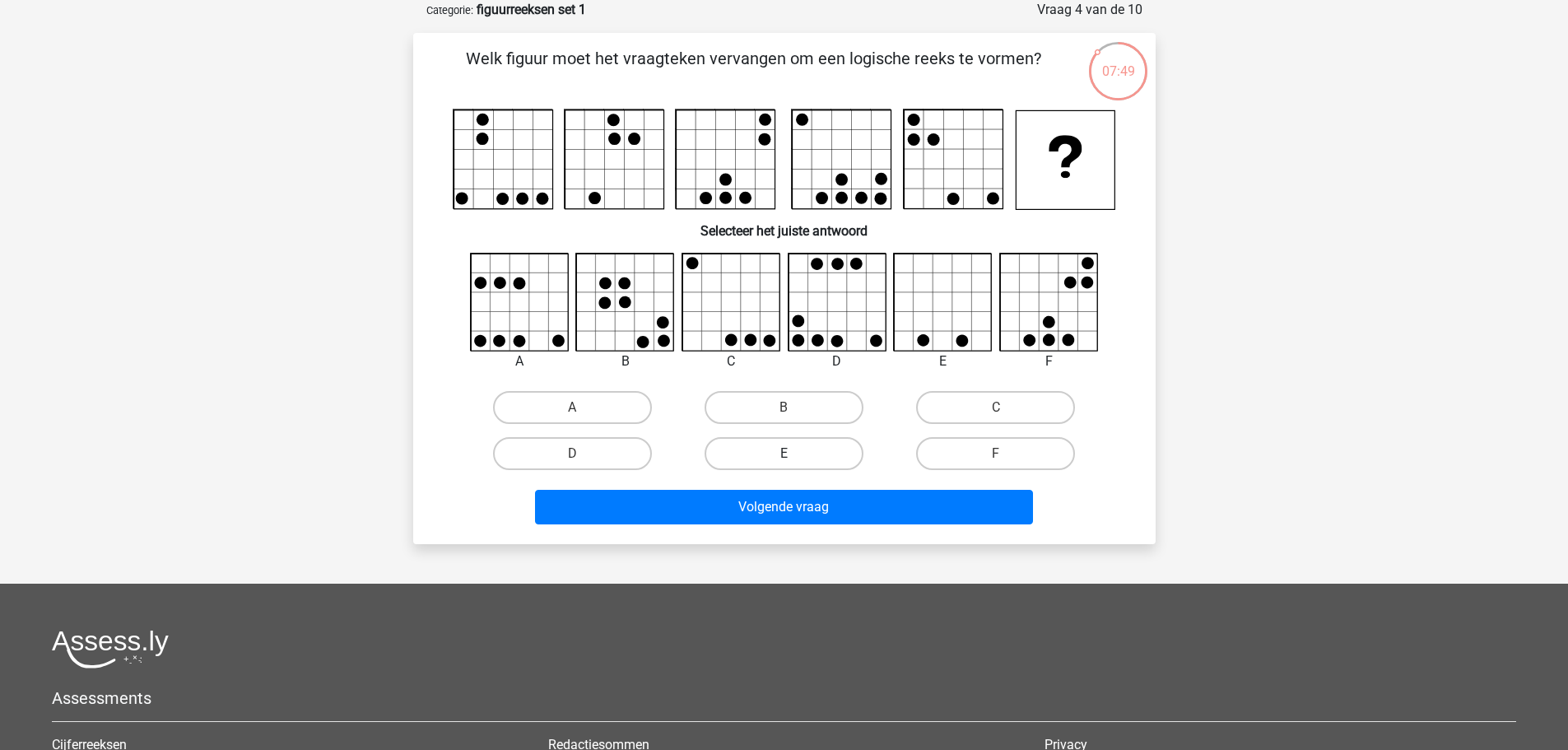
click at [808, 442] on label "E" at bounding box center [784, 453] width 159 height 33
click at [795, 454] on input "E" at bounding box center [788, 459] width 11 height 11
radio input "true"
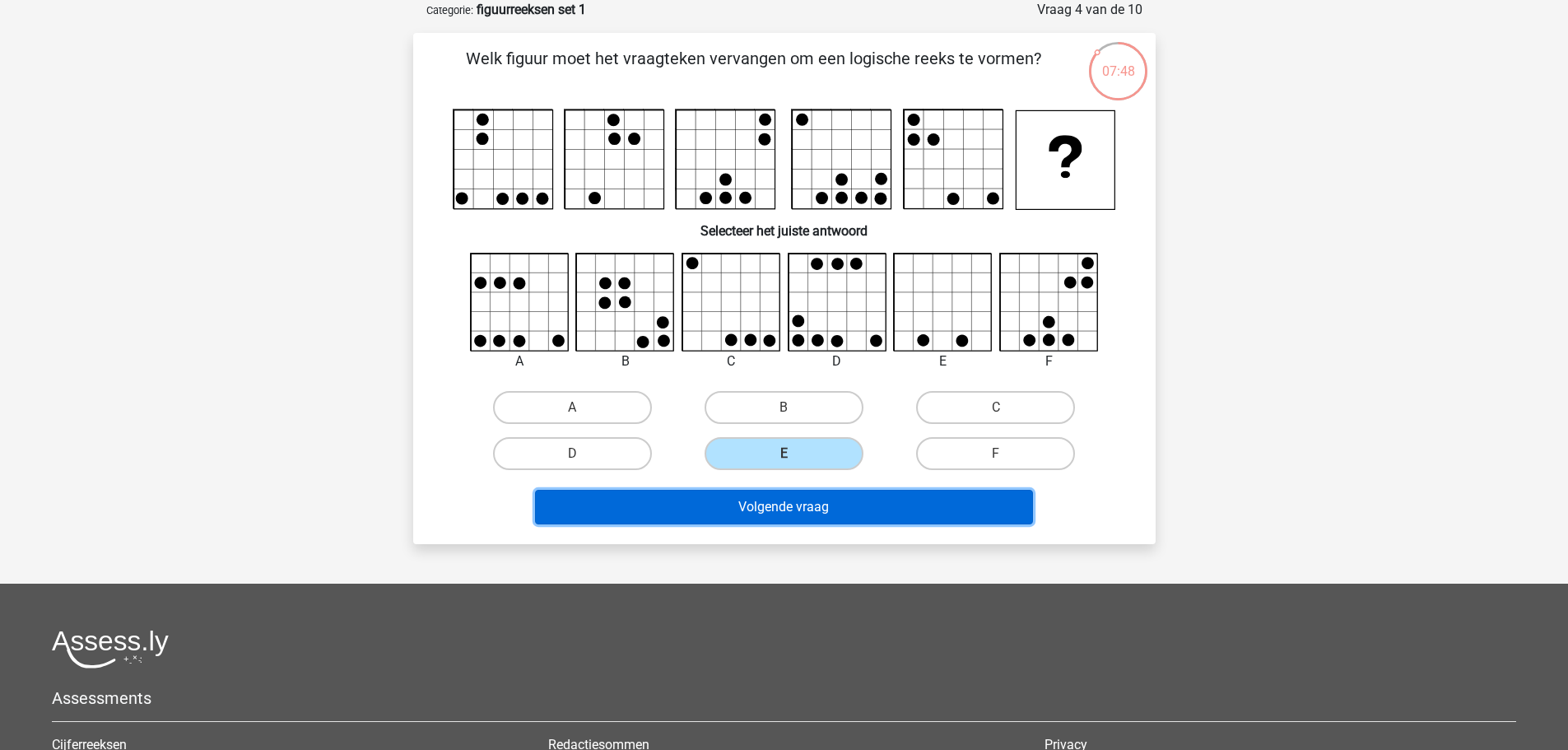
click at [775, 504] on button "Volgende vraag" at bounding box center [784, 507] width 498 height 34
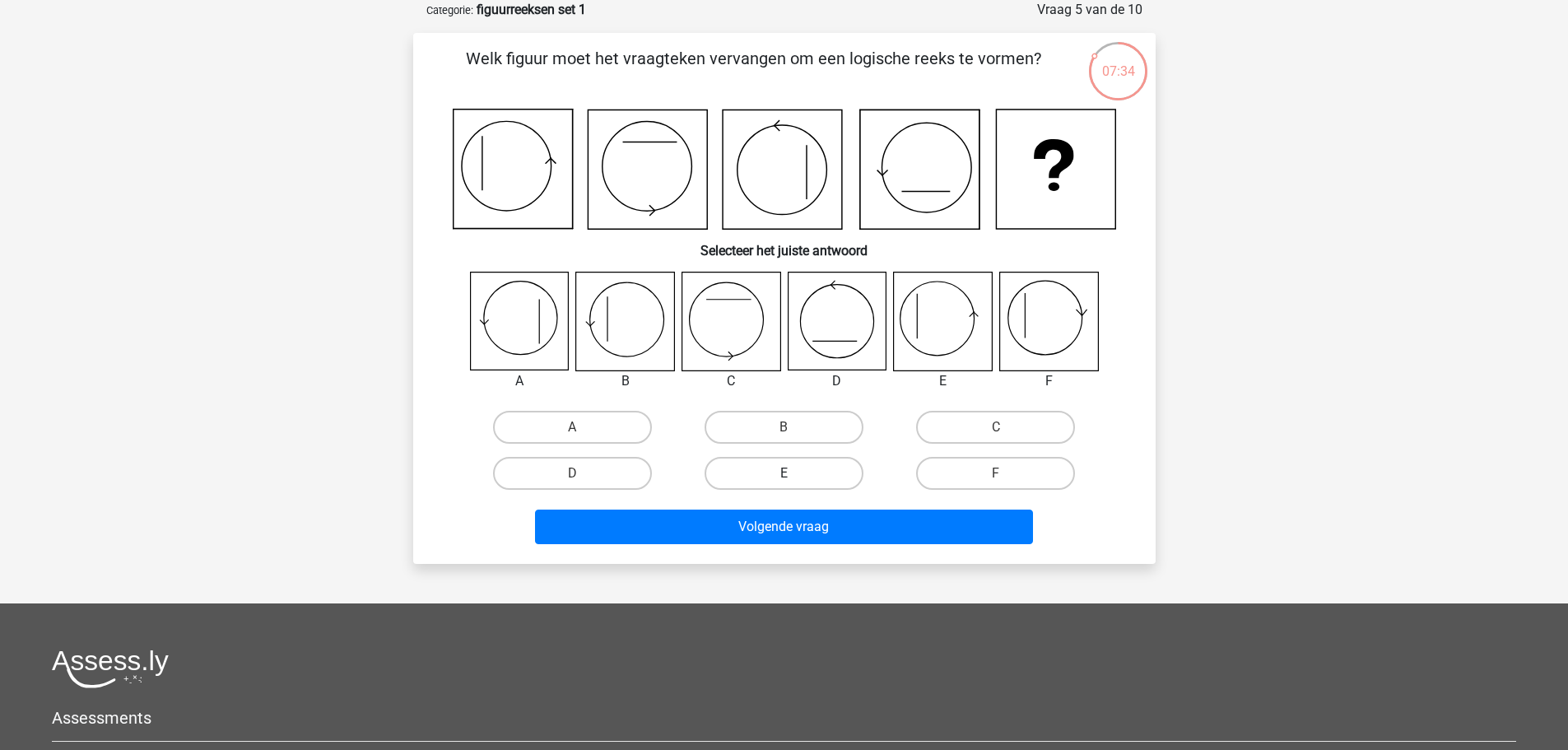
click at [795, 466] on label "E" at bounding box center [784, 473] width 159 height 33
click at [795, 473] on input "E" at bounding box center [788, 479] width 11 height 11
radio input "true"
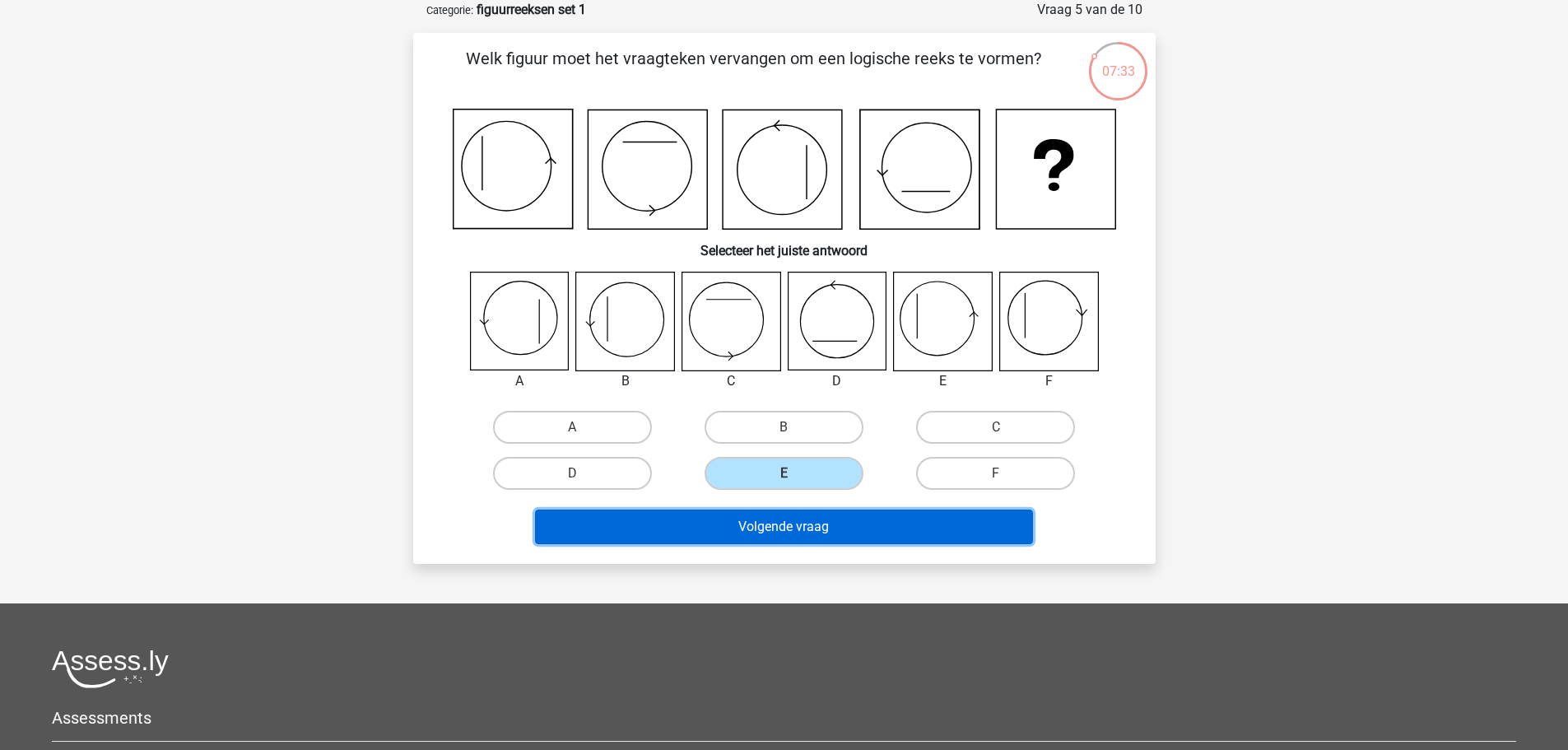
click at [776, 512] on button "Volgende vraag" at bounding box center [784, 527] width 498 height 34
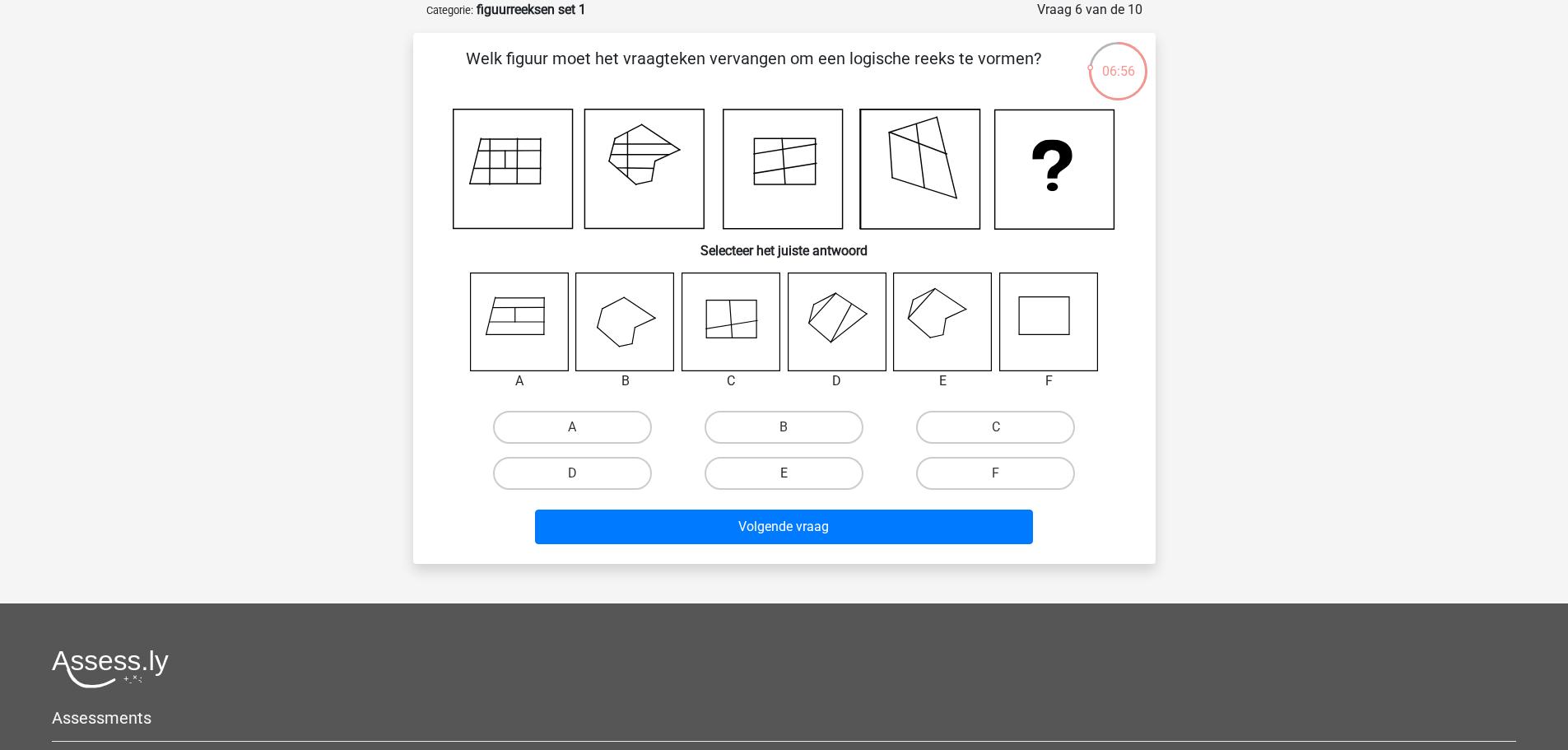
click at [796, 462] on label "E" at bounding box center [784, 473] width 159 height 33
click at [795, 473] on input "E" at bounding box center [788, 479] width 11 height 11
radio input "true"
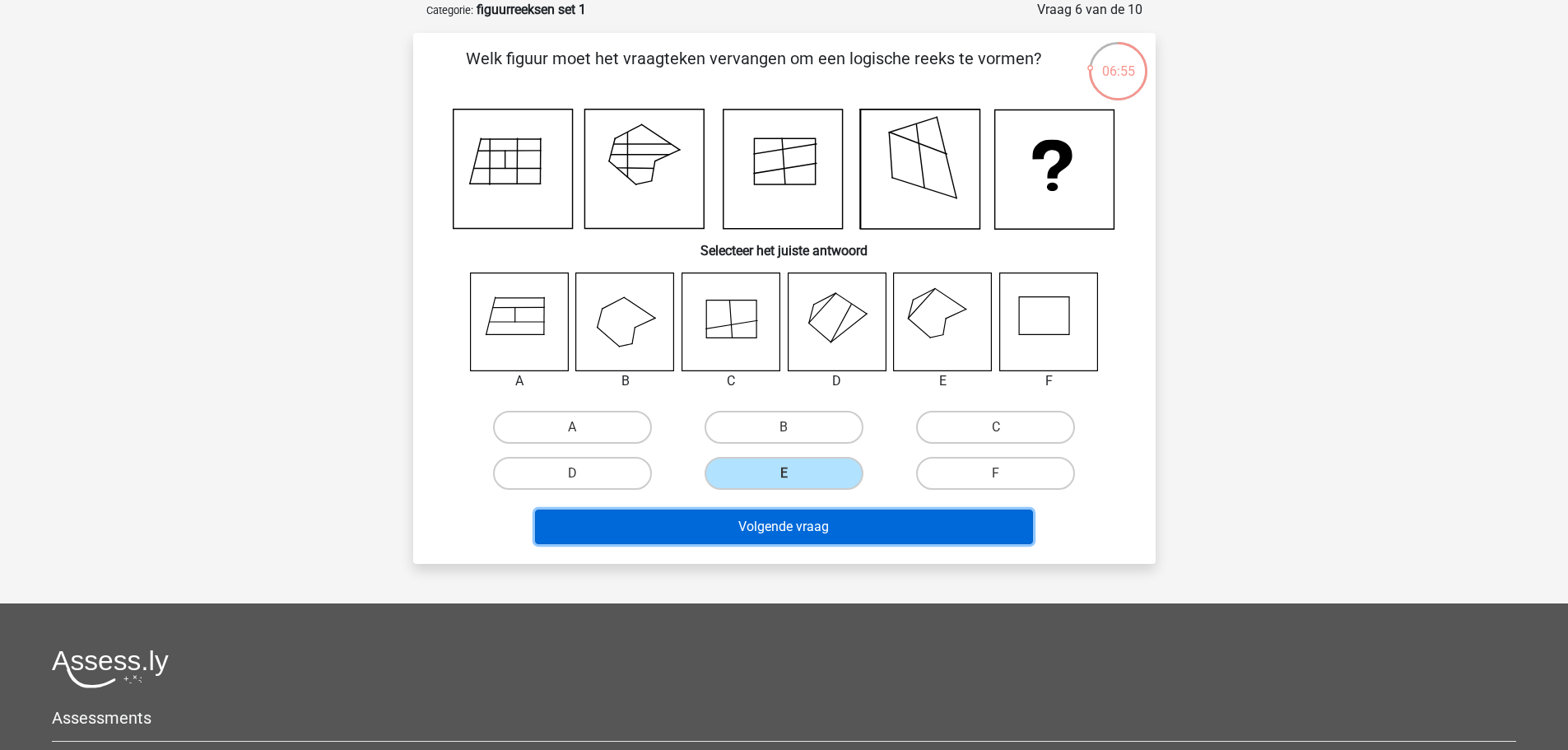
click at [778, 523] on button "Volgende vraag" at bounding box center [784, 527] width 498 height 34
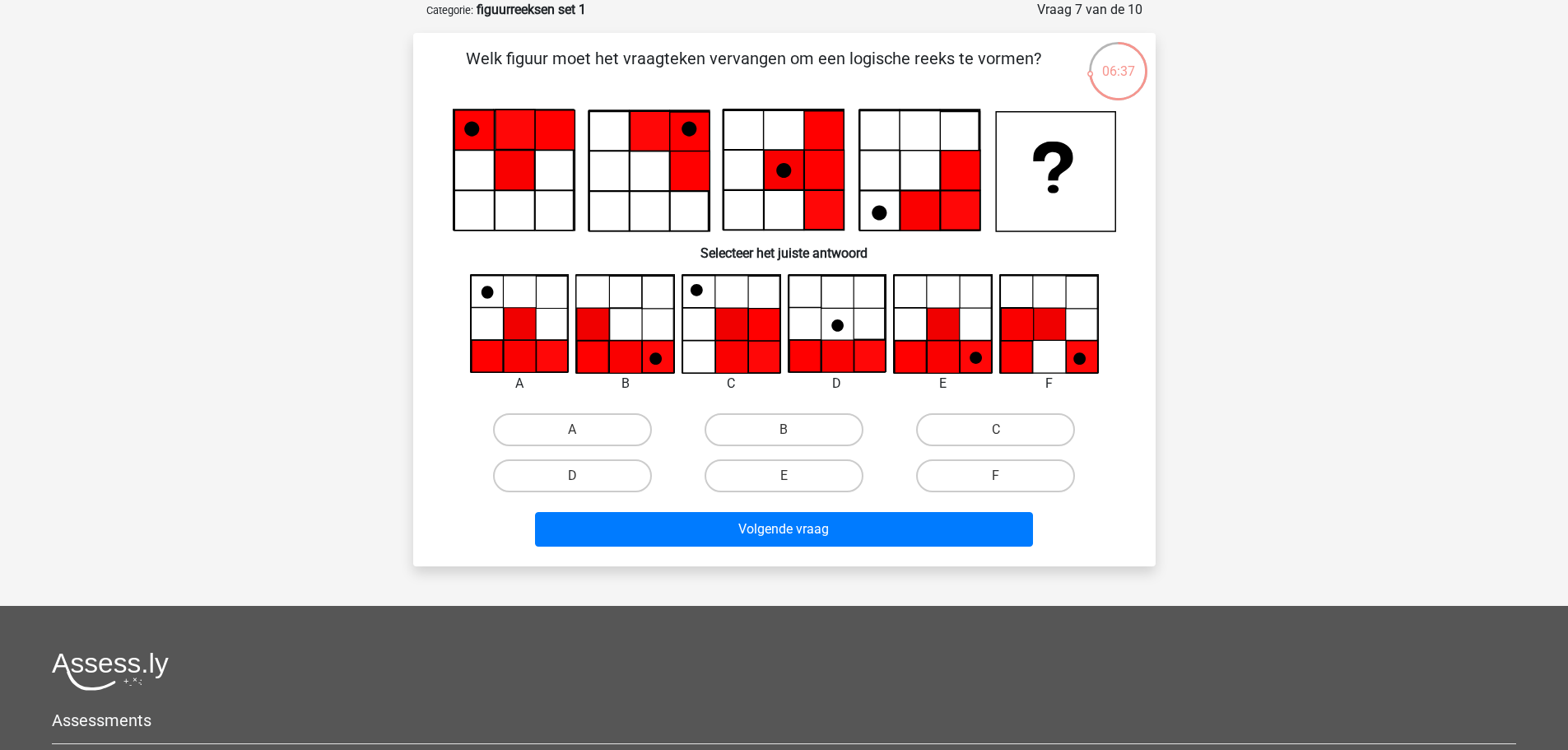
click at [999, 435] on input "C" at bounding box center [1001, 436] width 11 height 11
radio input "true"
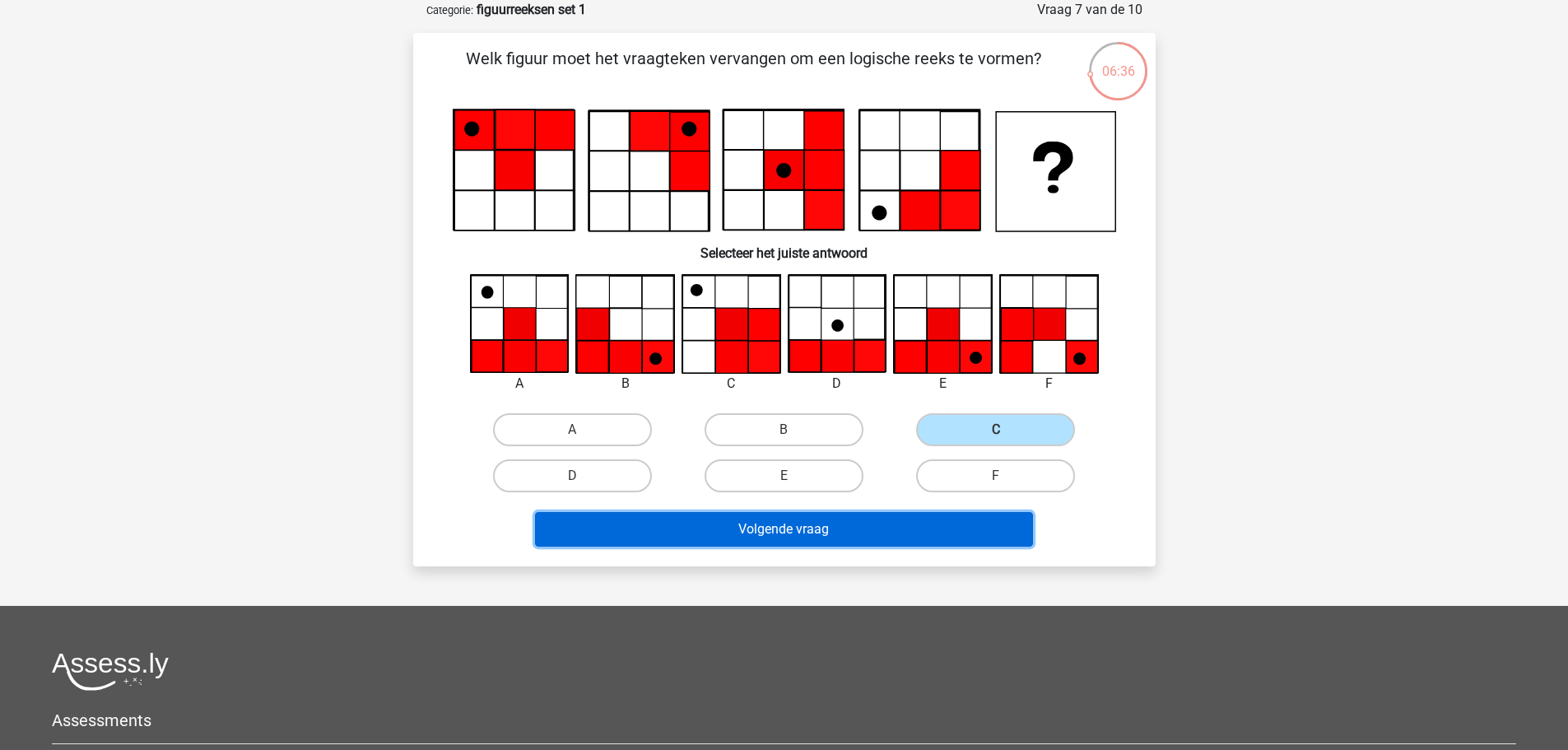
click at [835, 519] on button "Volgende vraag" at bounding box center [784, 529] width 498 height 34
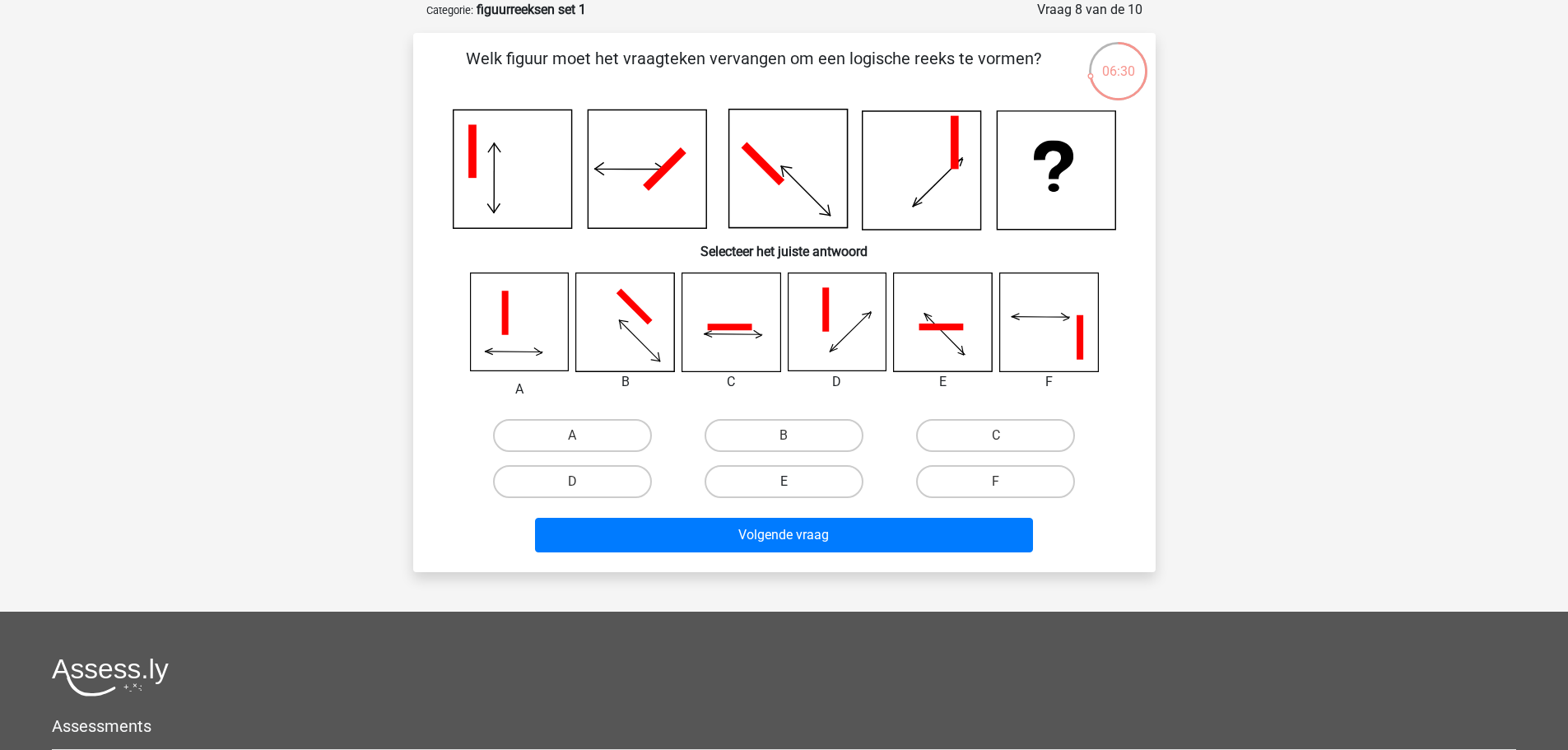
click at [768, 485] on label "E" at bounding box center [784, 481] width 159 height 33
click at [783, 485] on input "E" at bounding box center [788, 487] width 11 height 11
radio input "true"
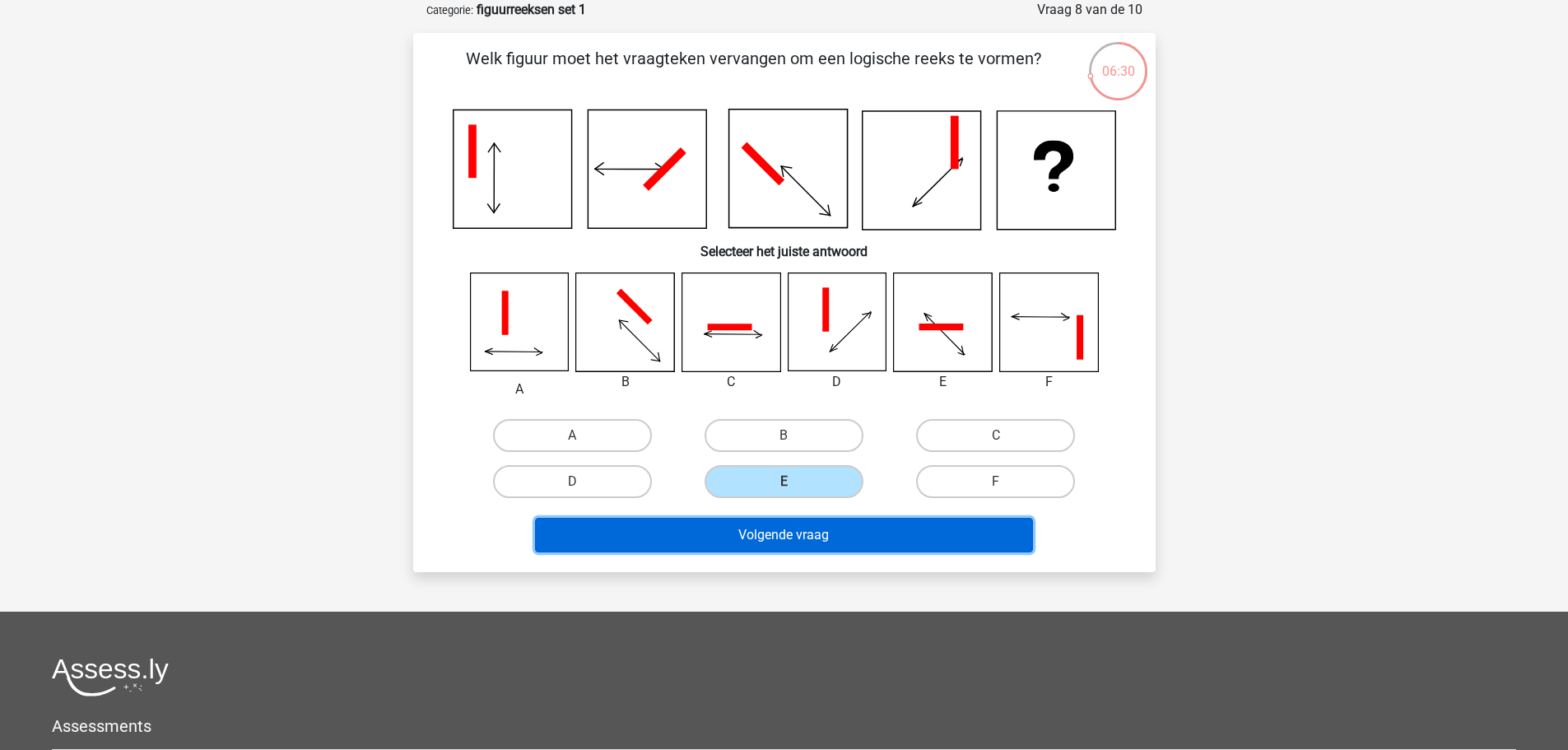
click at [776, 537] on button "Volgende vraag" at bounding box center [784, 534] width 498 height 34
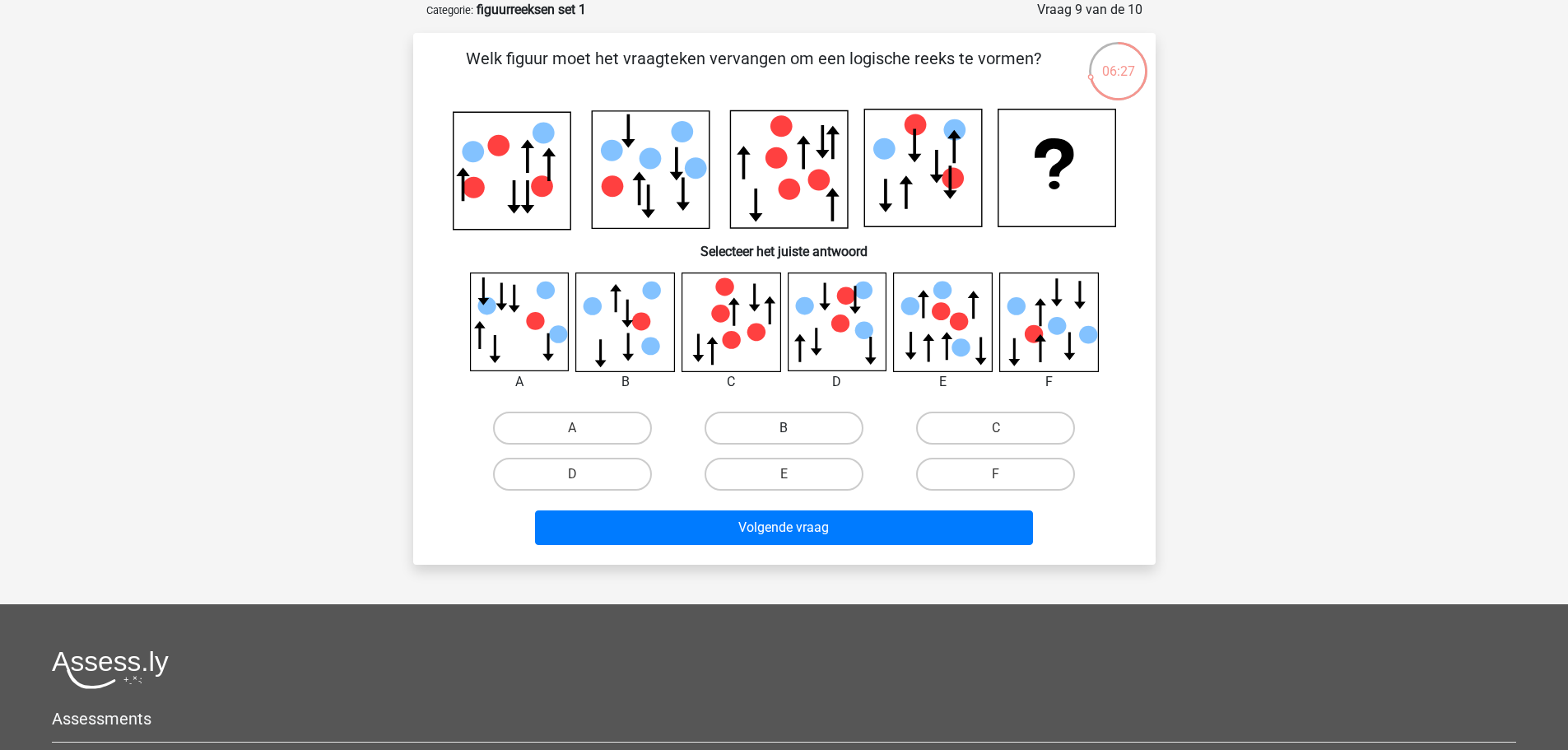
click at [815, 426] on label "B" at bounding box center [784, 428] width 159 height 33
click at [795, 428] on input "B" at bounding box center [788, 434] width 11 height 11
radio input "true"
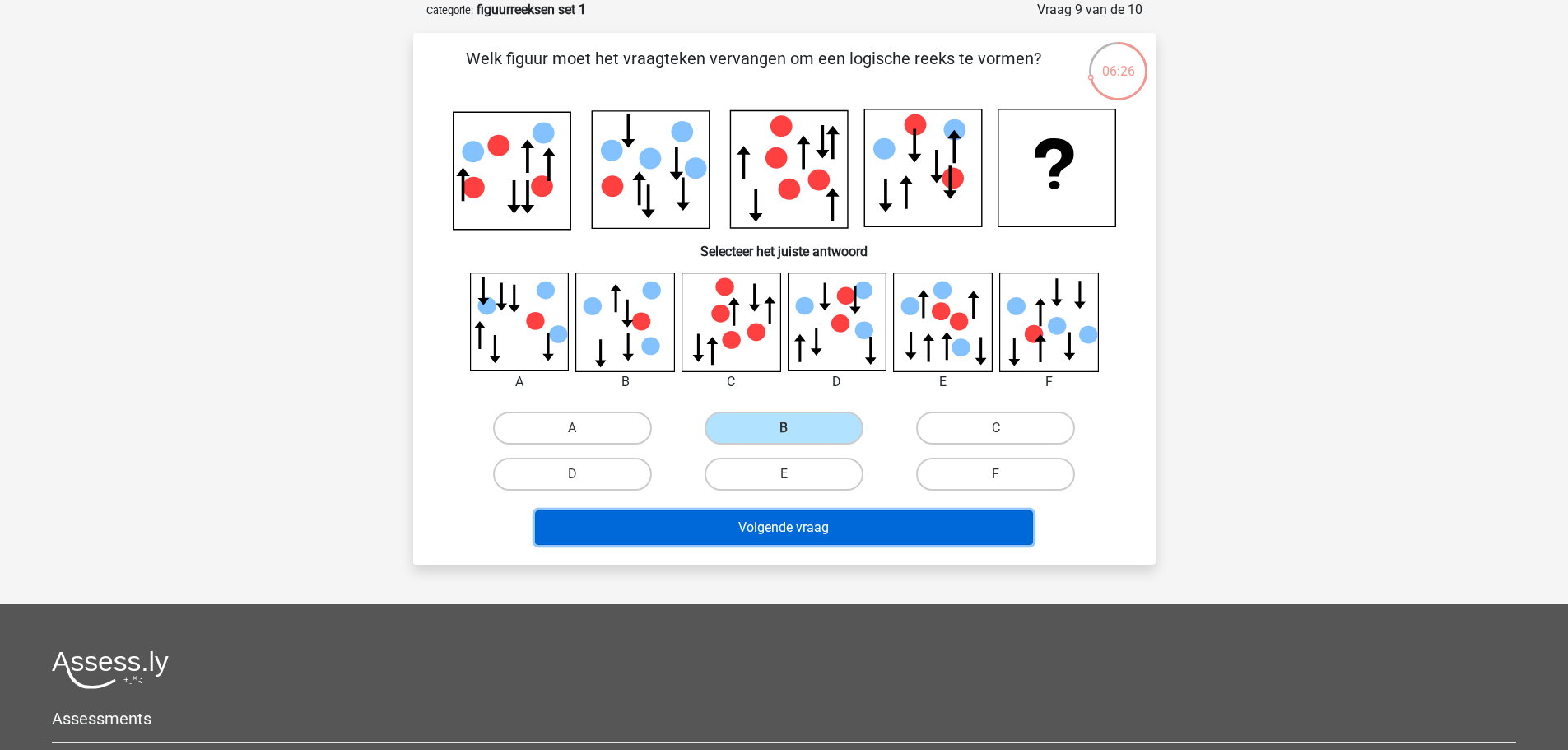
click at [810, 522] on button "Volgende vraag" at bounding box center [784, 527] width 498 height 34
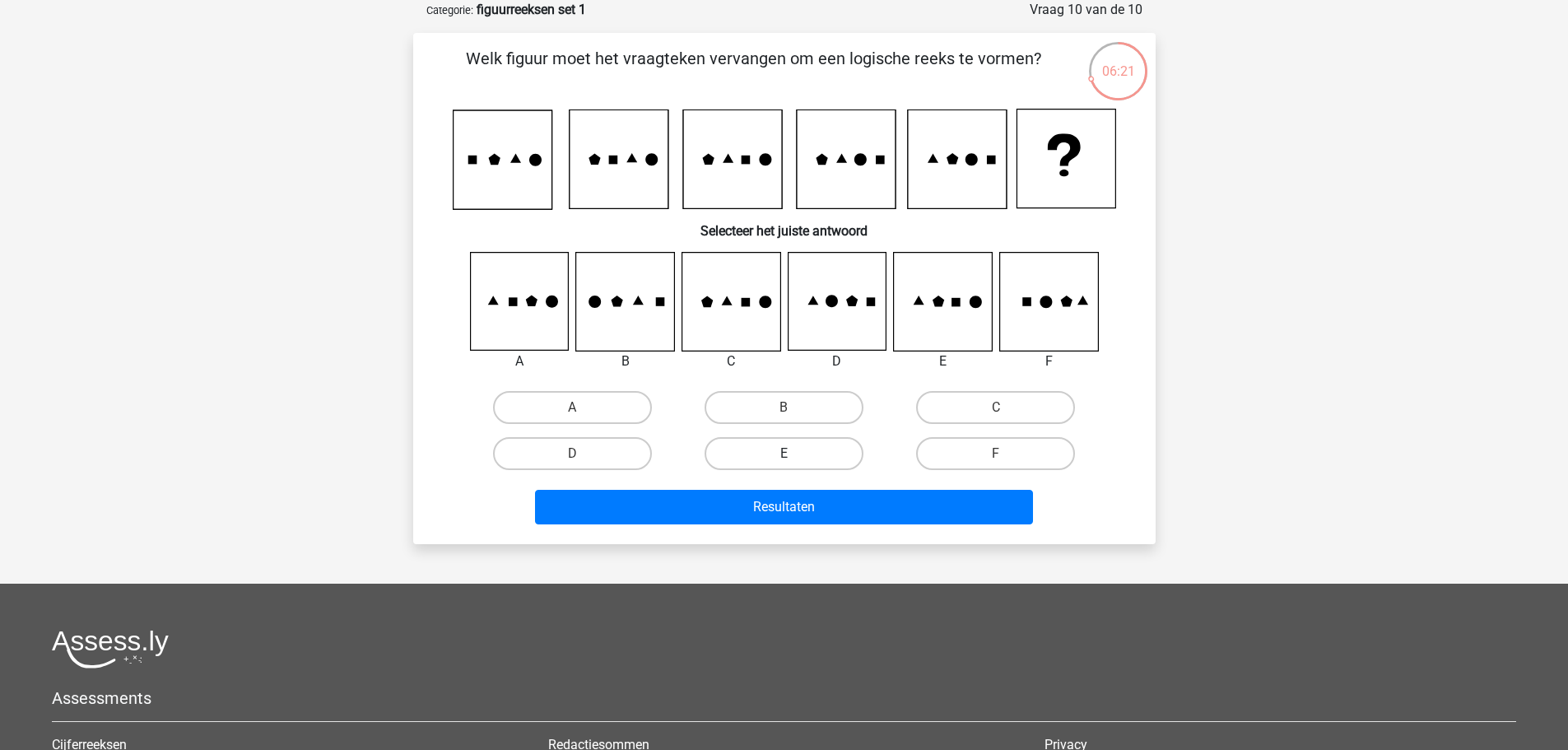
click at [773, 453] on label "E" at bounding box center [784, 453] width 159 height 33
click at [783, 454] on input "E" at bounding box center [788, 459] width 11 height 11
radio input "true"
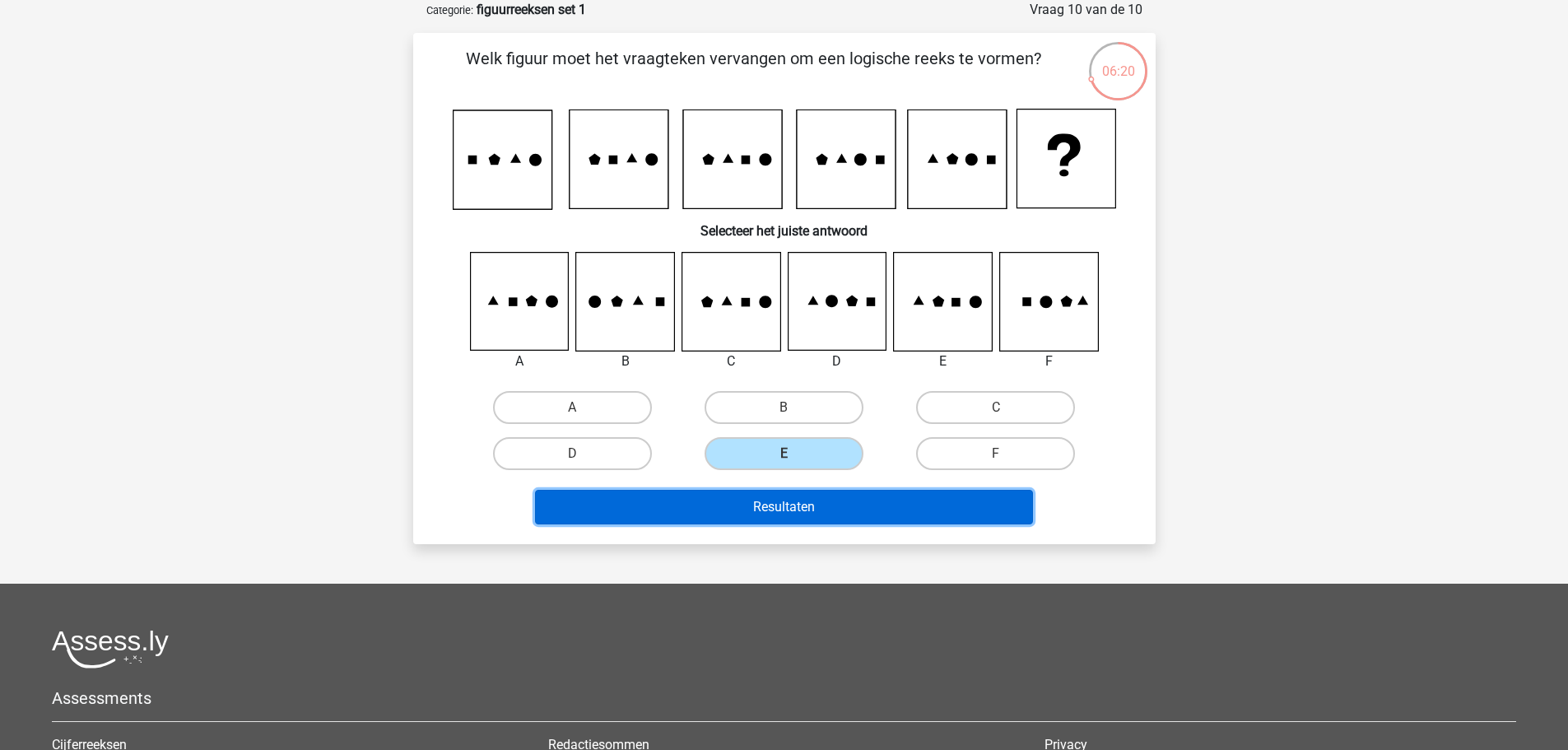
click at [762, 507] on button "Resultaten" at bounding box center [784, 507] width 498 height 34
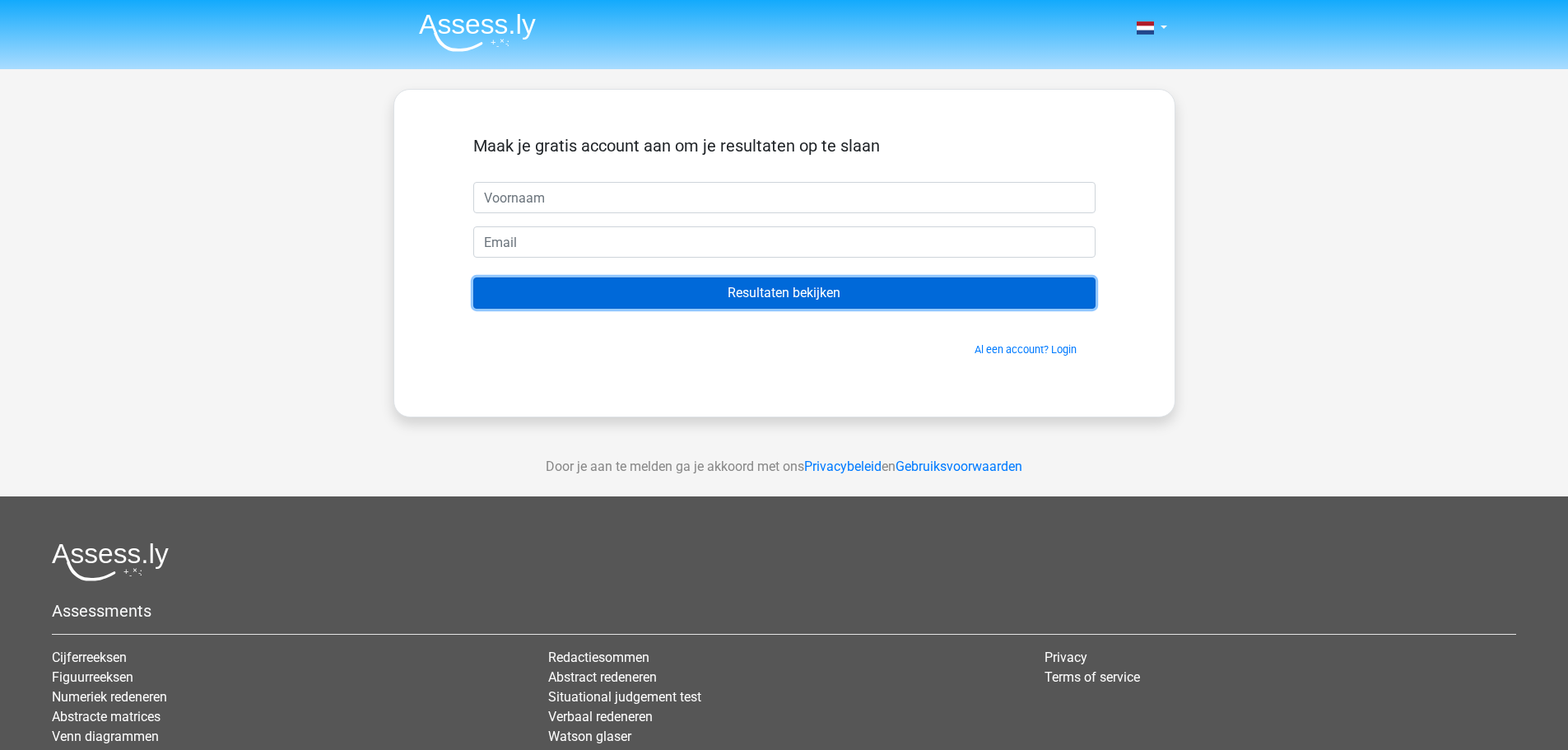
click at [762, 284] on input "Resultaten bekijken" at bounding box center [784, 292] width 622 height 31
